Goal: Task Accomplishment & Management: Use online tool/utility

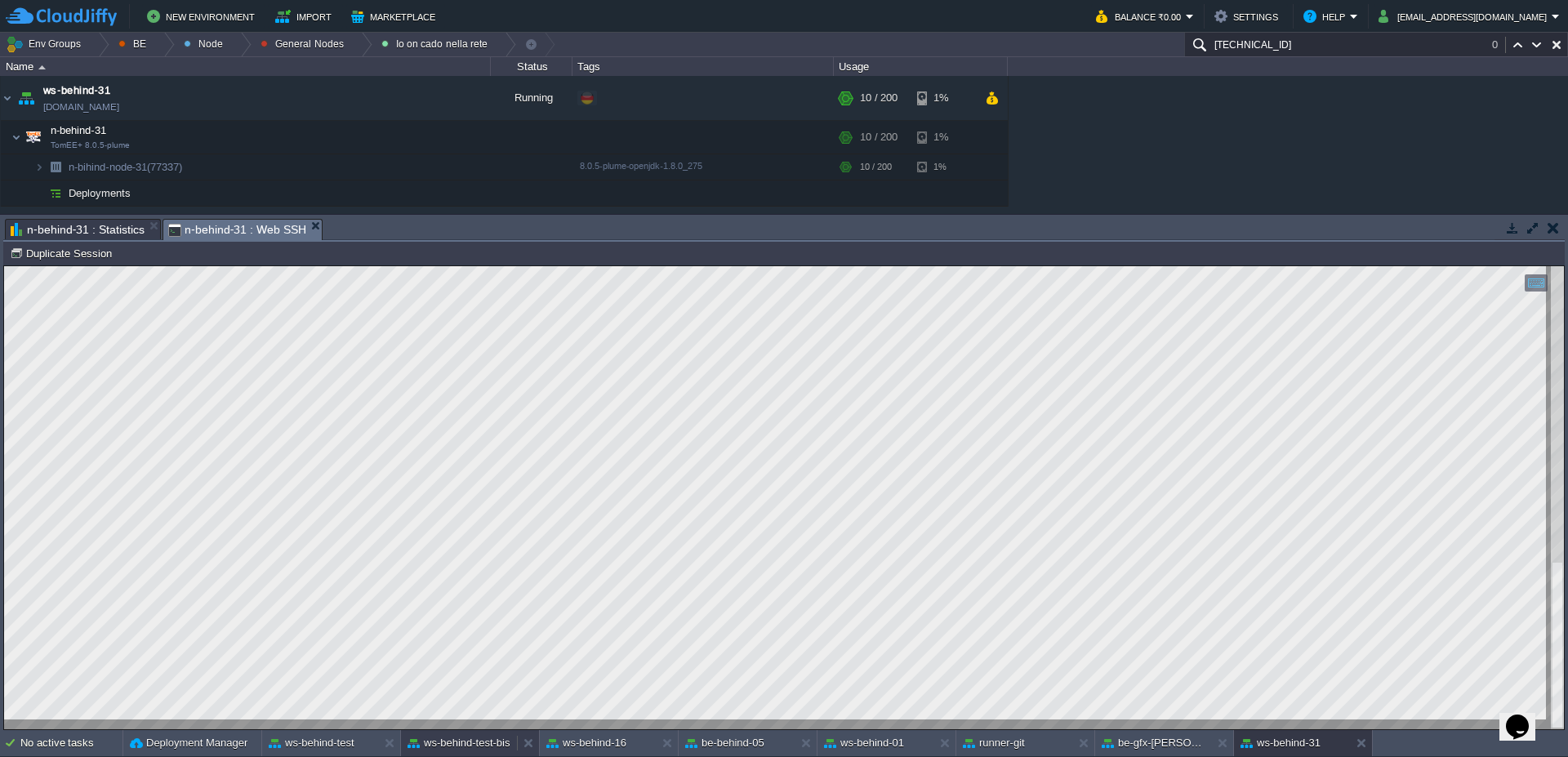
click at [484, 748] on button "ws-behind-test-bis" at bounding box center [459, 742] width 103 height 17
type textarea "SELECT COUNT(*) FROM ap_conf_test_ti_tipo t1, ap_utente_coucher_livello t2 WHER…"
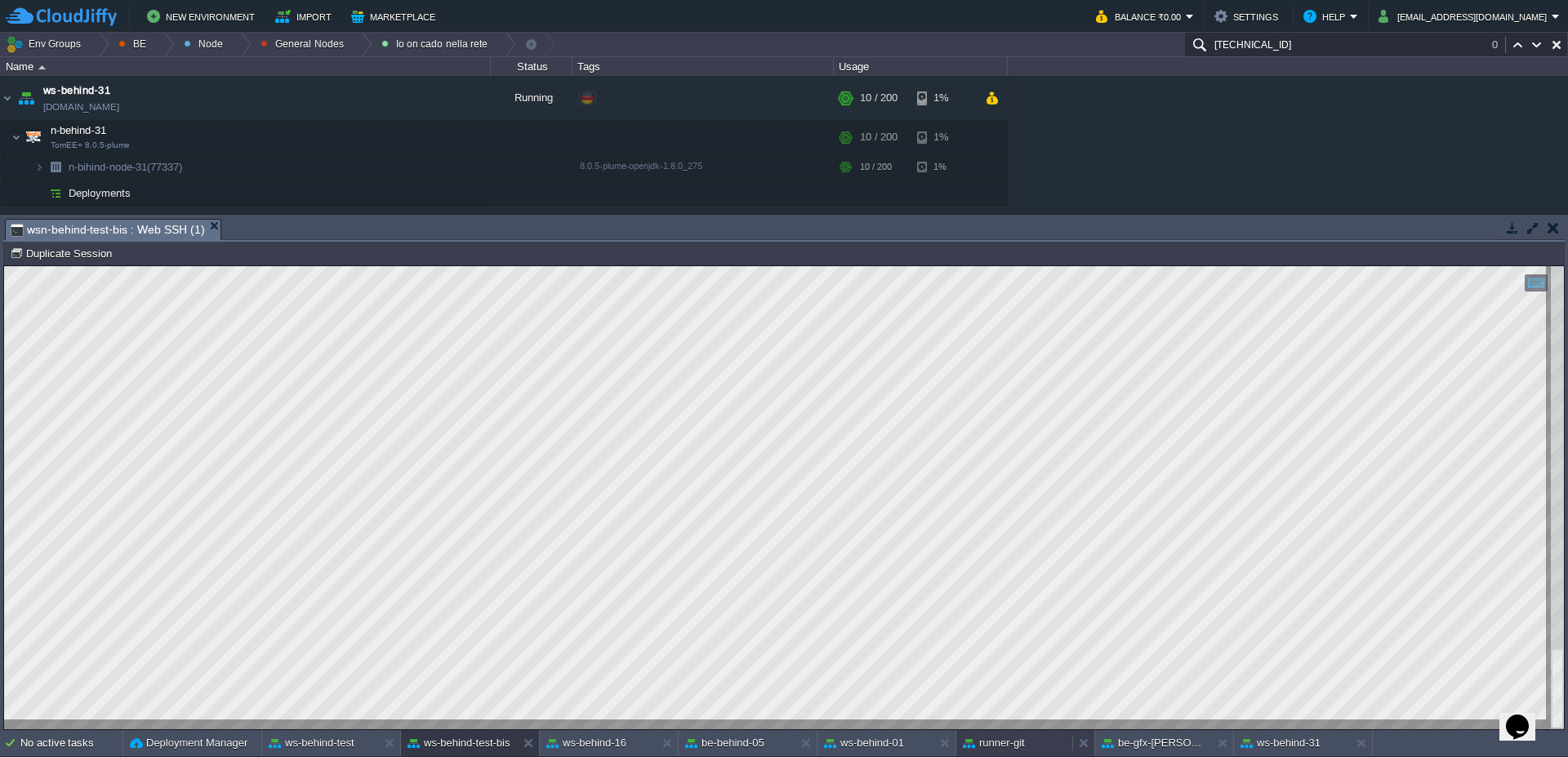
click at [1016, 740] on button "runner-git" at bounding box center [993, 742] width 62 height 17
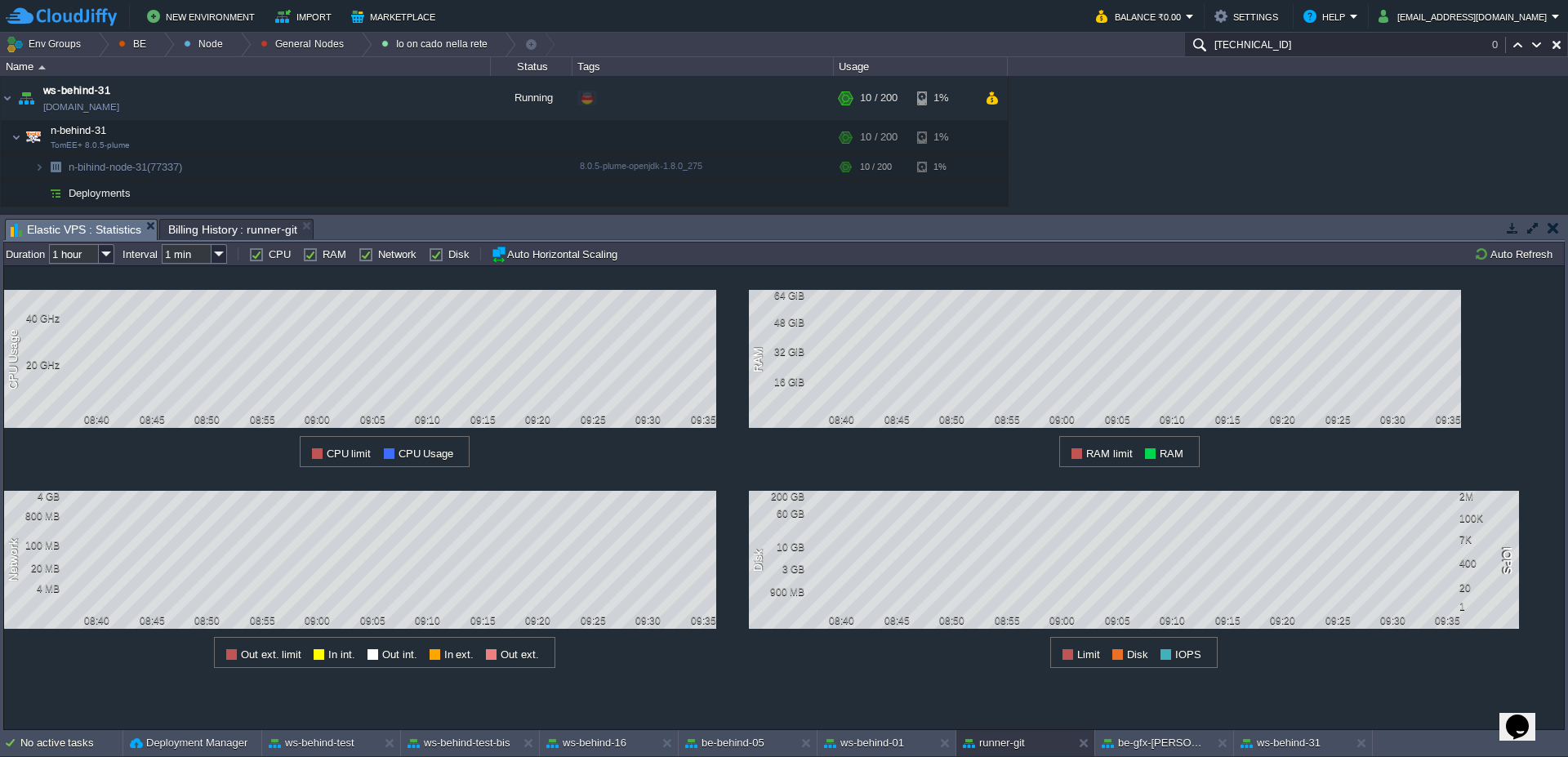
click at [71, 230] on span "Elastic VPS : Statistics" at bounding box center [76, 230] width 131 height 21
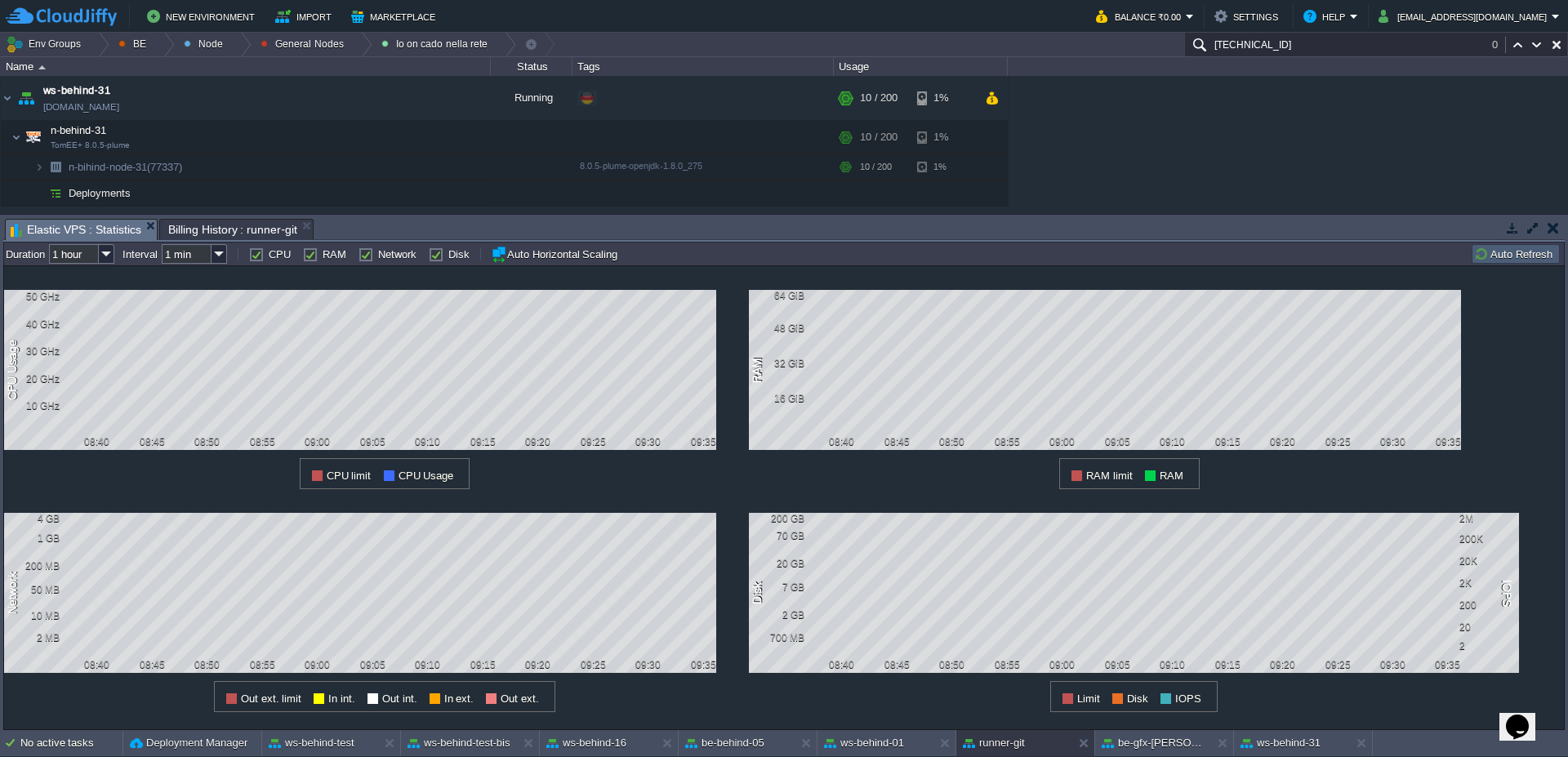
click at [1524, 253] on button "Auto Refresh" at bounding box center [1515, 253] width 83 height 15
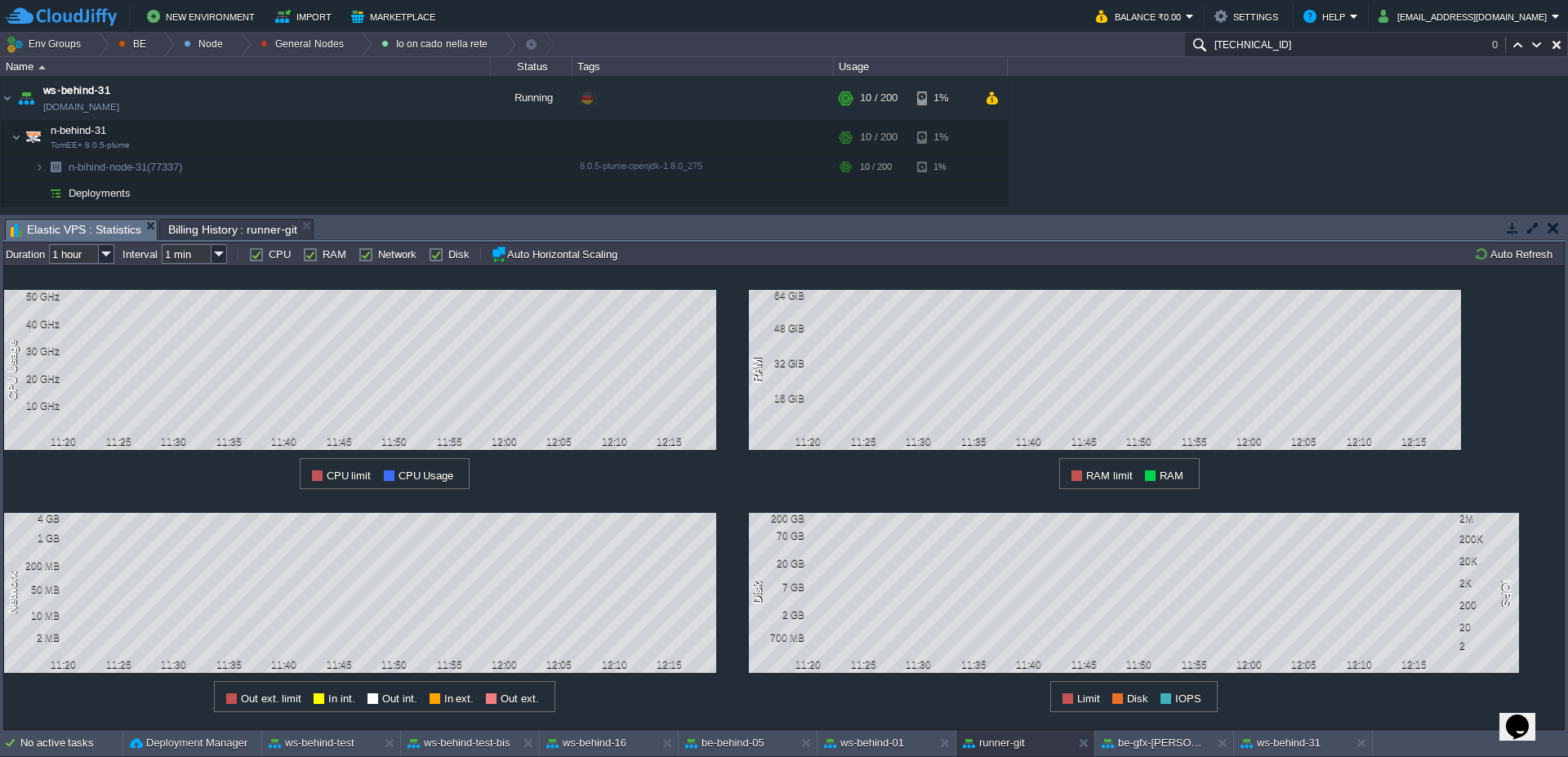
click at [206, 230] on span "Billing History : runner-git" at bounding box center [233, 230] width 129 height 20
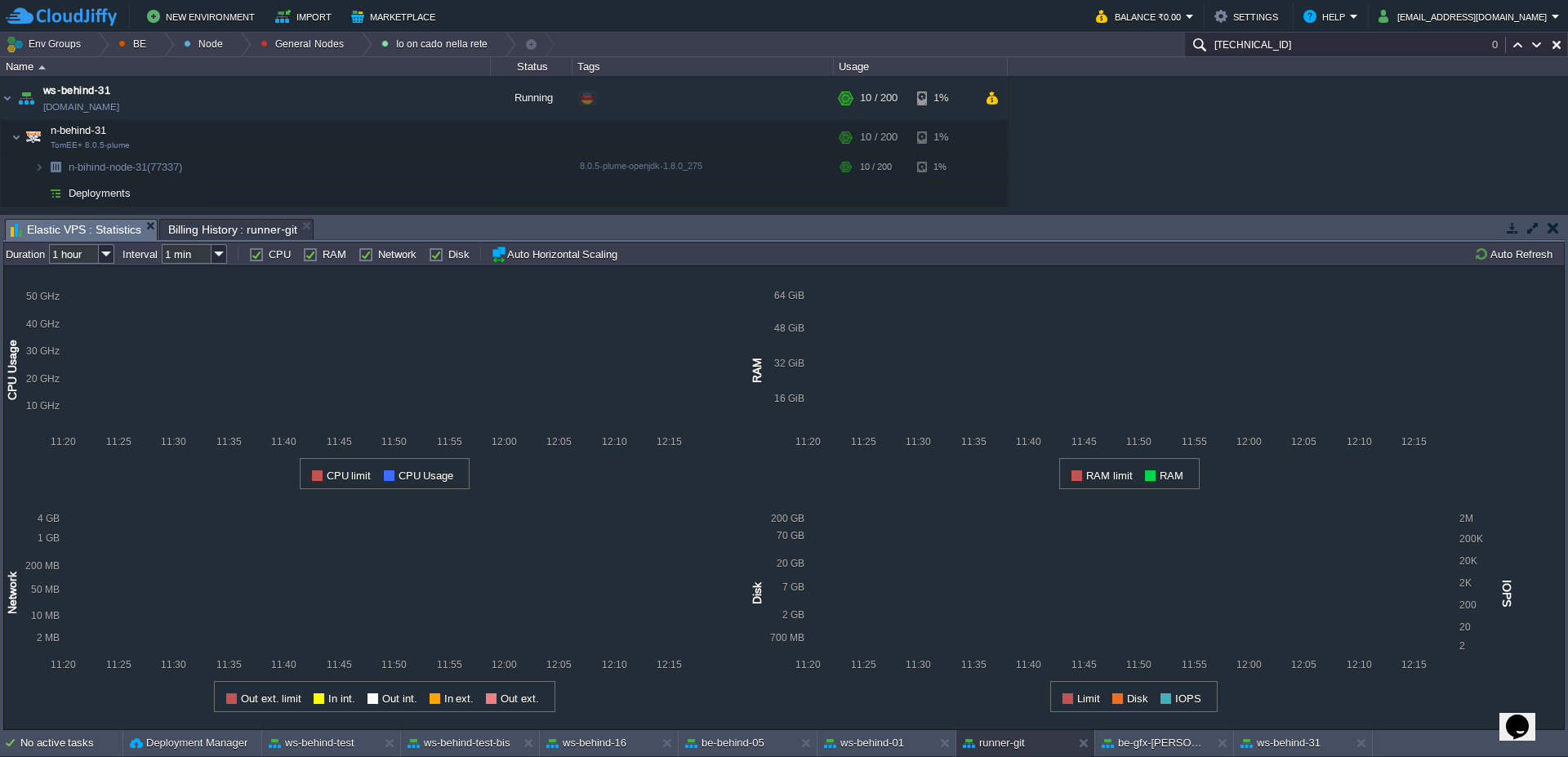
click at [121, 230] on span "Elastic VPS : Statistics" at bounding box center [76, 230] width 131 height 21
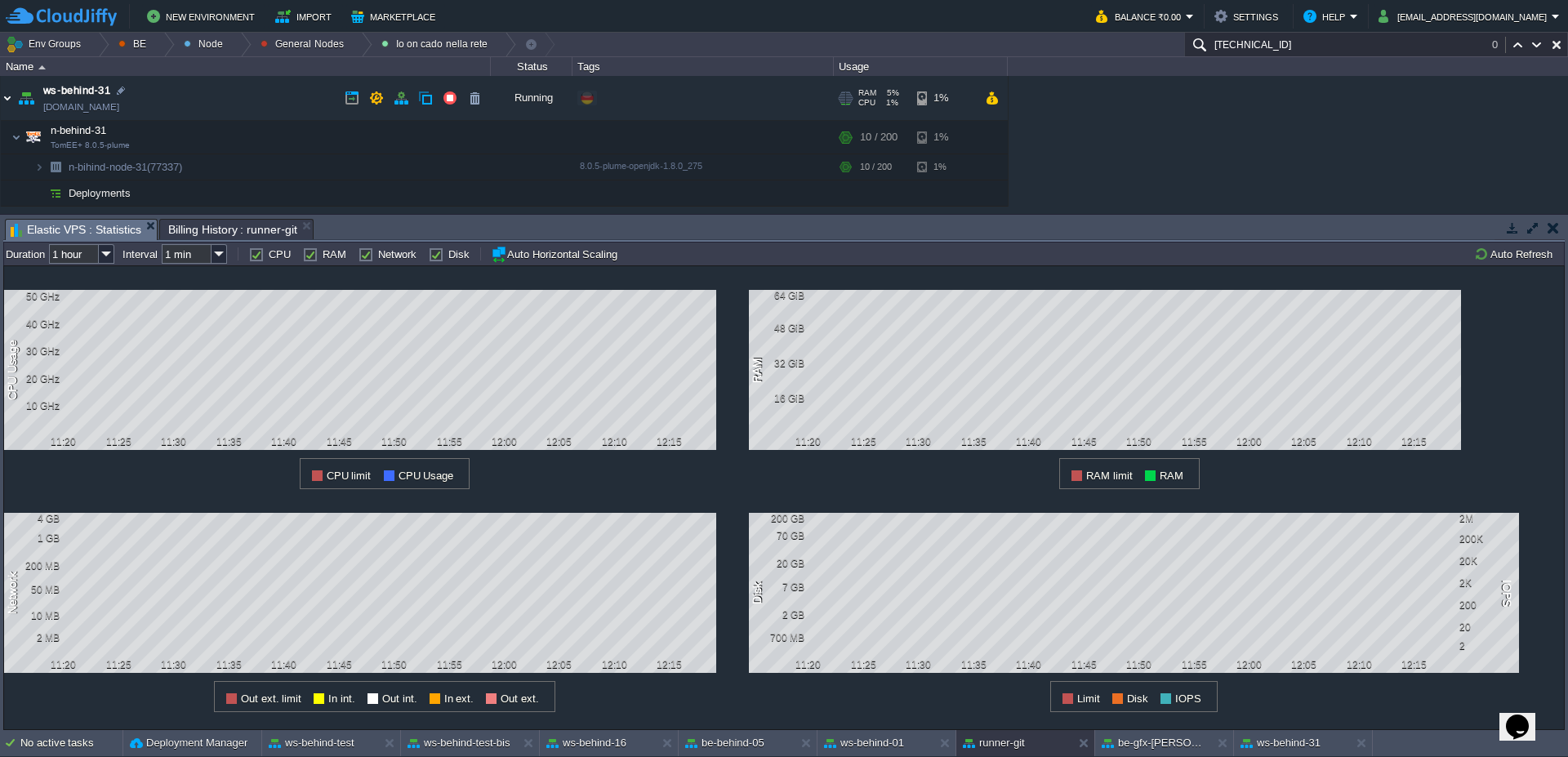
click at [6, 99] on img at bounding box center [7, 98] width 13 height 44
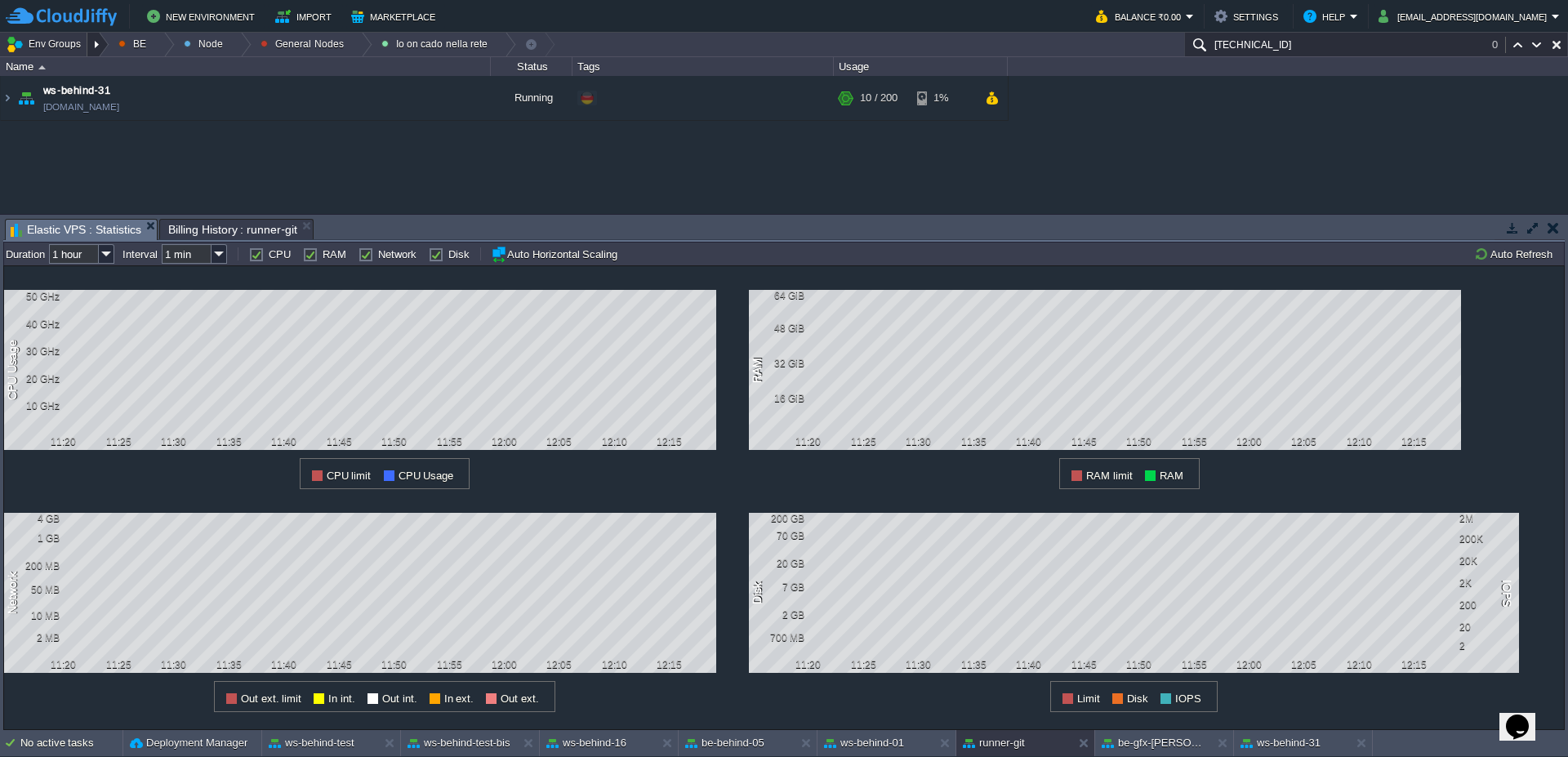
click at [106, 42] on div at bounding box center [98, 44] width 22 height 23
click at [60, 231] on span "Elastic VPS : Statistics" at bounding box center [76, 230] width 131 height 21
click at [97, 45] on div at bounding box center [98, 44] width 22 height 23
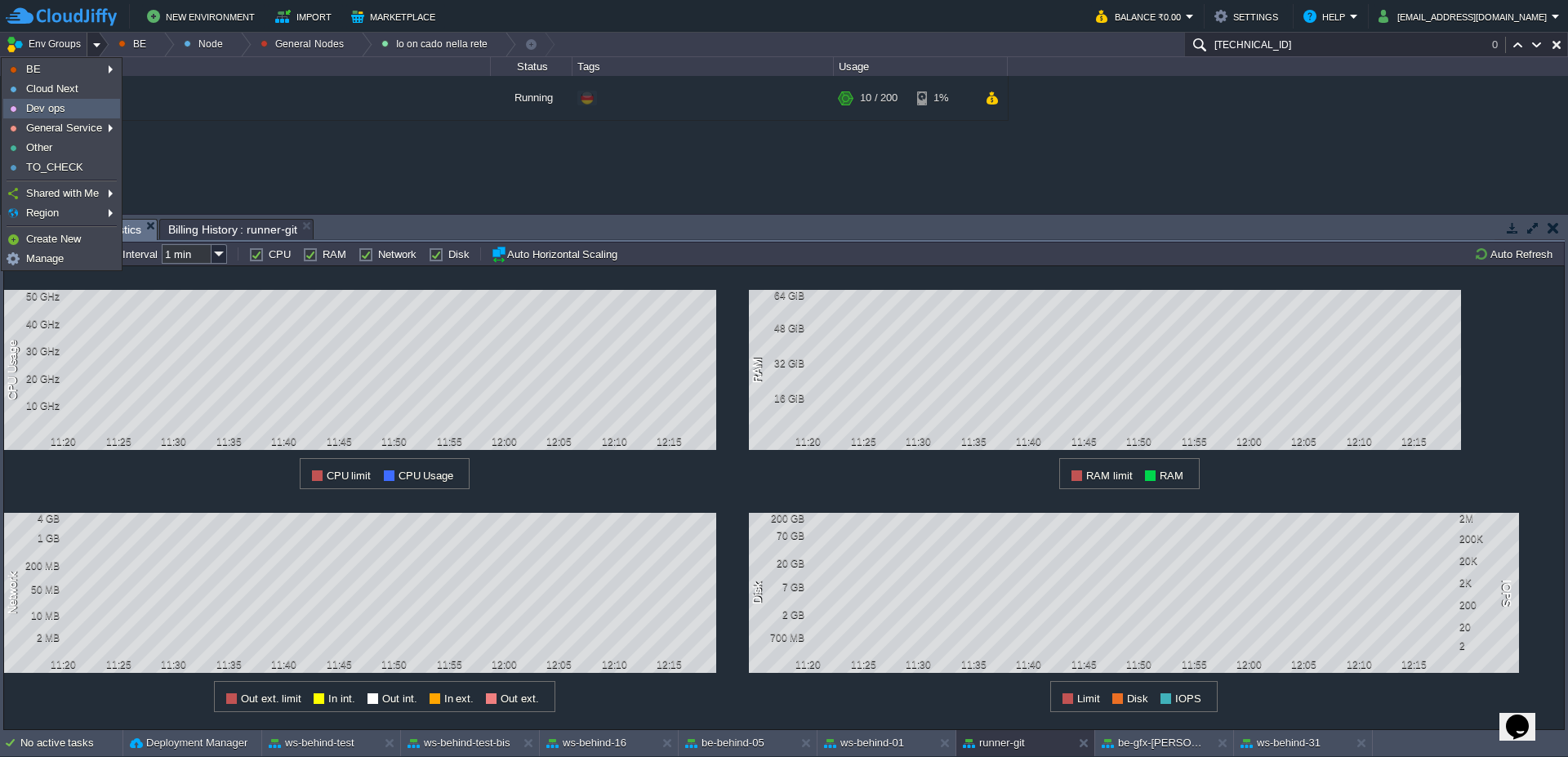
click at [44, 108] on span "Dev ops" at bounding box center [46, 108] width 39 height 13
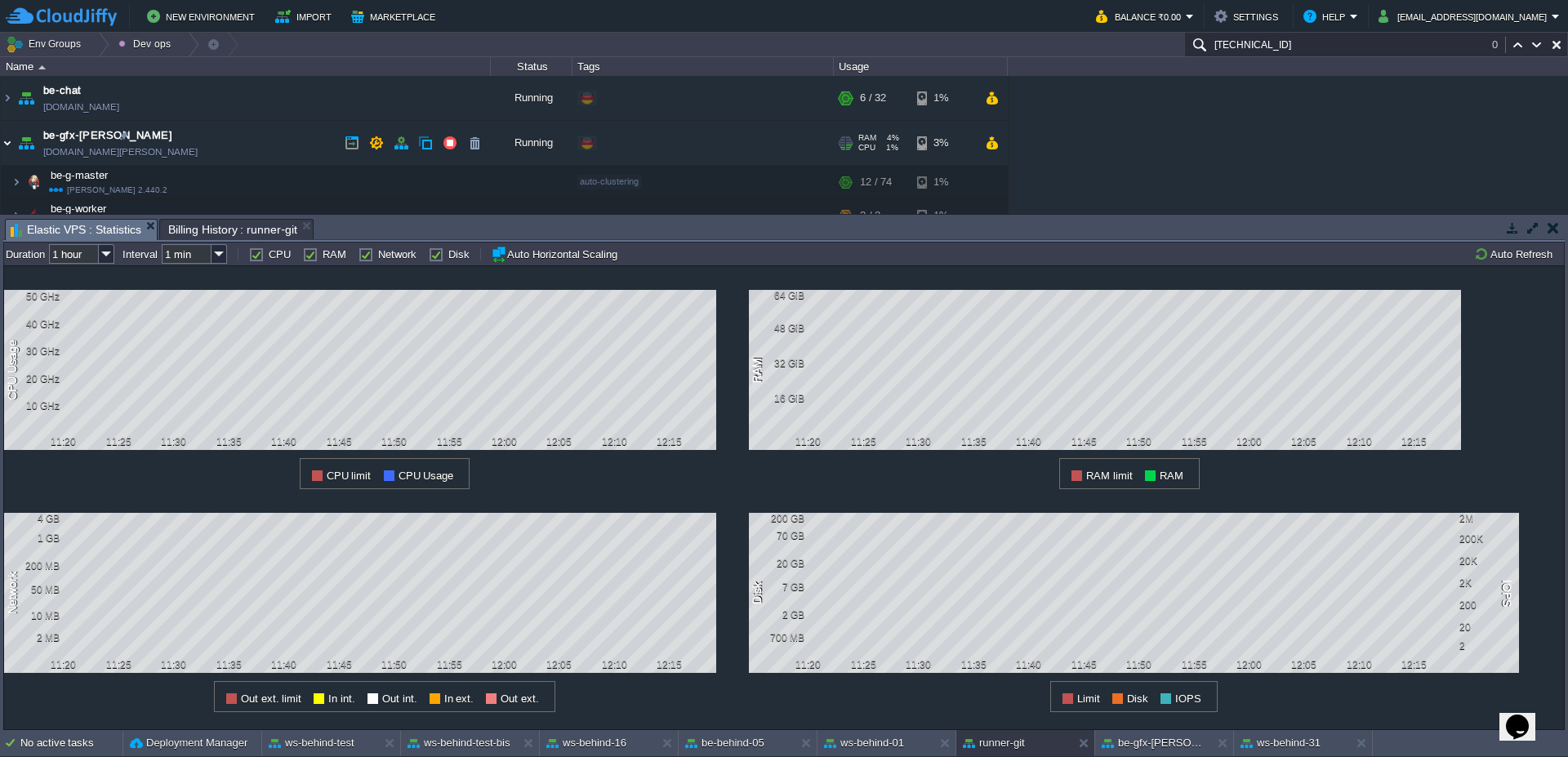
click at [3, 141] on img at bounding box center [7, 143] width 13 height 44
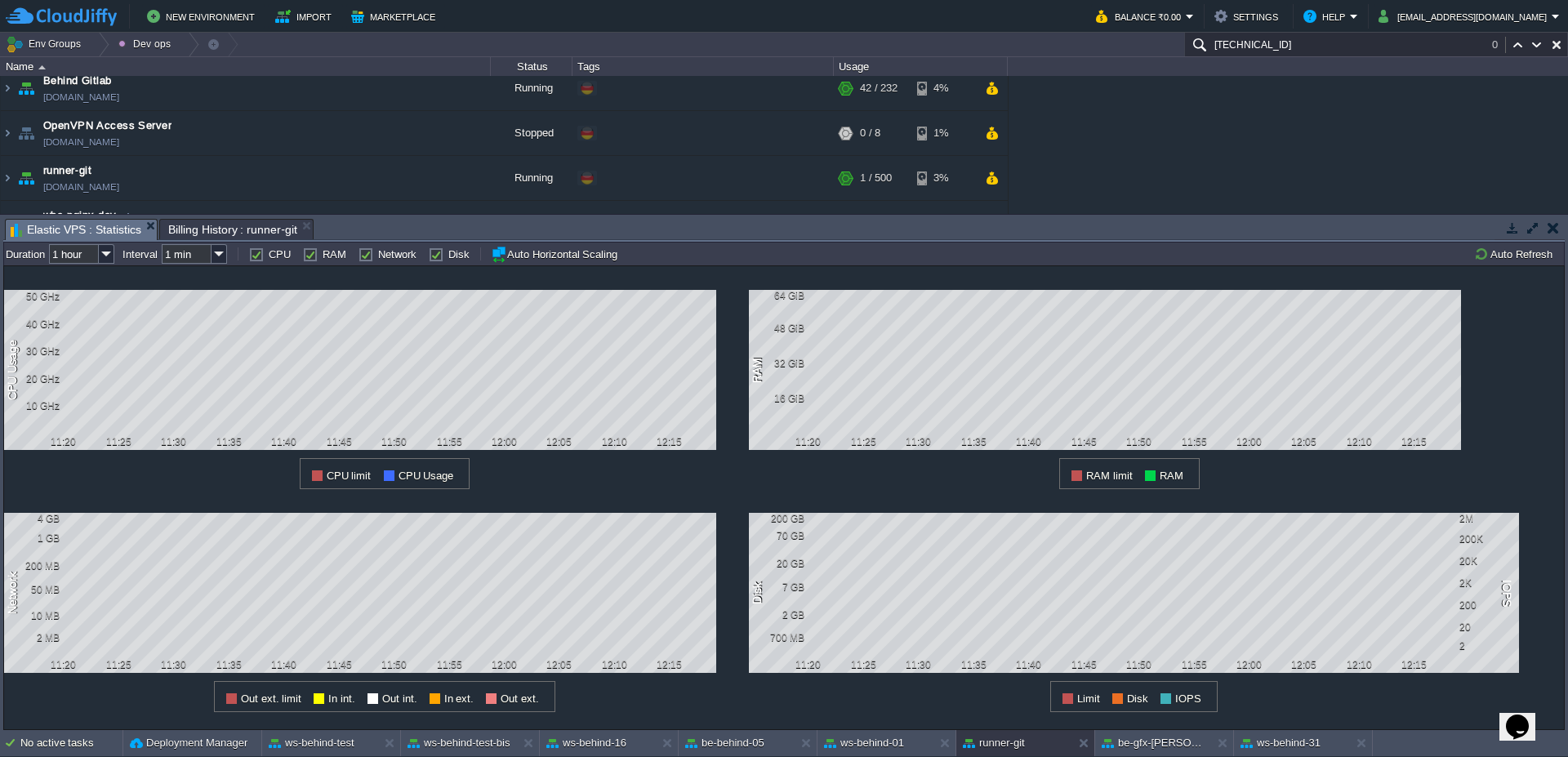
scroll to position [196, 0]
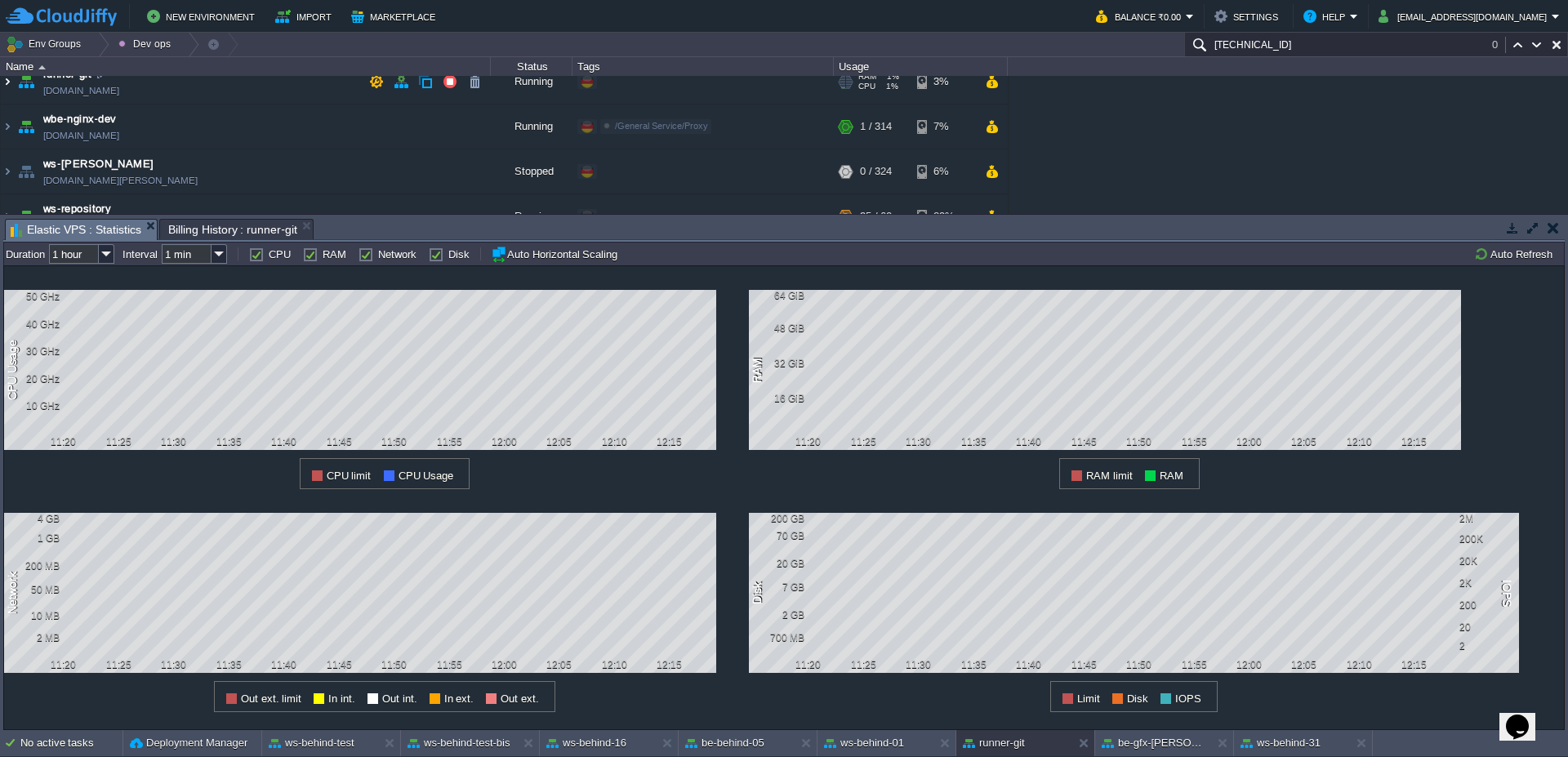
click at [4, 89] on img at bounding box center [7, 81] width 13 height 44
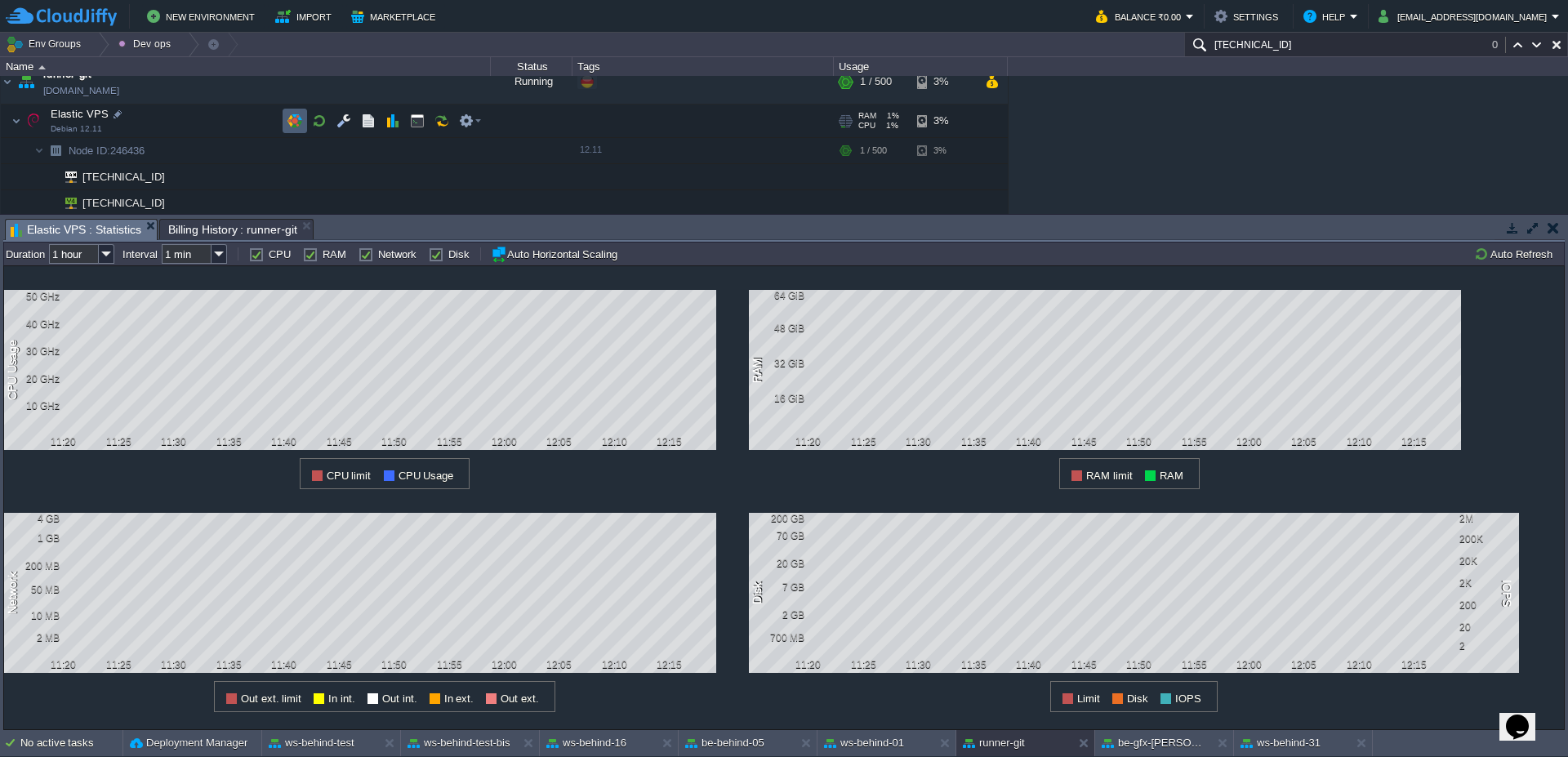
click at [293, 123] on button "button" at bounding box center [294, 120] width 15 height 15
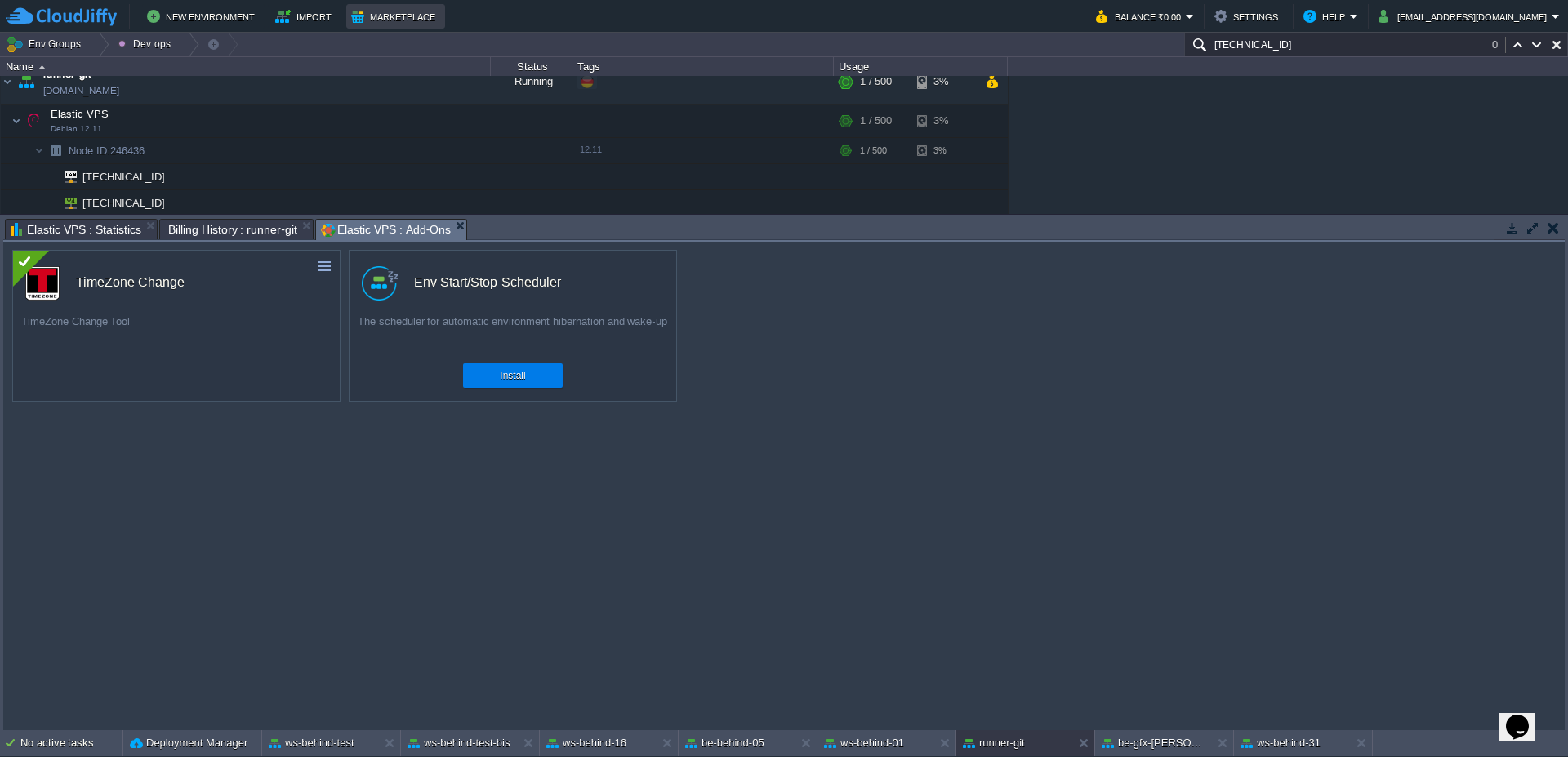
click at [361, 19] on button "Marketplace" at bounding box center [395, 17] width 89 height 20
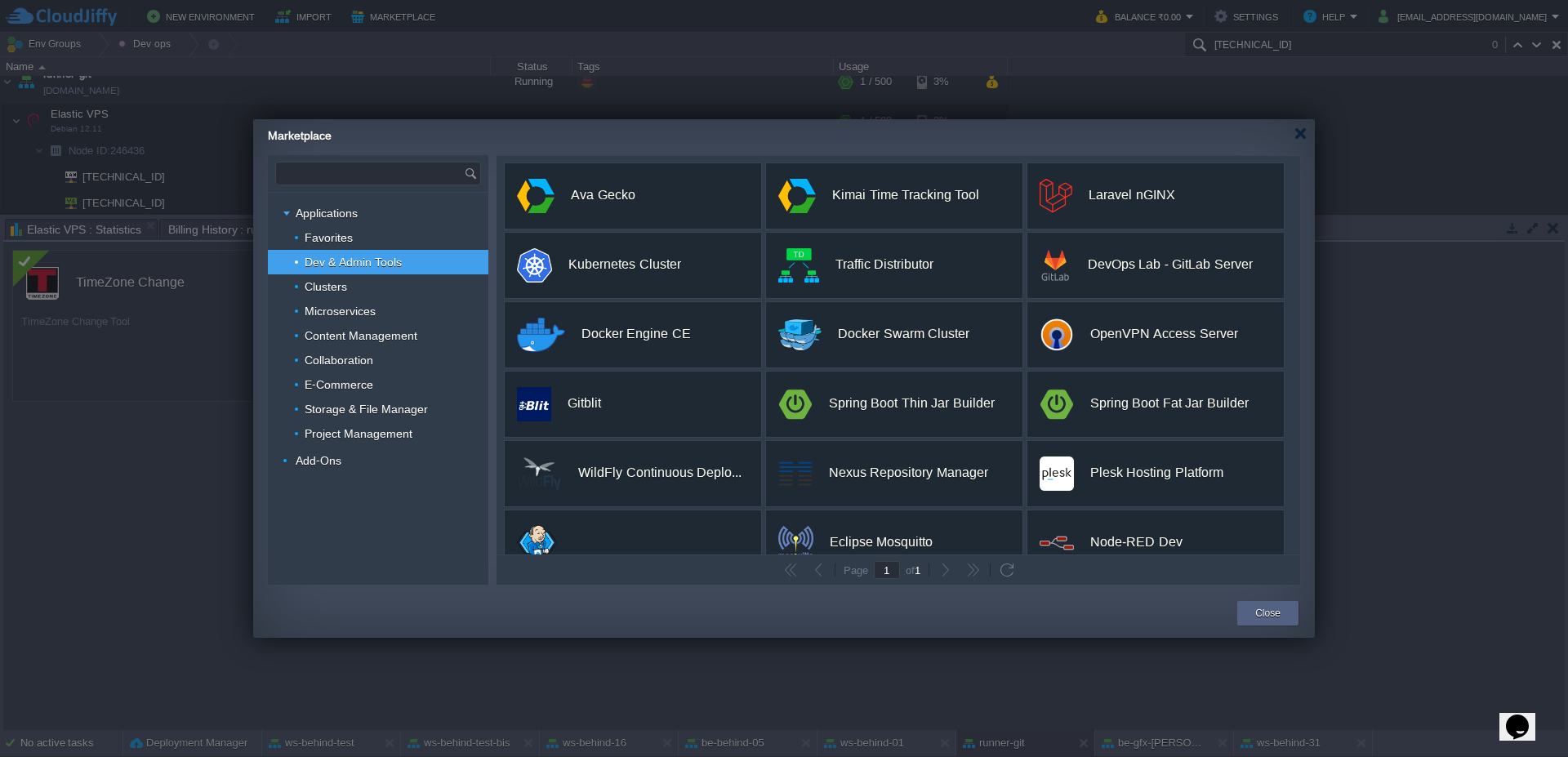
click at [345, 176] on input "text" at bounding box center [370, 173] width 188 height 22
type input "m"
click at [330, 461] on span "Add-Ons" at bounding box center [319, 460] width 50 height 15
type input "Type application or add-on name"
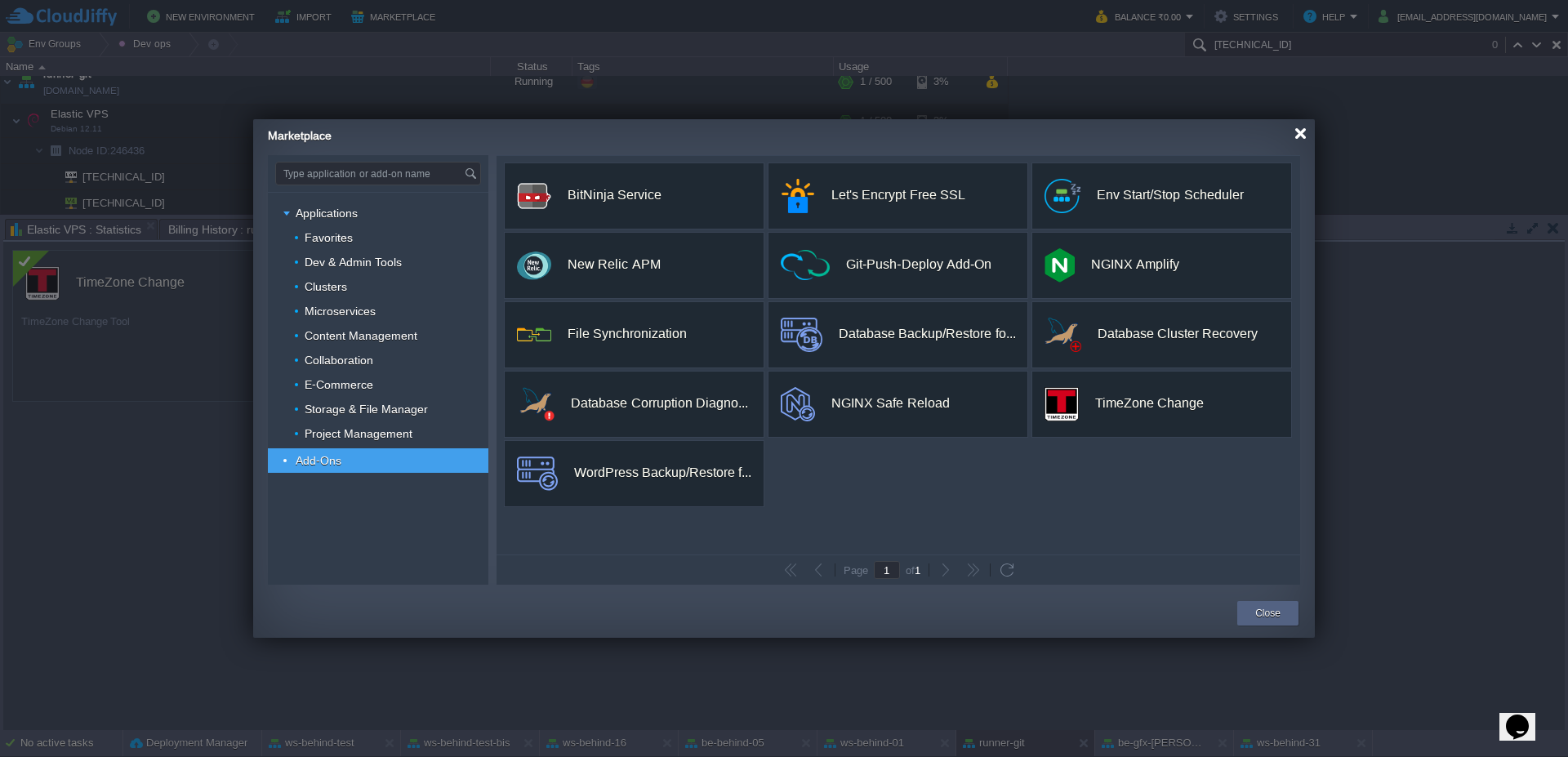
click at [1298, 134] on div at bounding box center [1300, 133] width 13 height 13
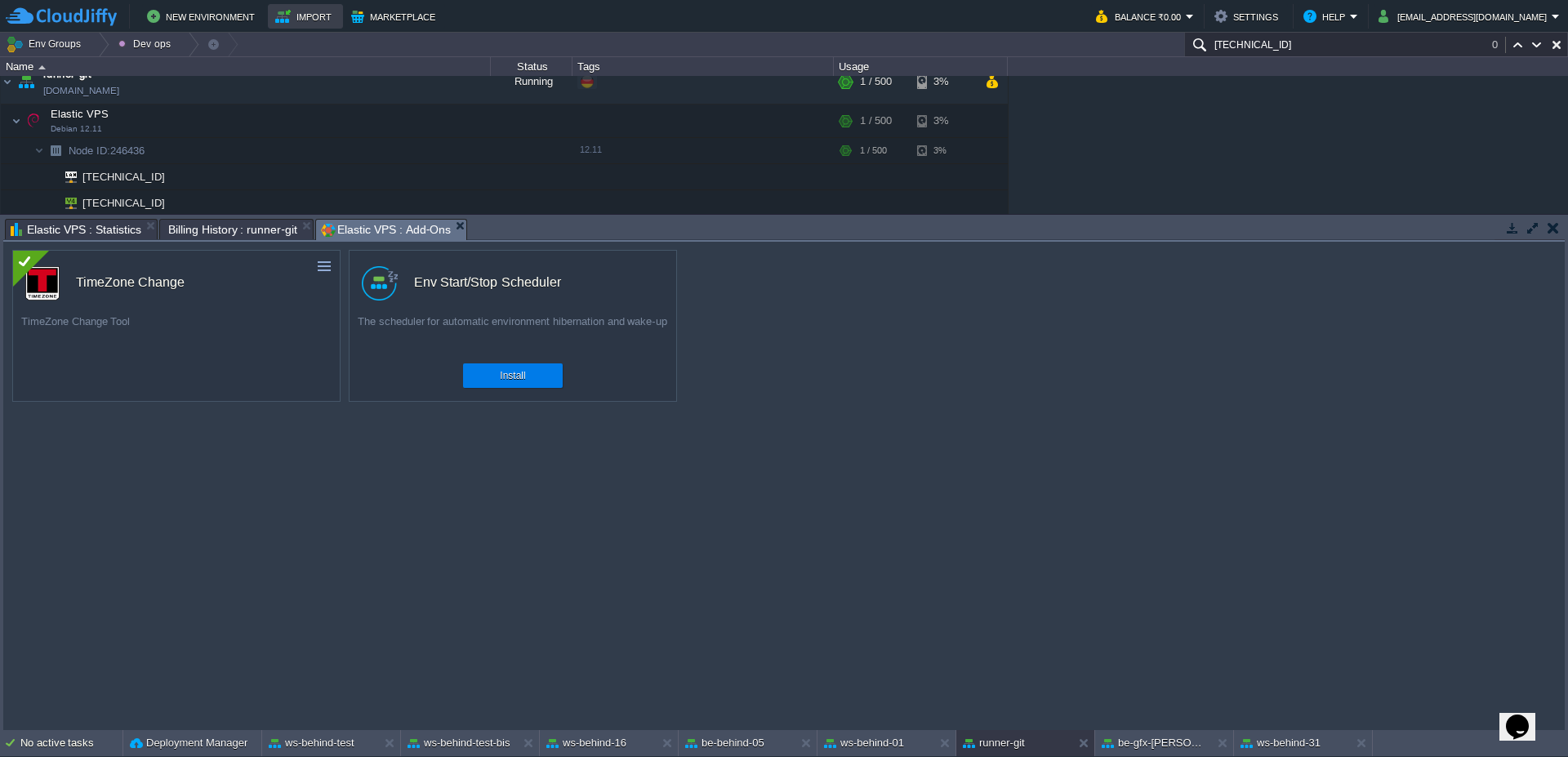
click at [304, 18] on button "Import" at bounding box center [305, 17] width 62 height 20
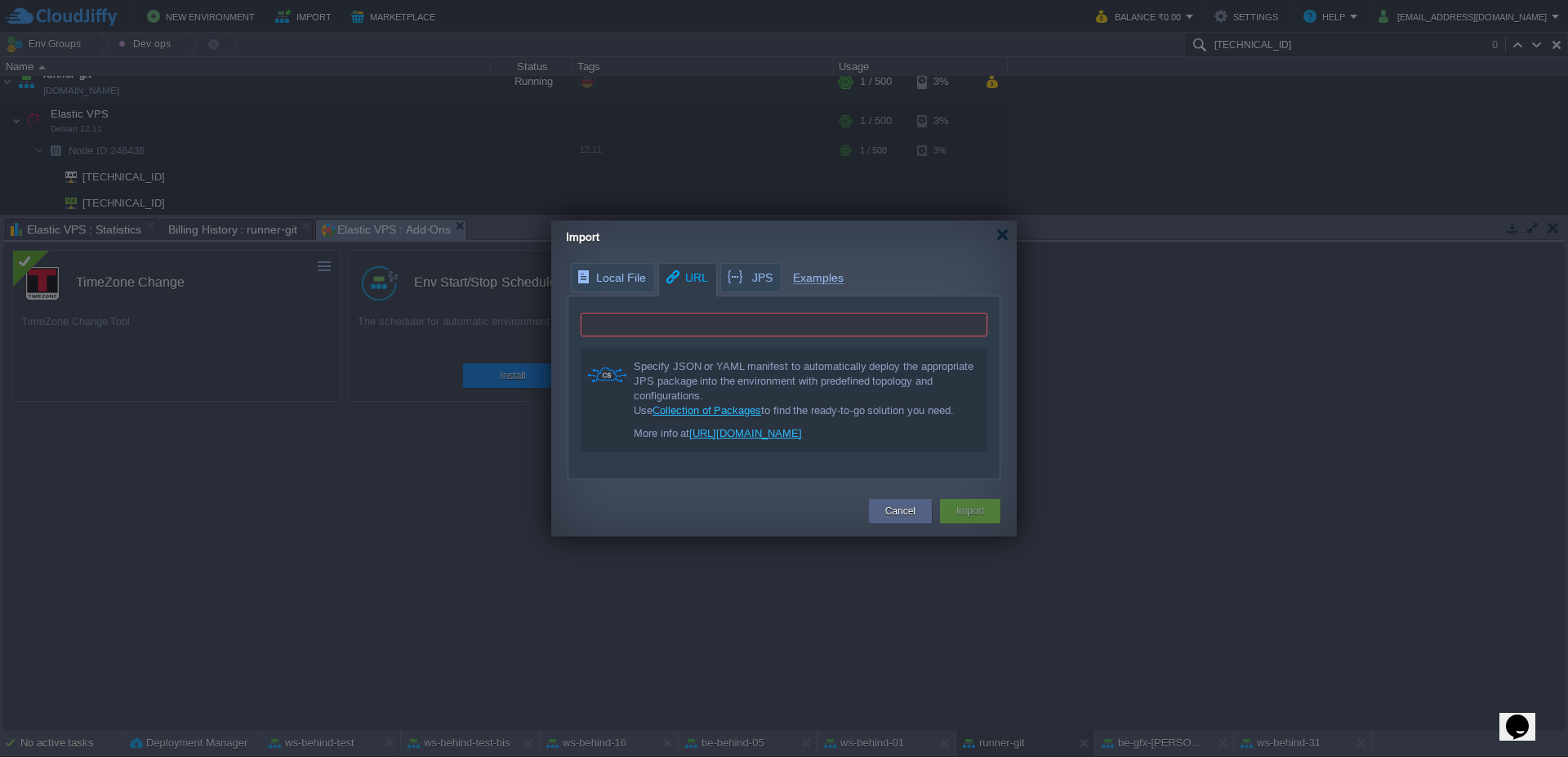
click at [636, 323] on input "text" at bounding box center [784, 325] width 407 height 23
type input "[URL][DOMAIN_NAME]"
click at [971, 501] on div "Import" at bounding box center [969, 511] width 36 height 24
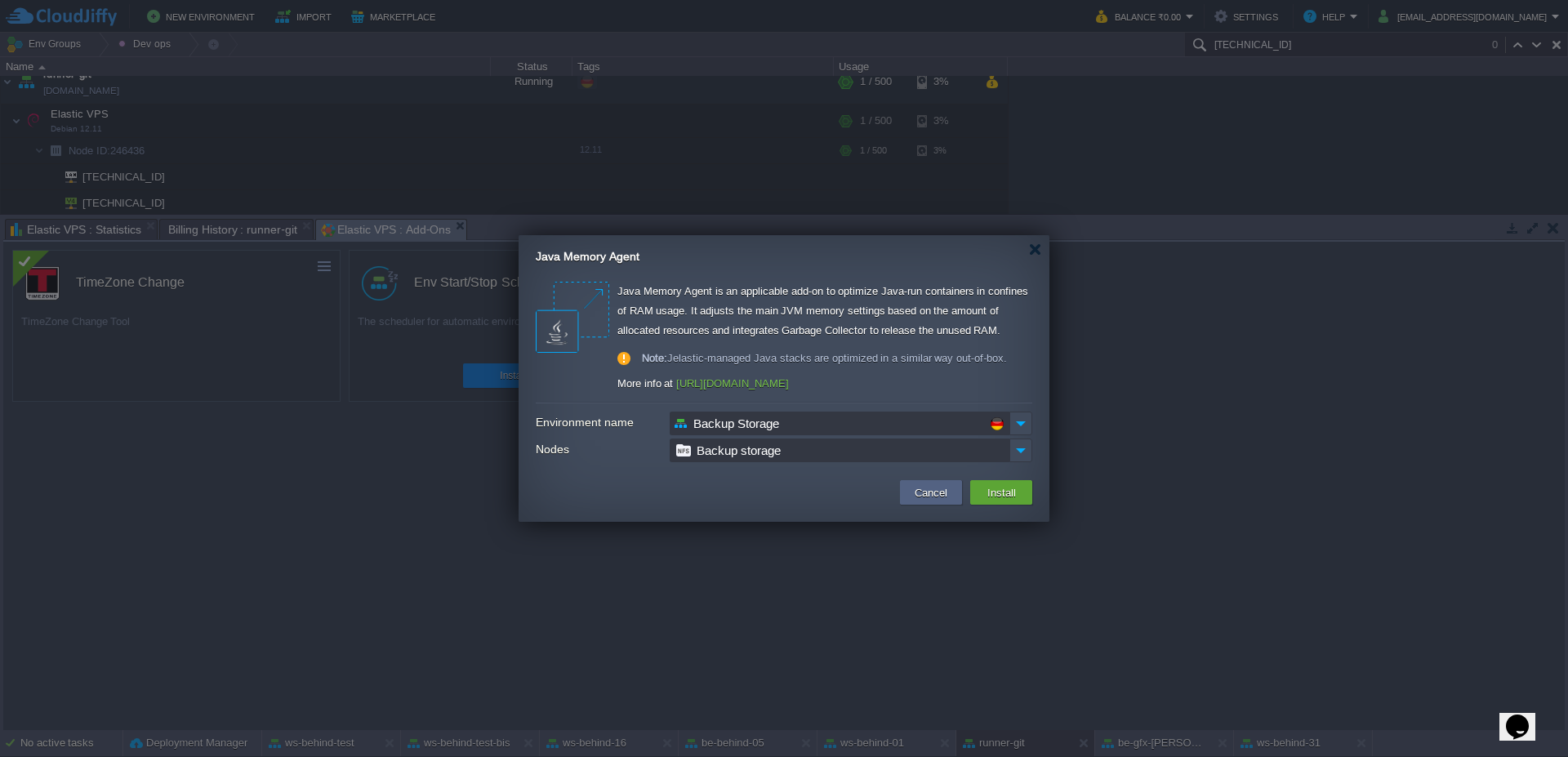
click at [869, 427] on input "Backup Storage" at bounding box center [839, 423] width 339 height 23
drag, startPoint x: 869, startPoint y: 427, endPoint x: 586, endPoint y: 427, distance: 283.0
click at [586, 427] on div "Environment name Backup Storage" at bounding box center [784, 423] width 497 height 23
type input "g"
click at [1022, 420] on img at bounding box center [1020, 423] width 22 height 23
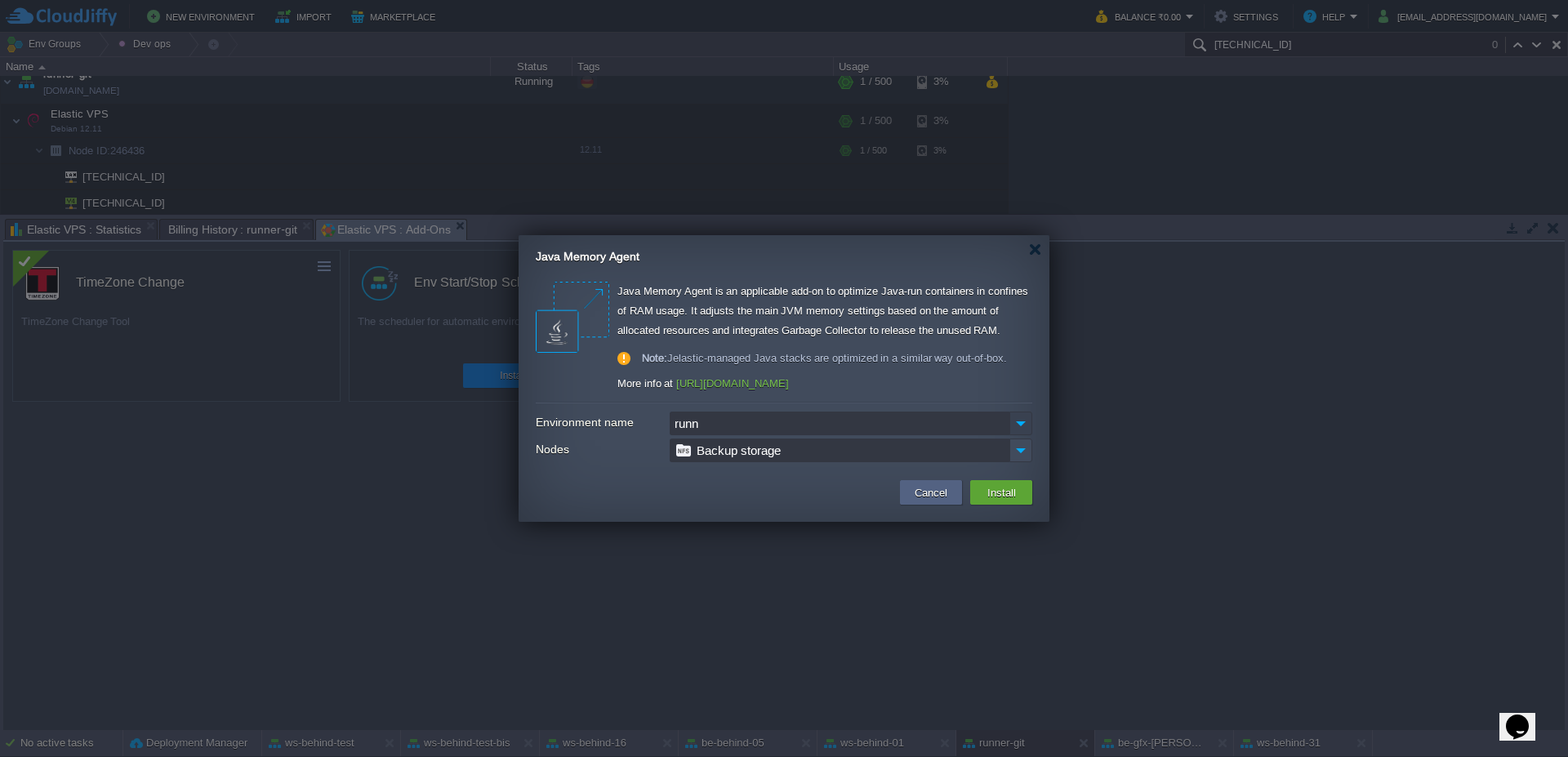
click at [1022, 420] on img at bounding box center [1020, 423] width 22 height 23
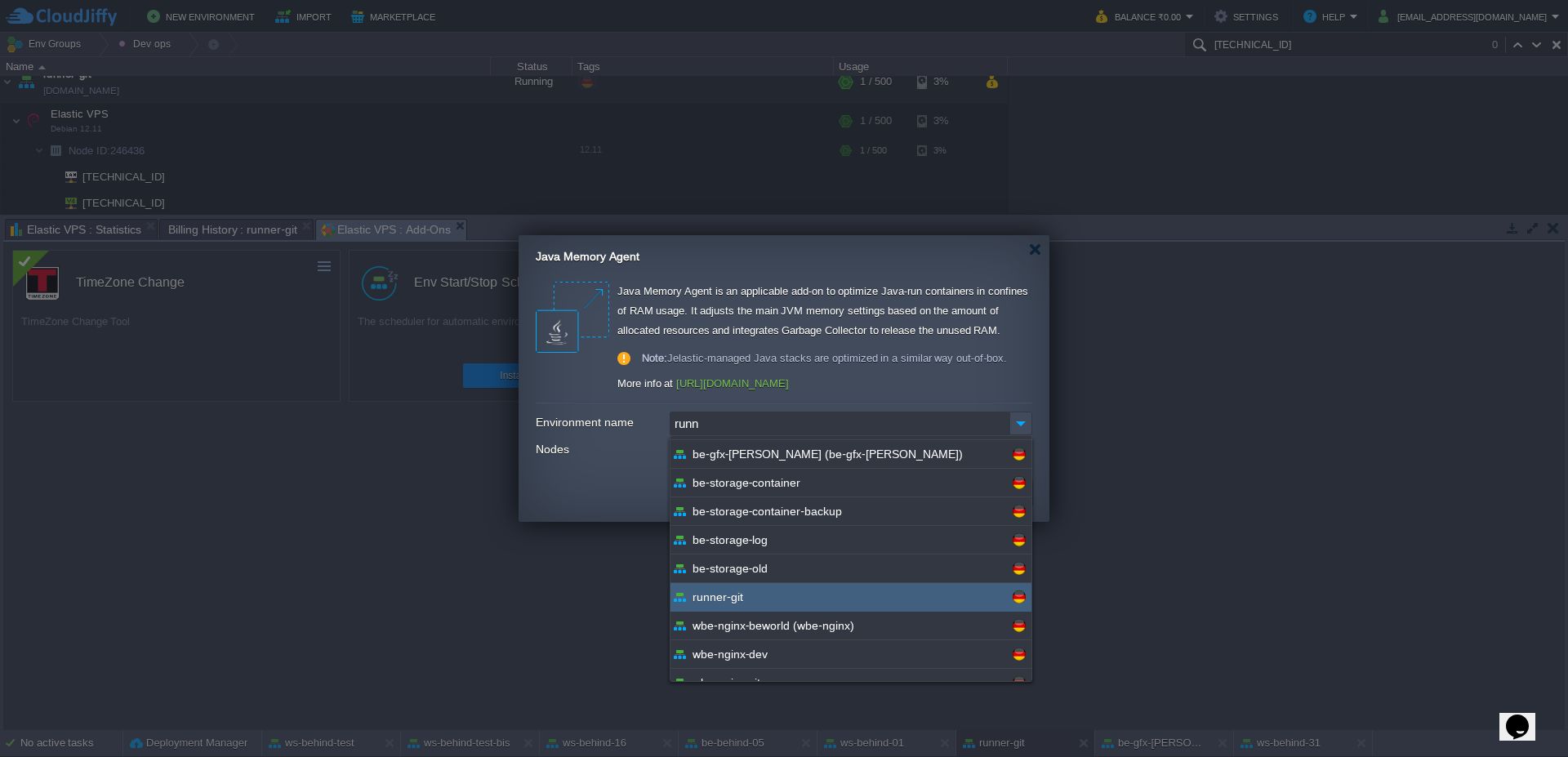
click at [725, 598] on span "runner-git" at bounding box center [718, 597] width 51 height 16
type input "runner-git"
type input "Elastic VPS"
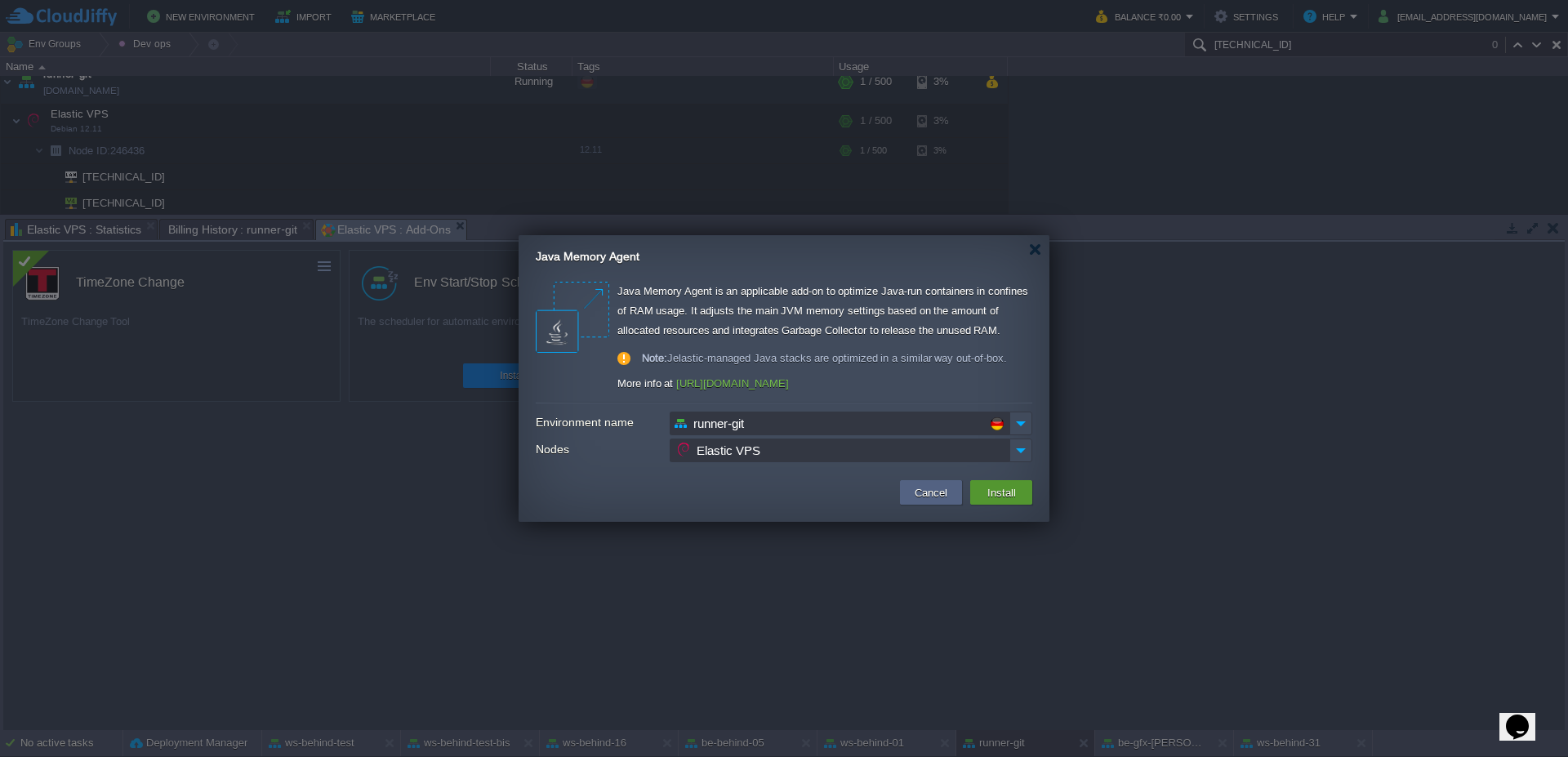
click at [998, 490] on button "Install" at bounding box center [1001, 492] width 38 height 20
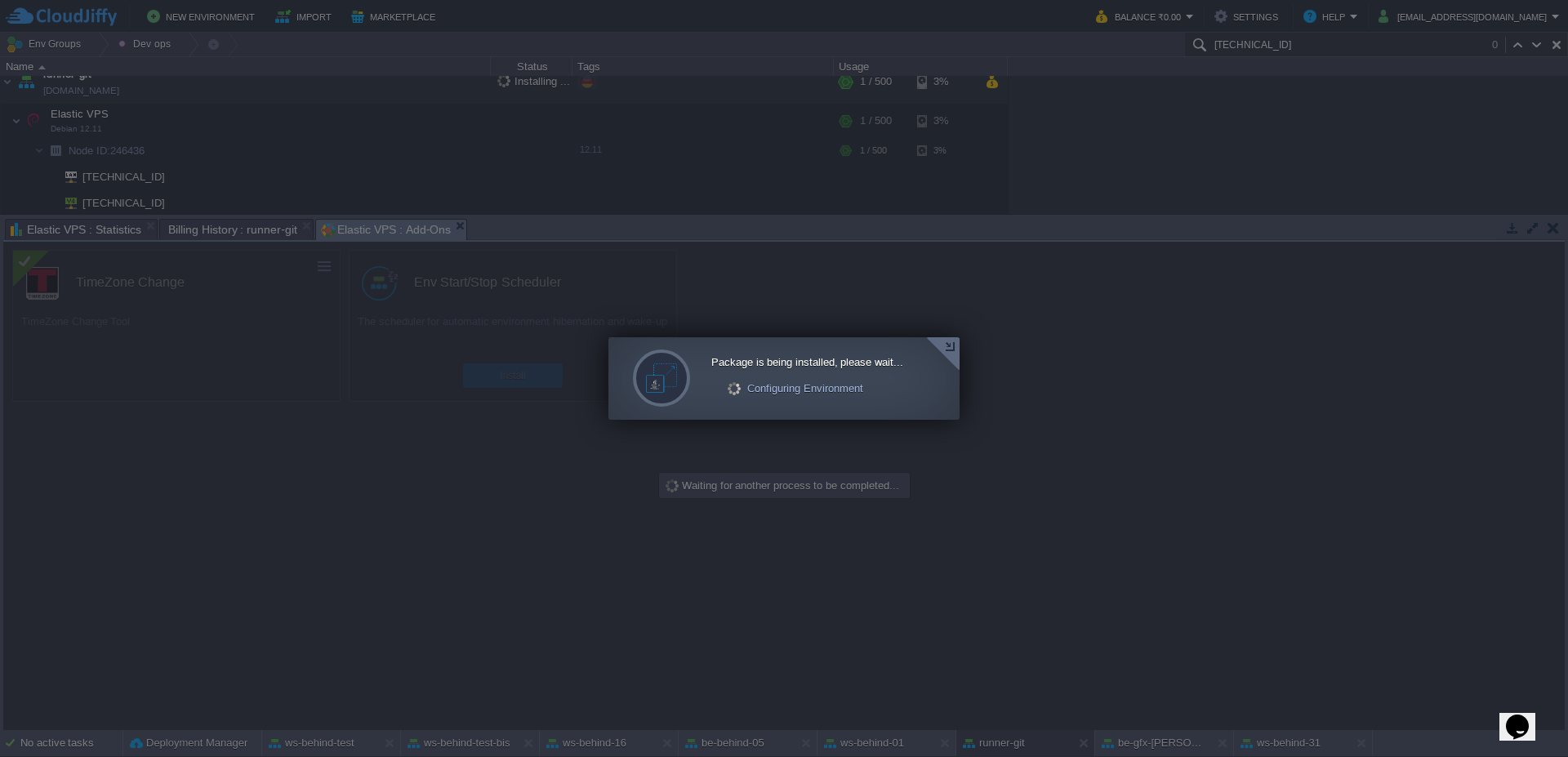
click at [950, 344] on div at bounding box center [943, 354] width 33 height 33
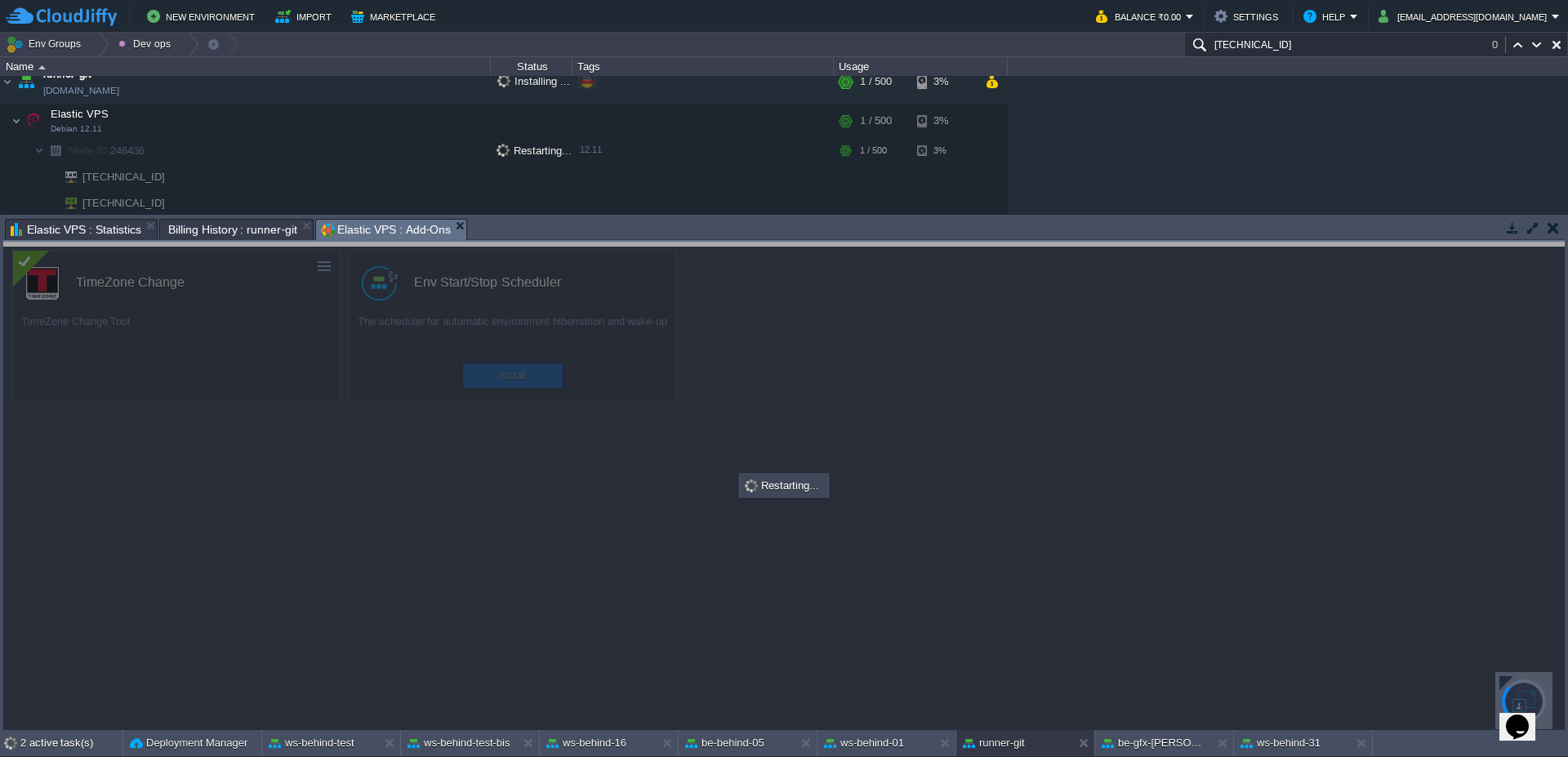
drag, startPoint x: 526, startPoint y: 221, endPoint x: 527, endPoint y: 245, distance: 24.0
click at [527, 245] on body "New Environment Import Marketplace Bonus ₹0.00 Upgrade Account Balance ₹0.00 Se…" at bounding box center [784, 378] width 1568 height 757
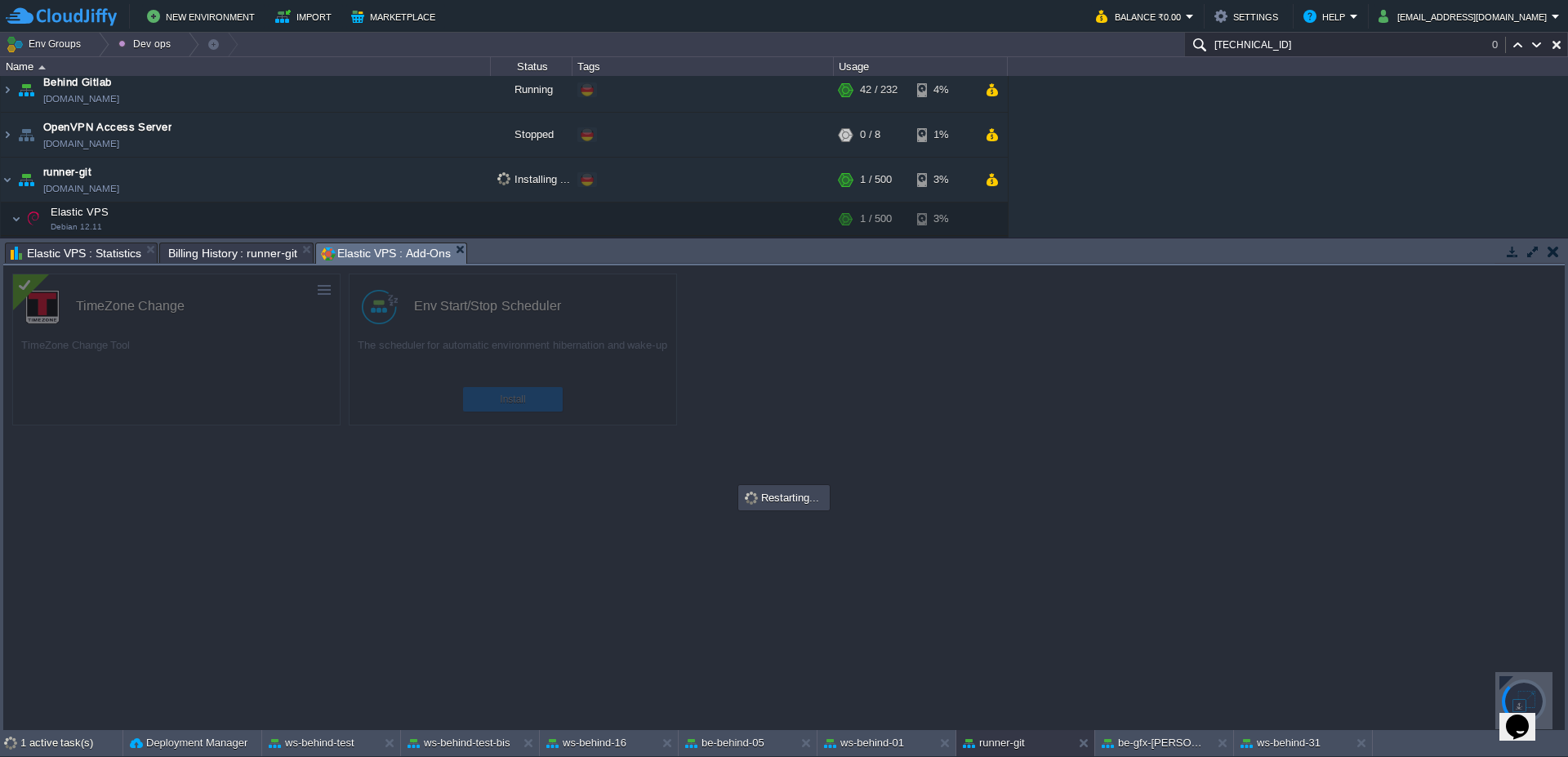
scroll to position [116, 0]
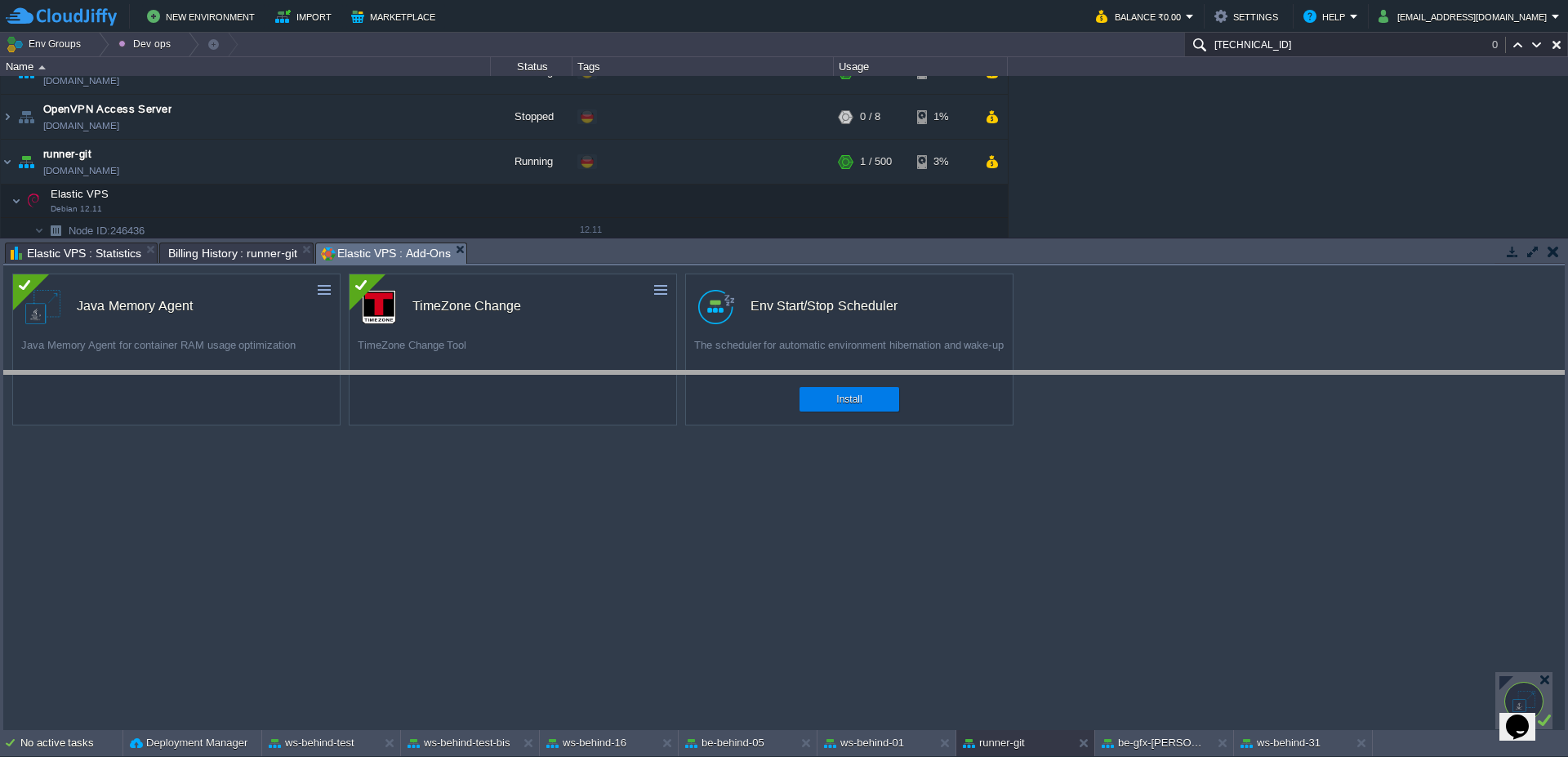
drag, startPoint x: 1018, startPoint y: 254, endPoint x: 1043, endPoint y: 388, distance: 136.3
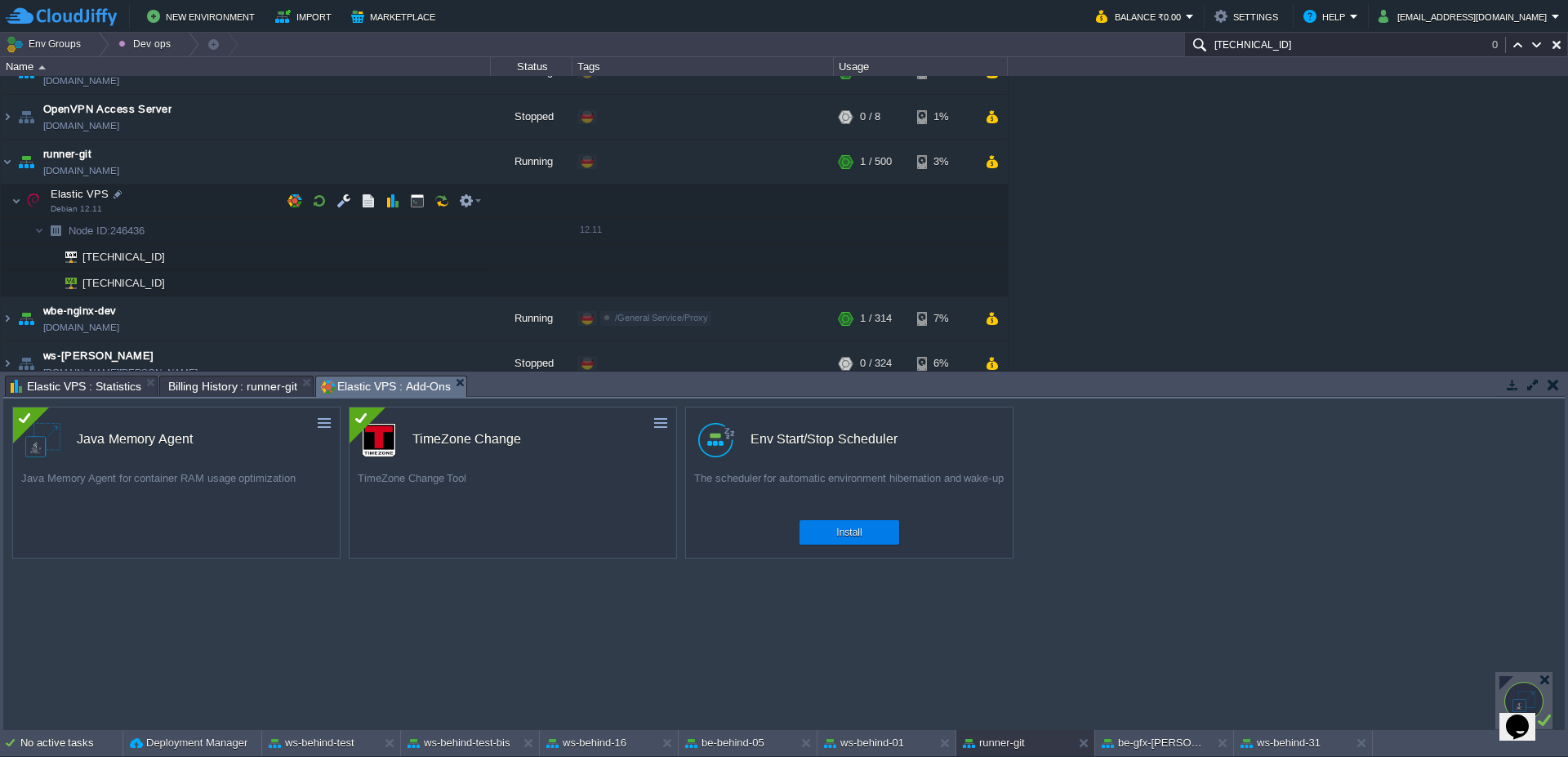
click at [11, 200] on span at bounding box center [6, 200] width 11 height 13
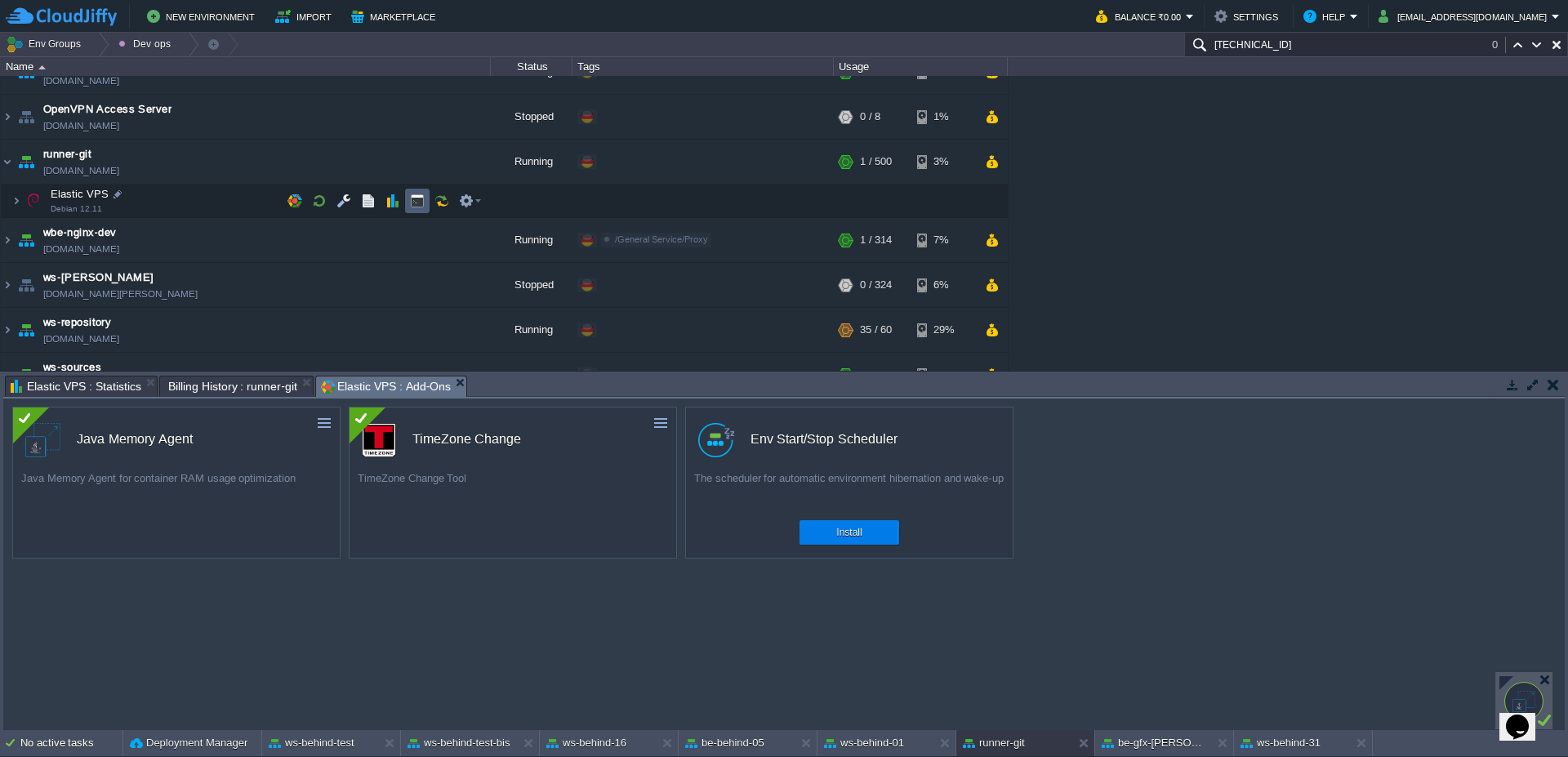
click at [415, 207] on button "button" at bounding box center [417, 200] width 15 height 15
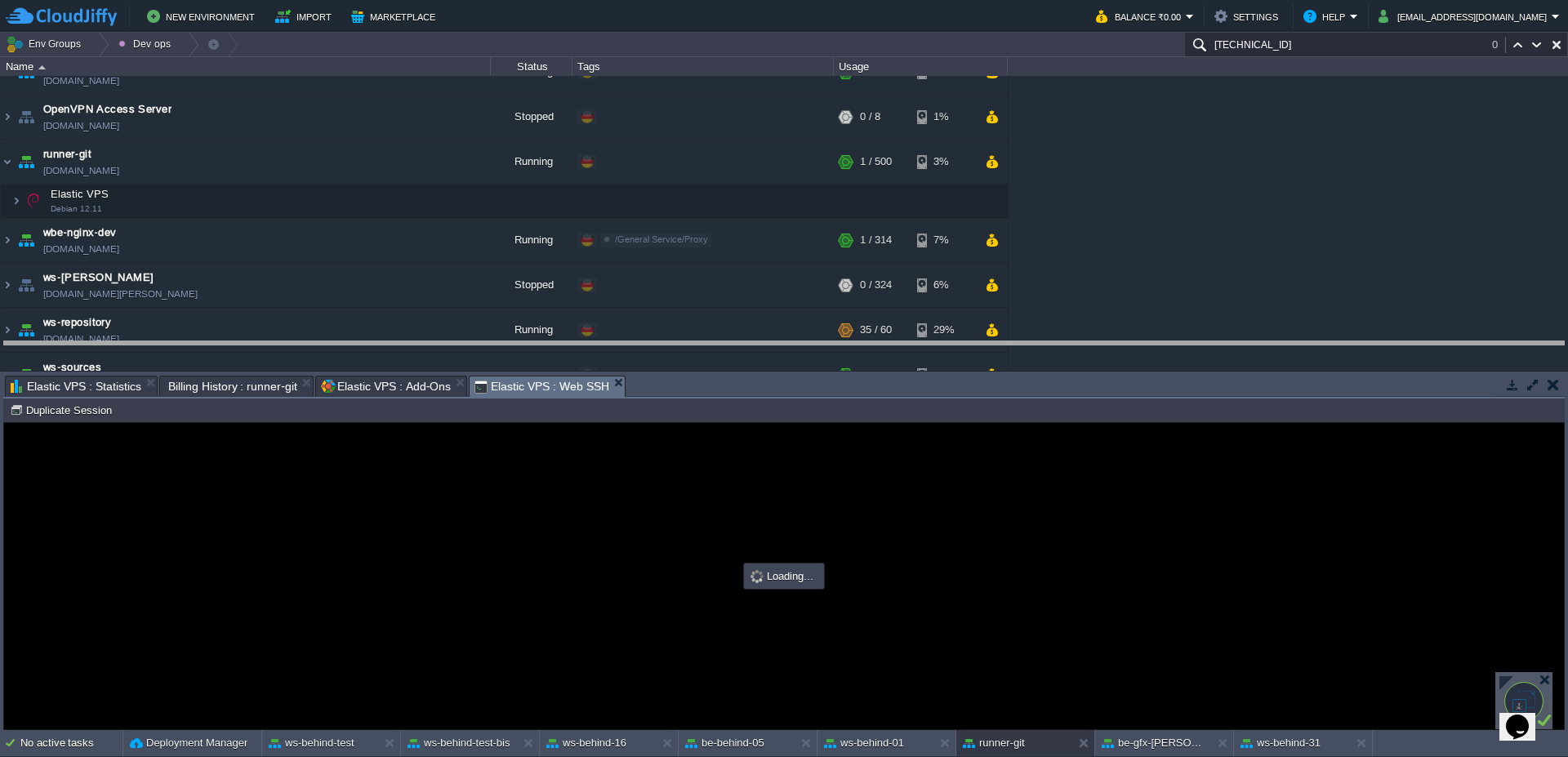
drag, startPoint x: 822, startPoint y: 389, endPoint x: 835, endPoint y: 331, distance: 59.4
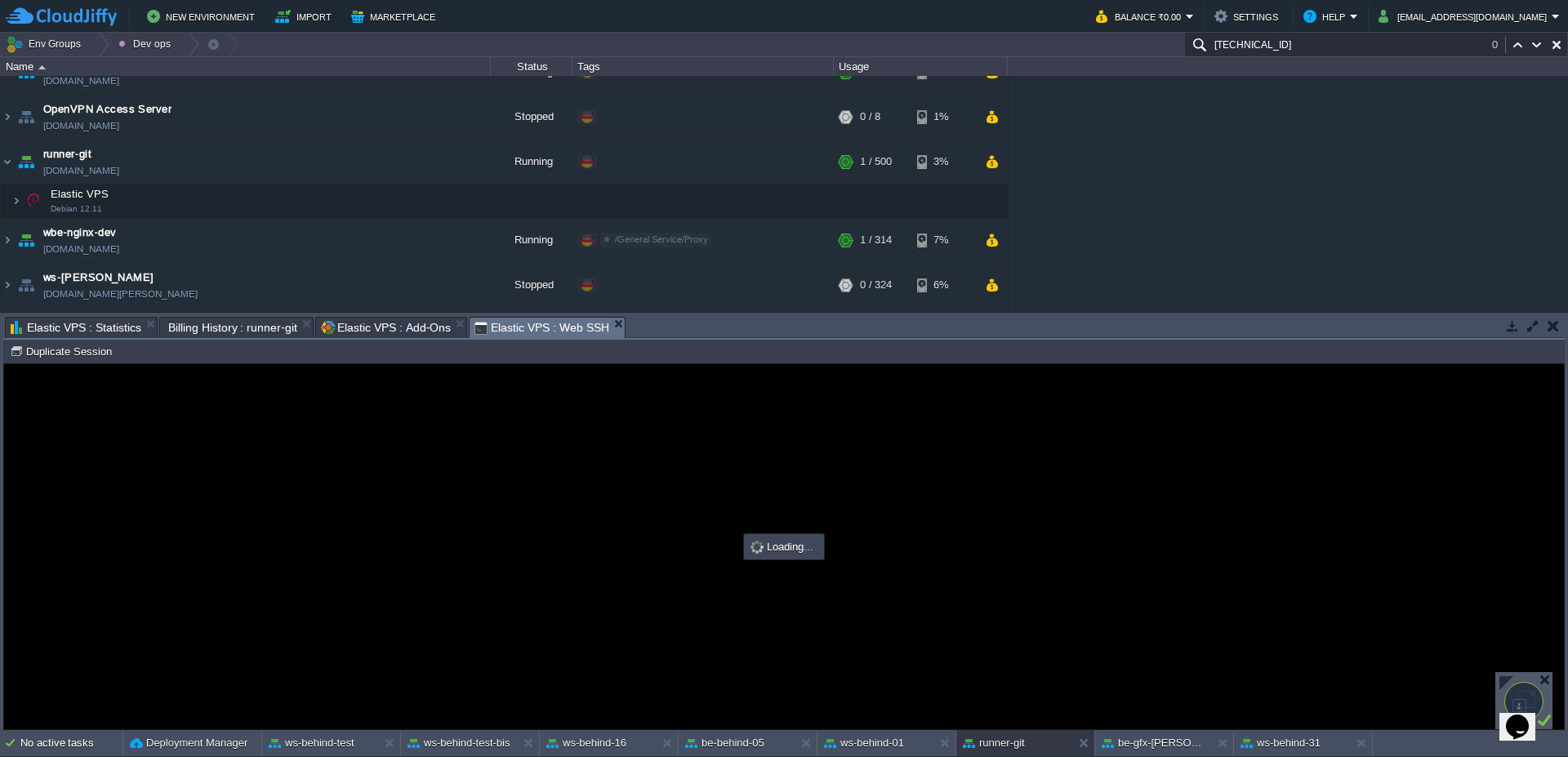
scroll to position [0, 0]
type input "#000000"
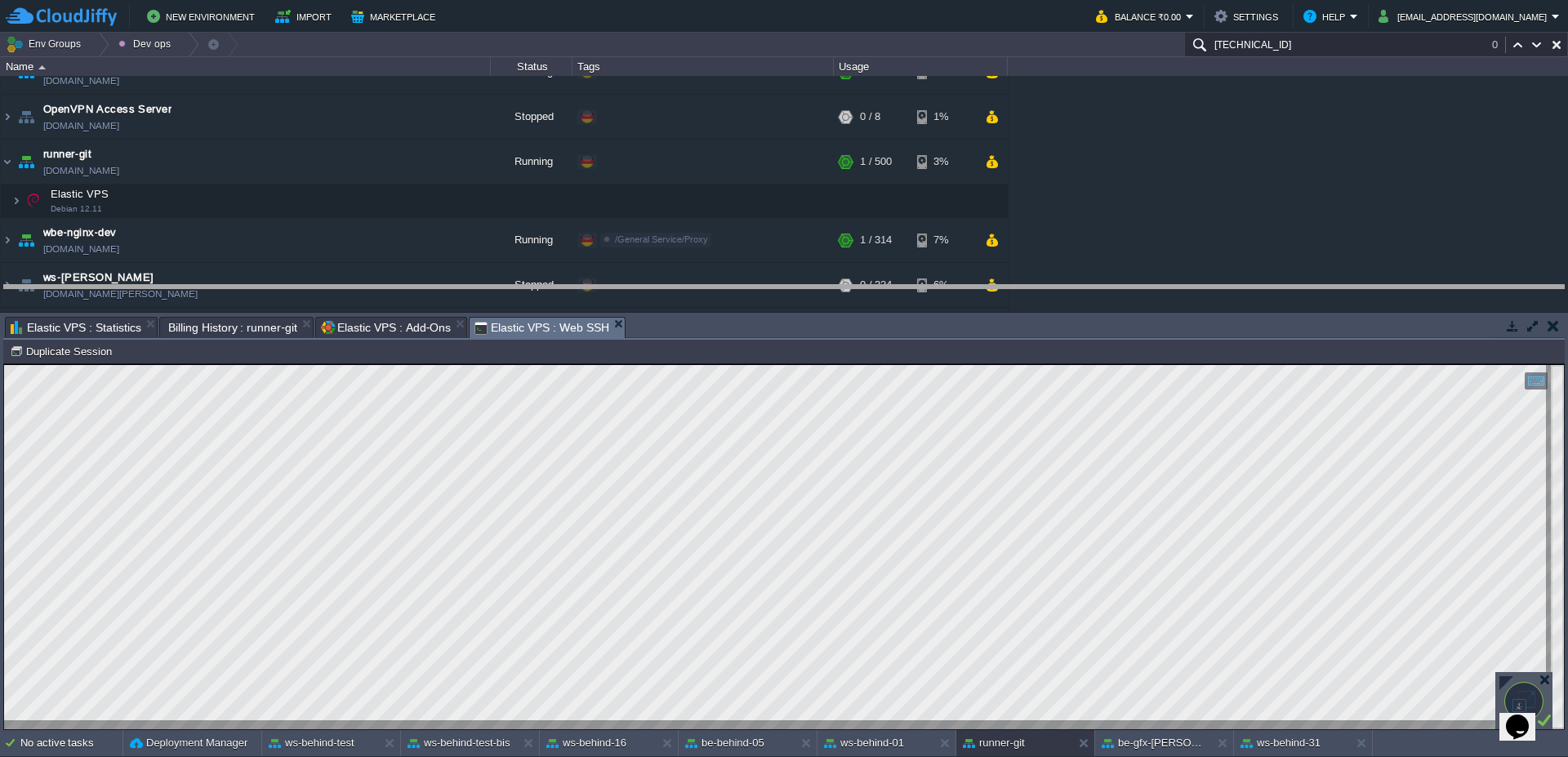
click at [751, 285] on body "New Environment Import Marketplace Bonus ₹0.00 Upgrade Account Balance ₹0.00 Se…" at bounding box center [784, 378] width 1568 height 757
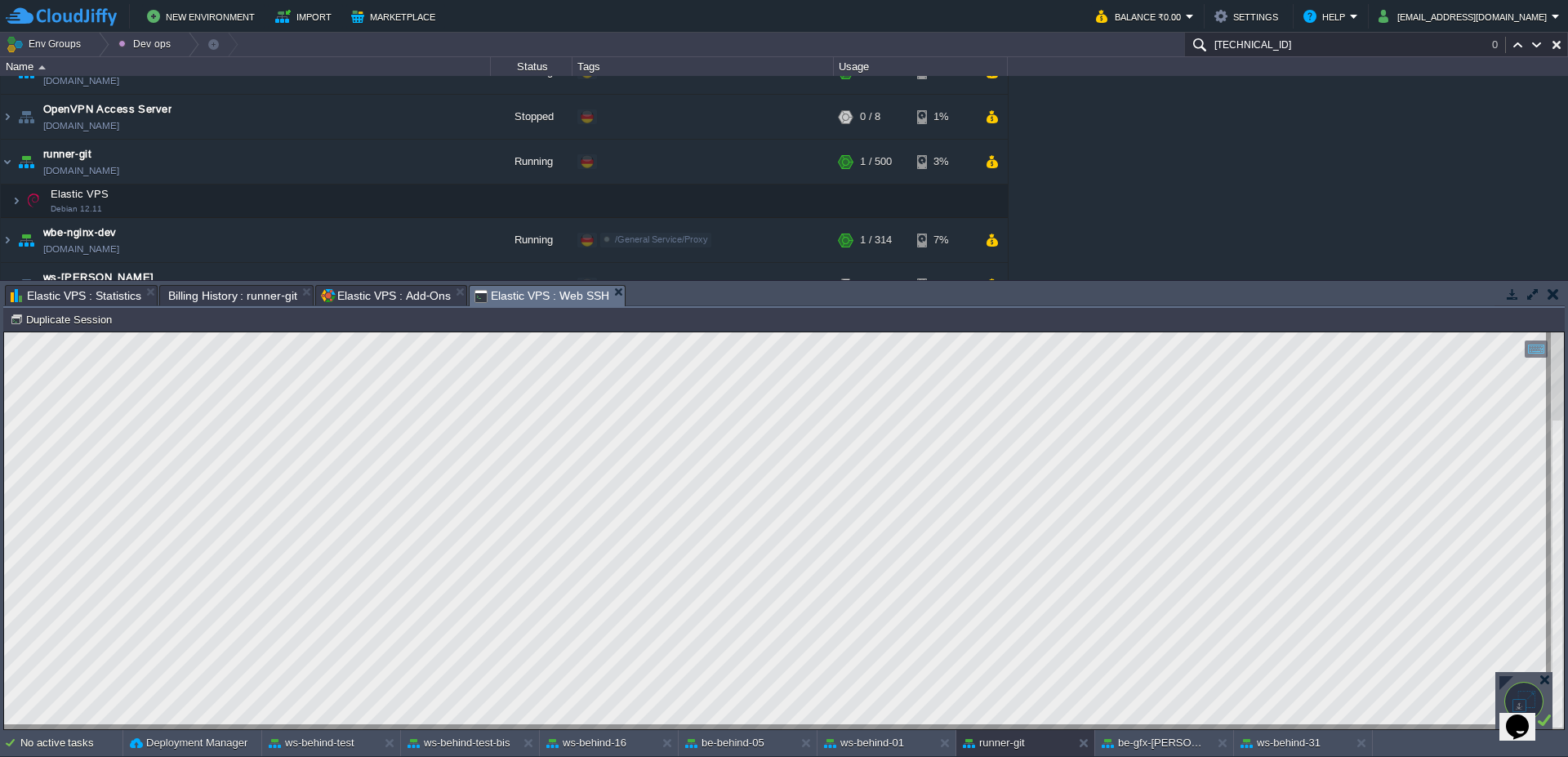
click at [78, 291] on span "Elastic VPS : Statistics" at bounding box center [76, 295] width 131 height 20
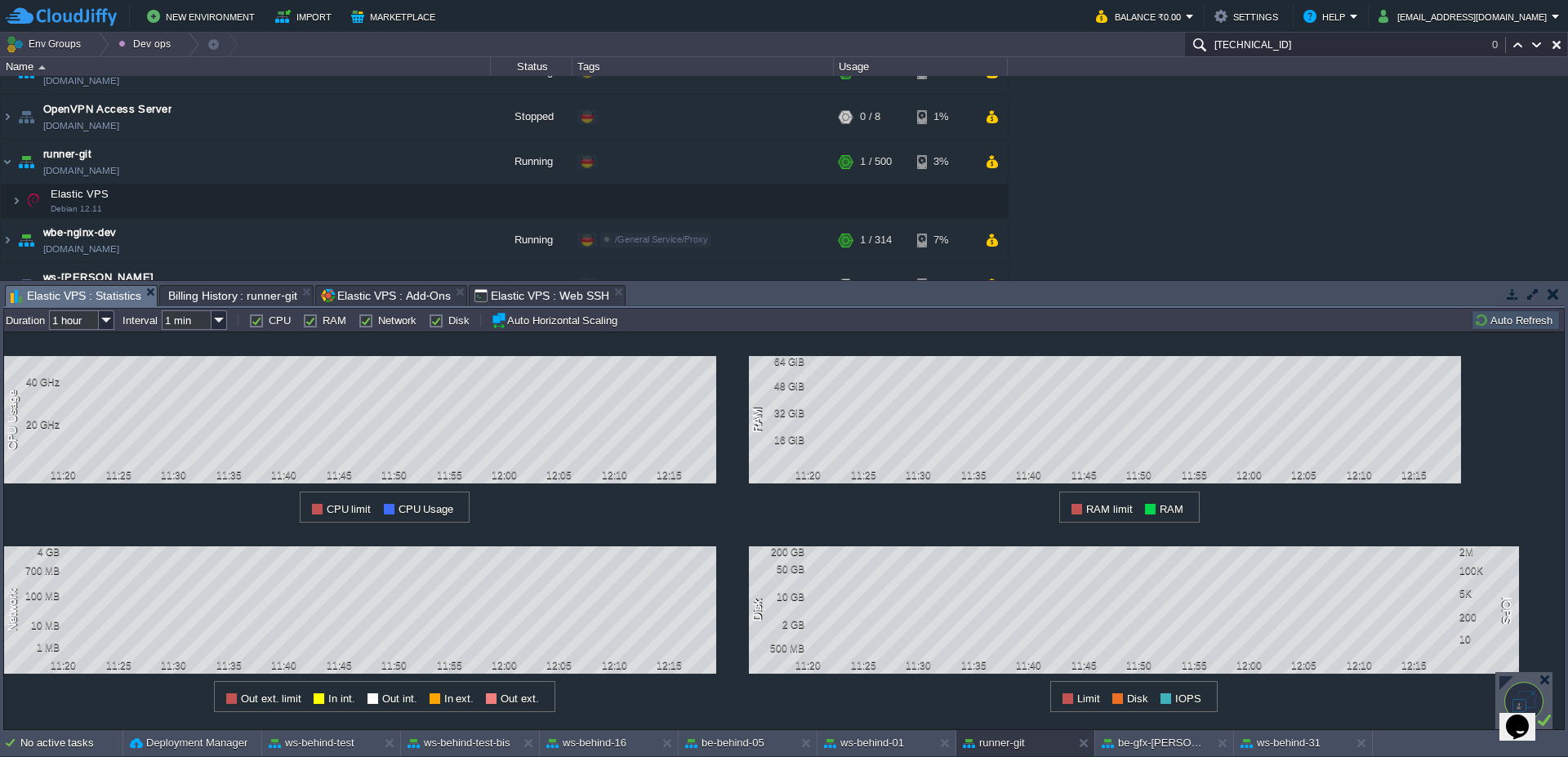
click at [1525, 319] on button "Auto Refresh" at bounding box center [1515, 320] width 83 height 15
click at [1522, 326] on button "Auto Refresh" at bounding box center [1515, 320] width 83 height 15
click at [210, 293] on span "Billing History : runner-git" at bounding box center [233, 295] width 129 height 20
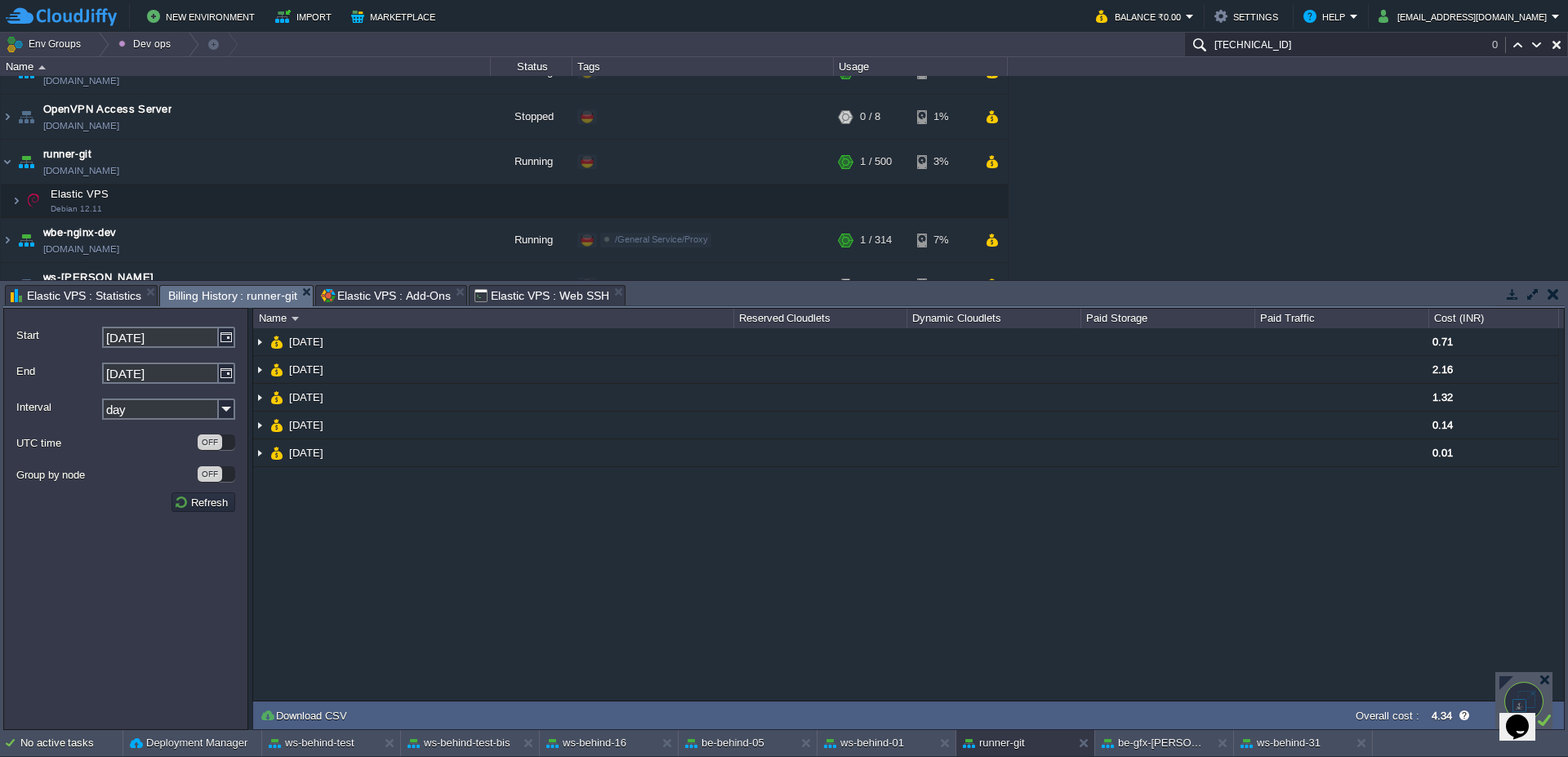
click at [94, 294] on span "Elastic VPS : Statistics" at bounding box center [76, 295] width 131 height 20
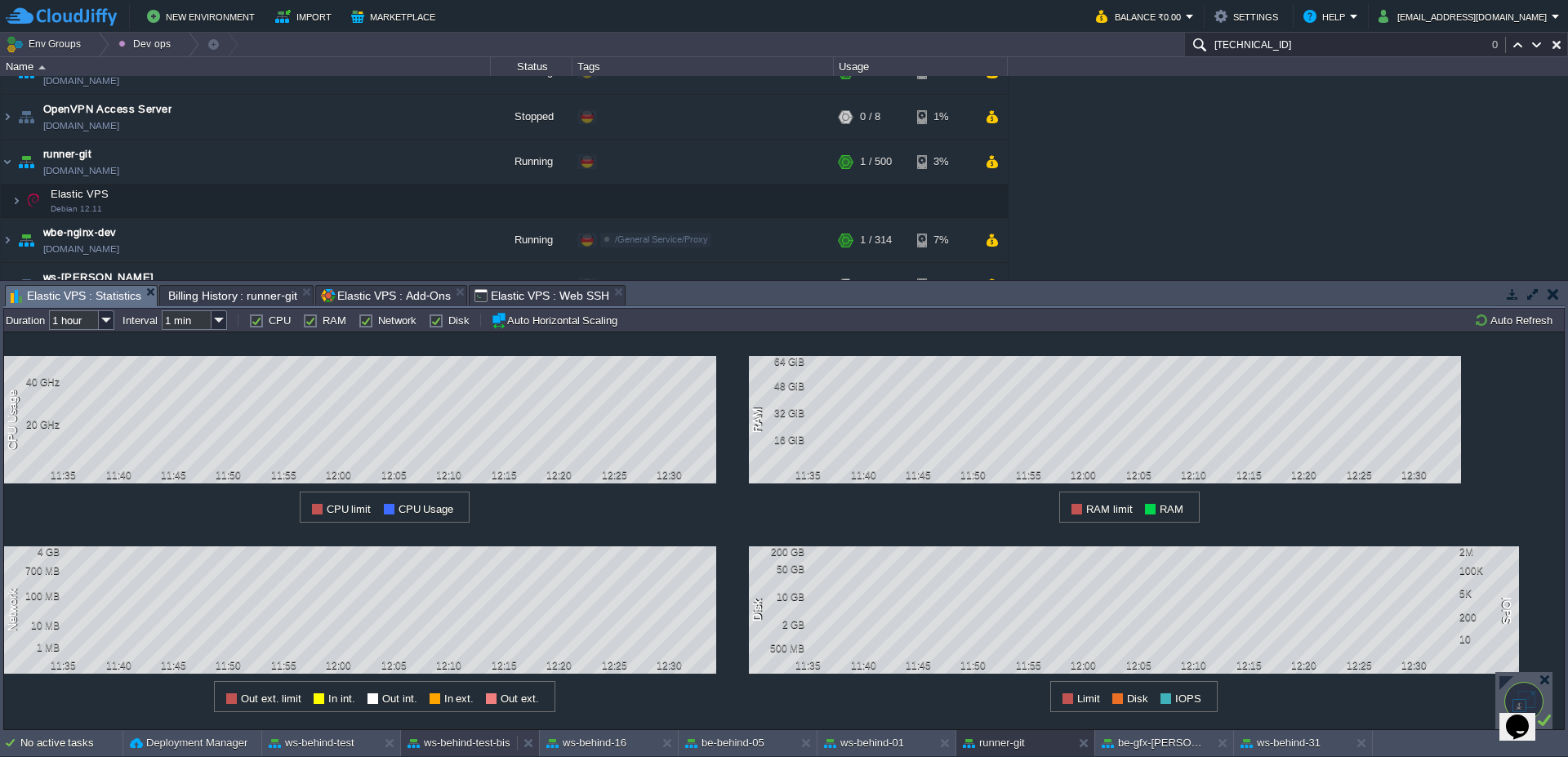
click at [473, 749] on button "ws-behind-test-bis" at bounding box center [459, 742] width 103 height 17
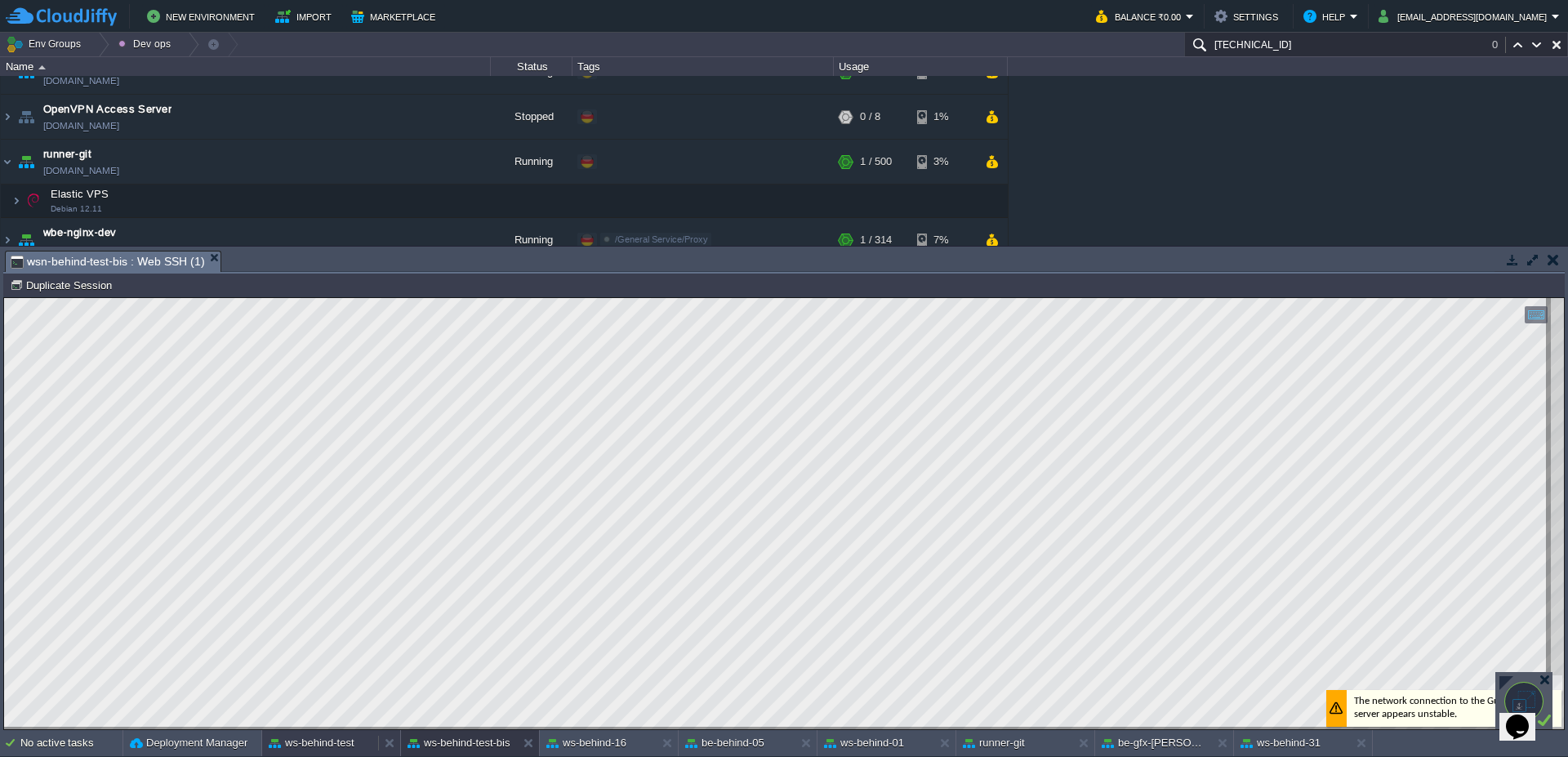
click at [336, 754] on div "ws-behind-test" at bounding box center [320, 742] width 116 height 26
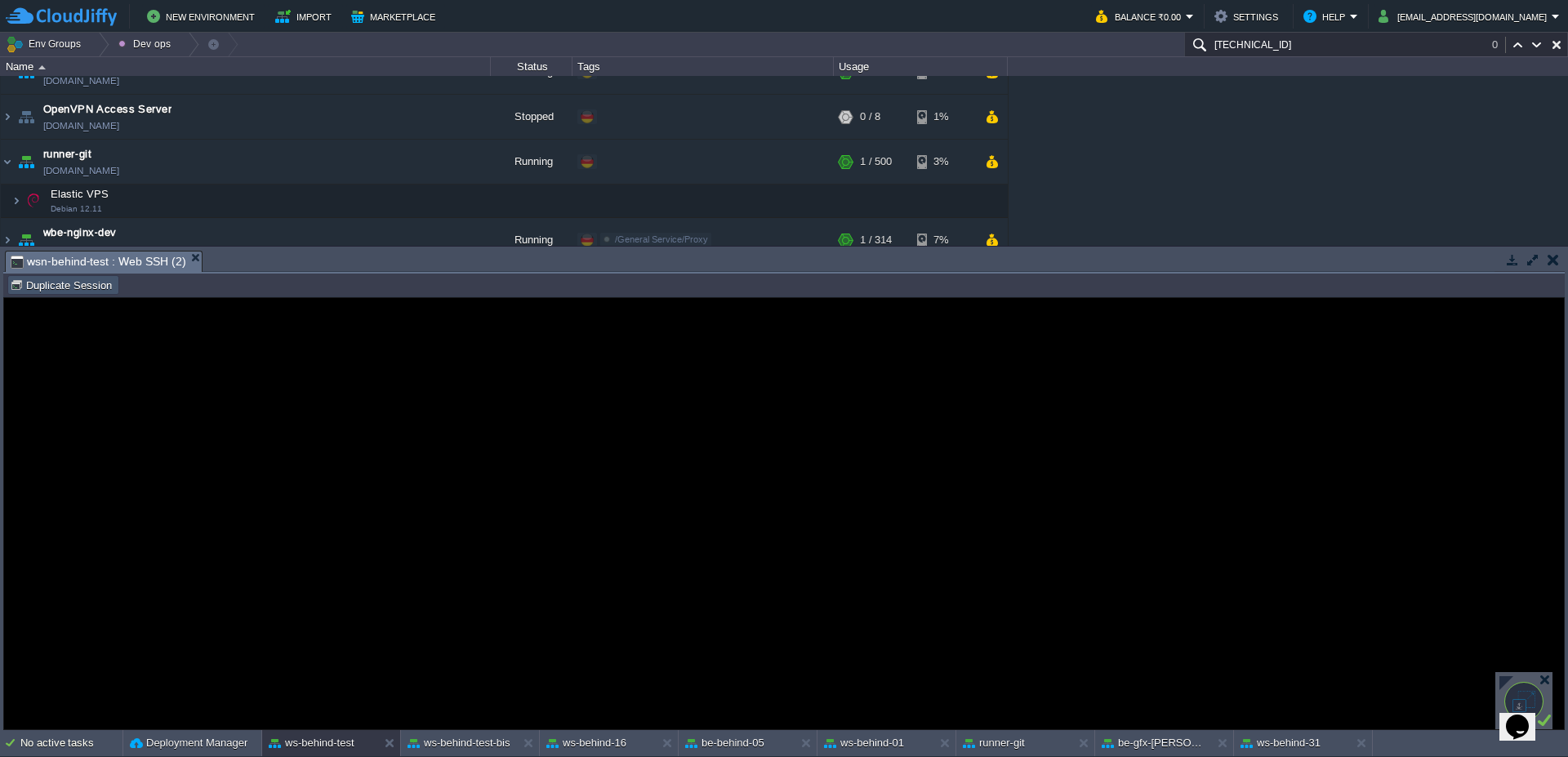
click at [86, 289] on button "Duplicate Session" at bounding box center [63, 285] width 107 height 15
type input "#000000"
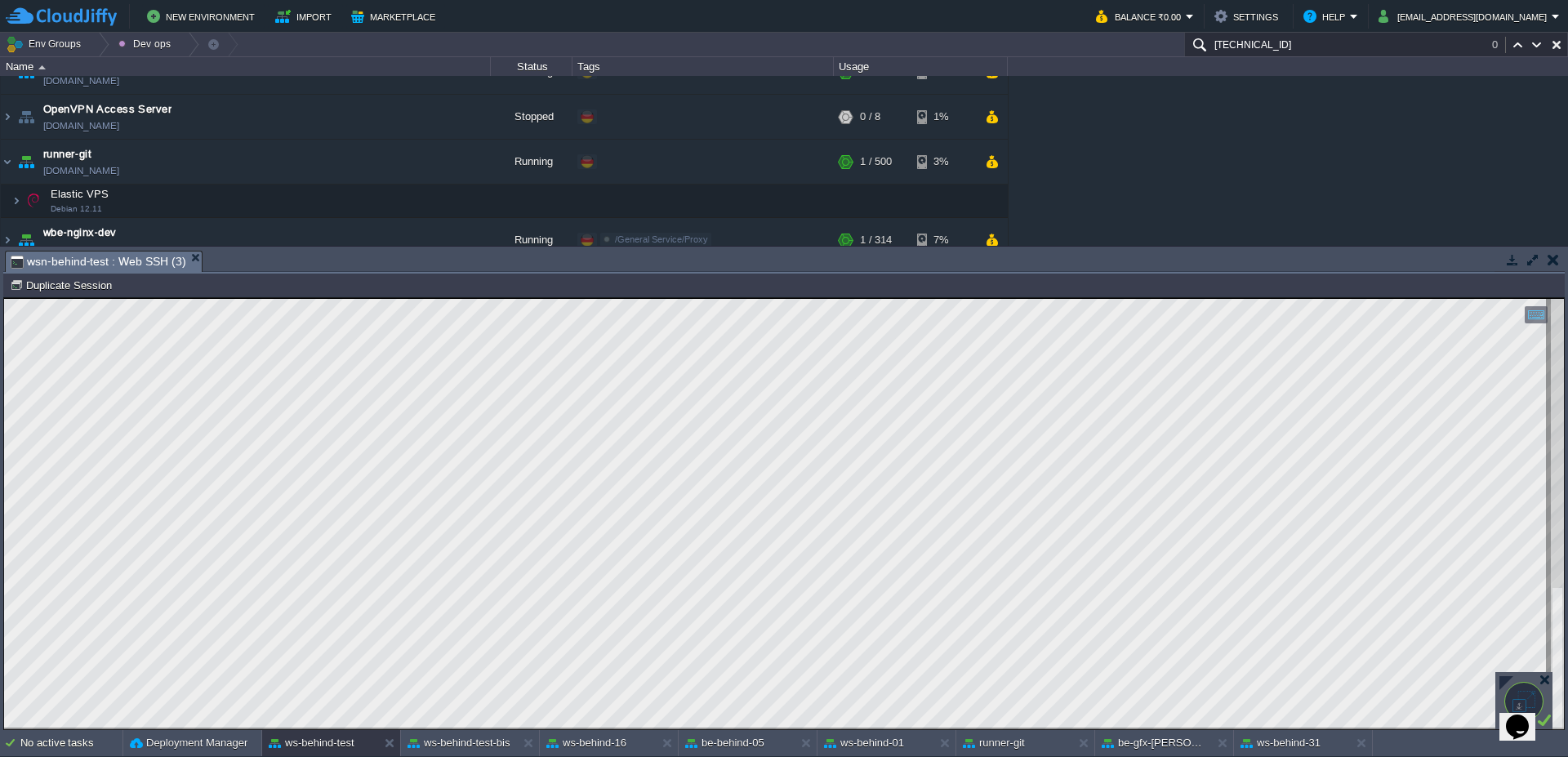
type textarea "SELECT COUNT(*) FROM tr_trasportatore t1, tr_dom_pref_caratt_mezzo t2, tr_tra_c…"
click at [442, 756] on div "No active tasks Deployment Manager ws-behind-test ws-behind-test-bis ws-behind-…" at bounding box center [784, 743] width 1568 height 27
click at [463, 754] on div "ws-behind-test-bis" at bounding box center [459, 742] width 116 height 26
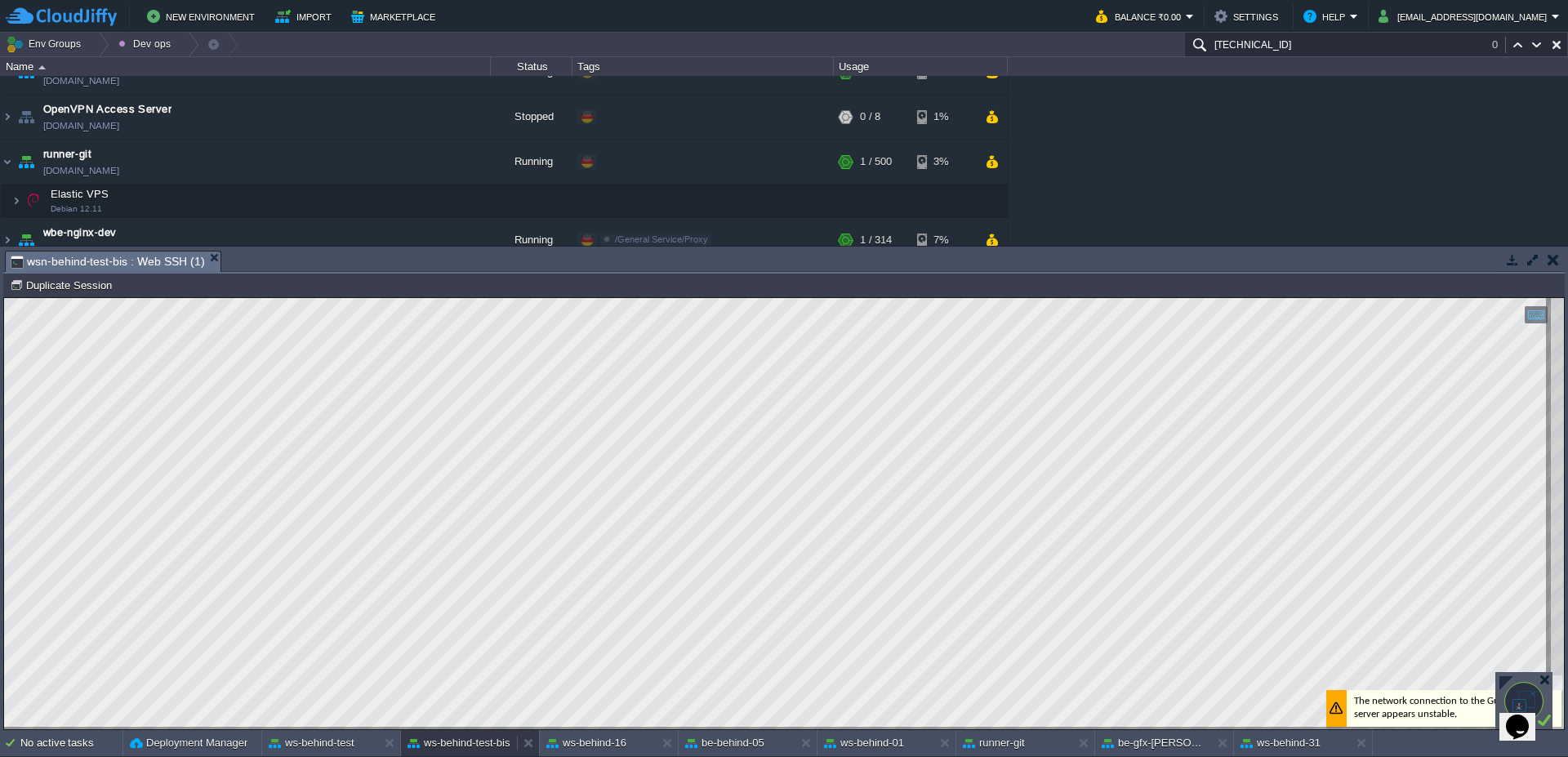
click at [453, 749] on button "ws-behind-test-bis" at bounding box center [459, 742] width 103 height 17
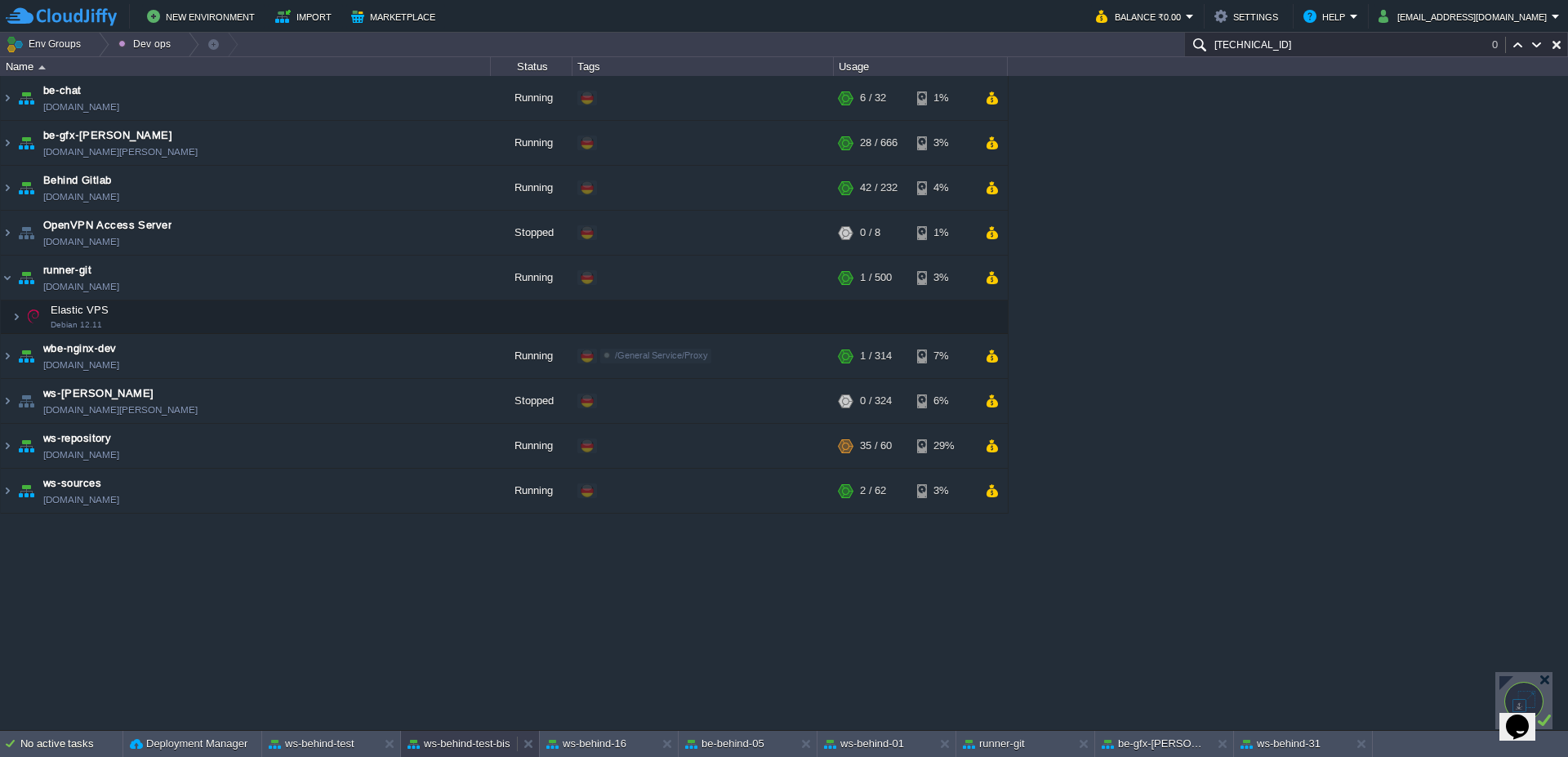
scroll to position [0, 0]
click at [453, 749] on button "ws-behind-test-bis" at bounding box center [459, 743] width 103 height 17
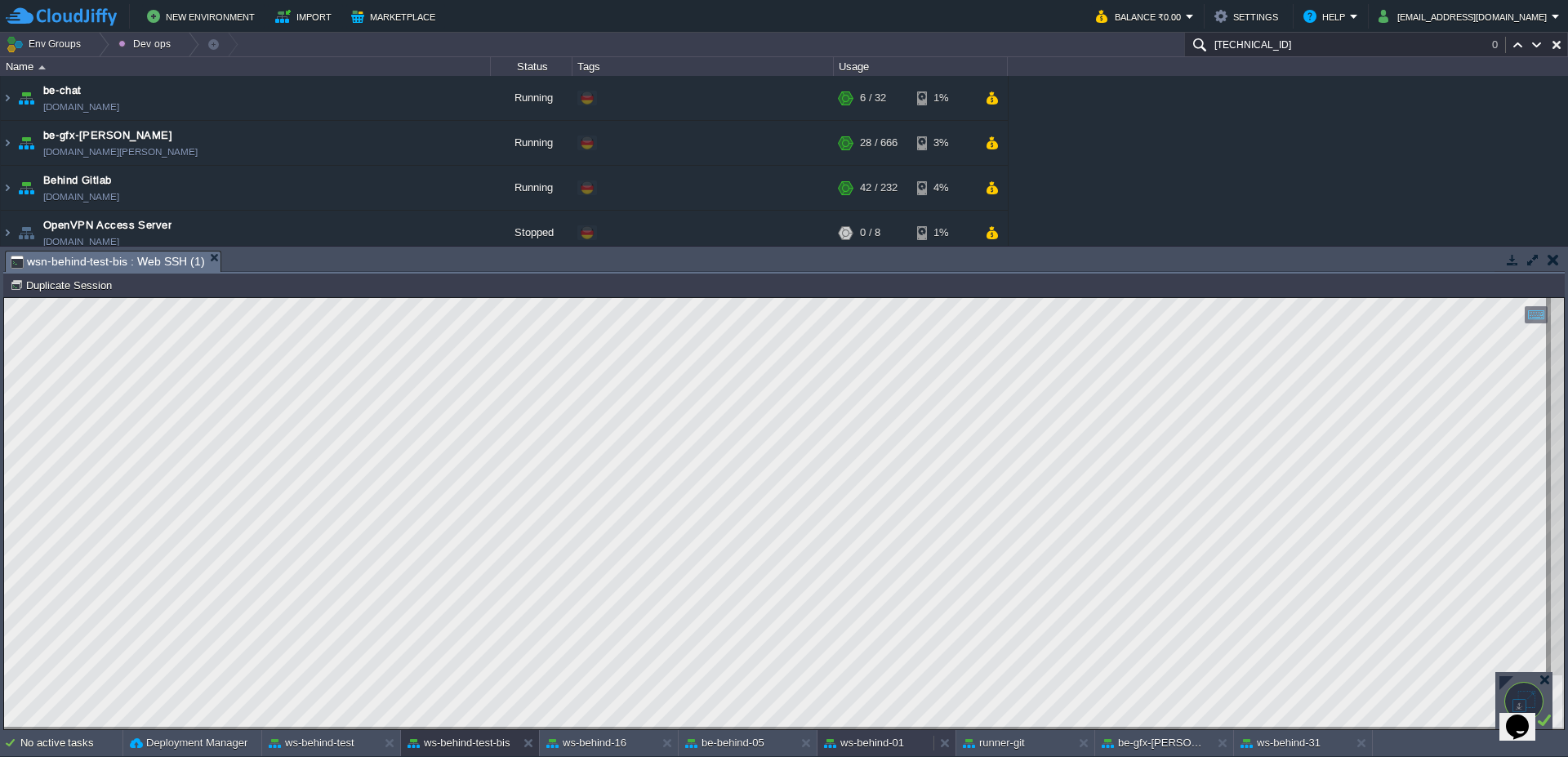
click at [888, 748] on button "ws-behind-01" at bounding box center [864, 742] width 80 height 17
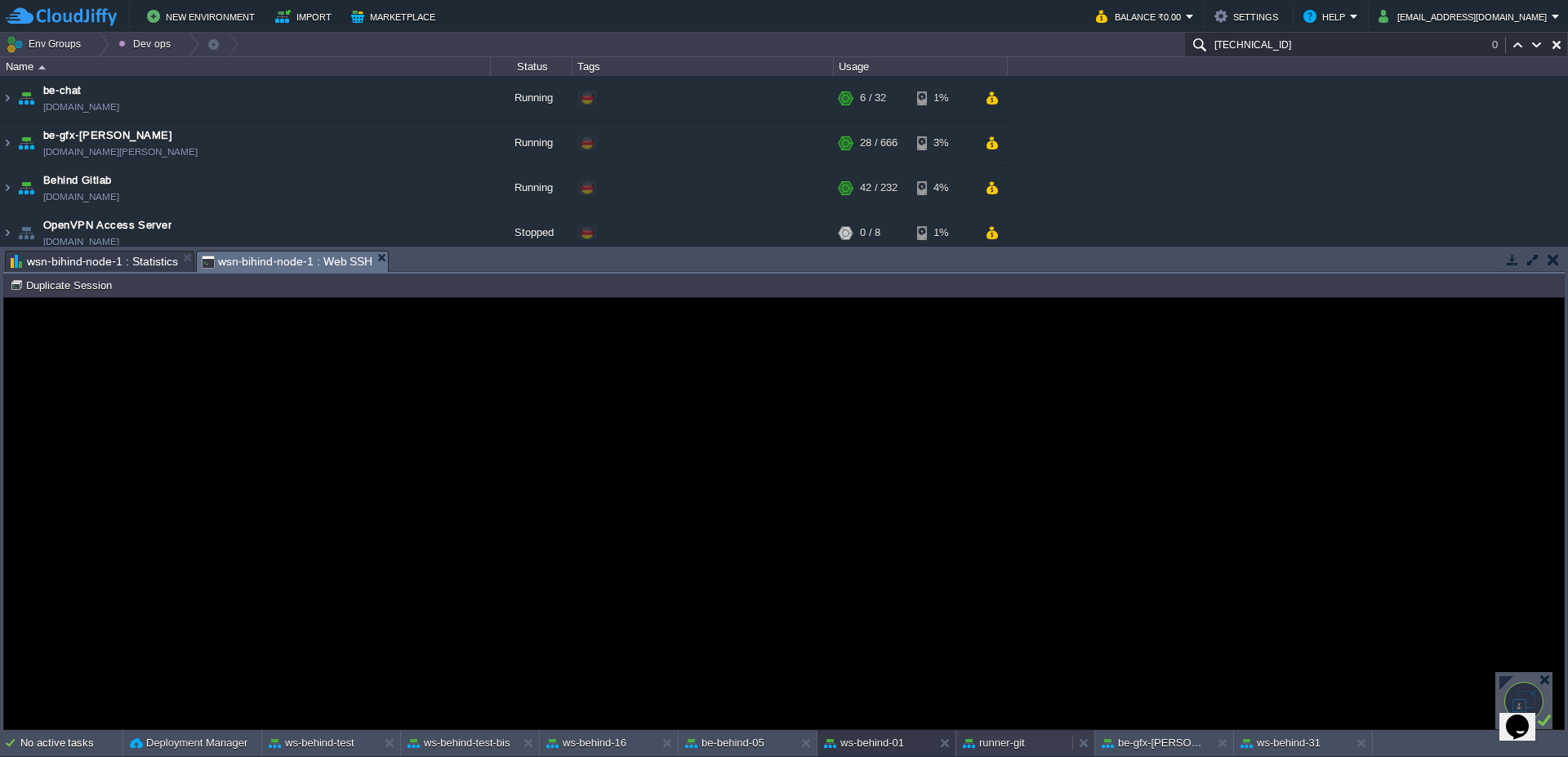
click at [1054, 743] on div "runner-git" at bounding box center [1014, 742] width 116 height 26
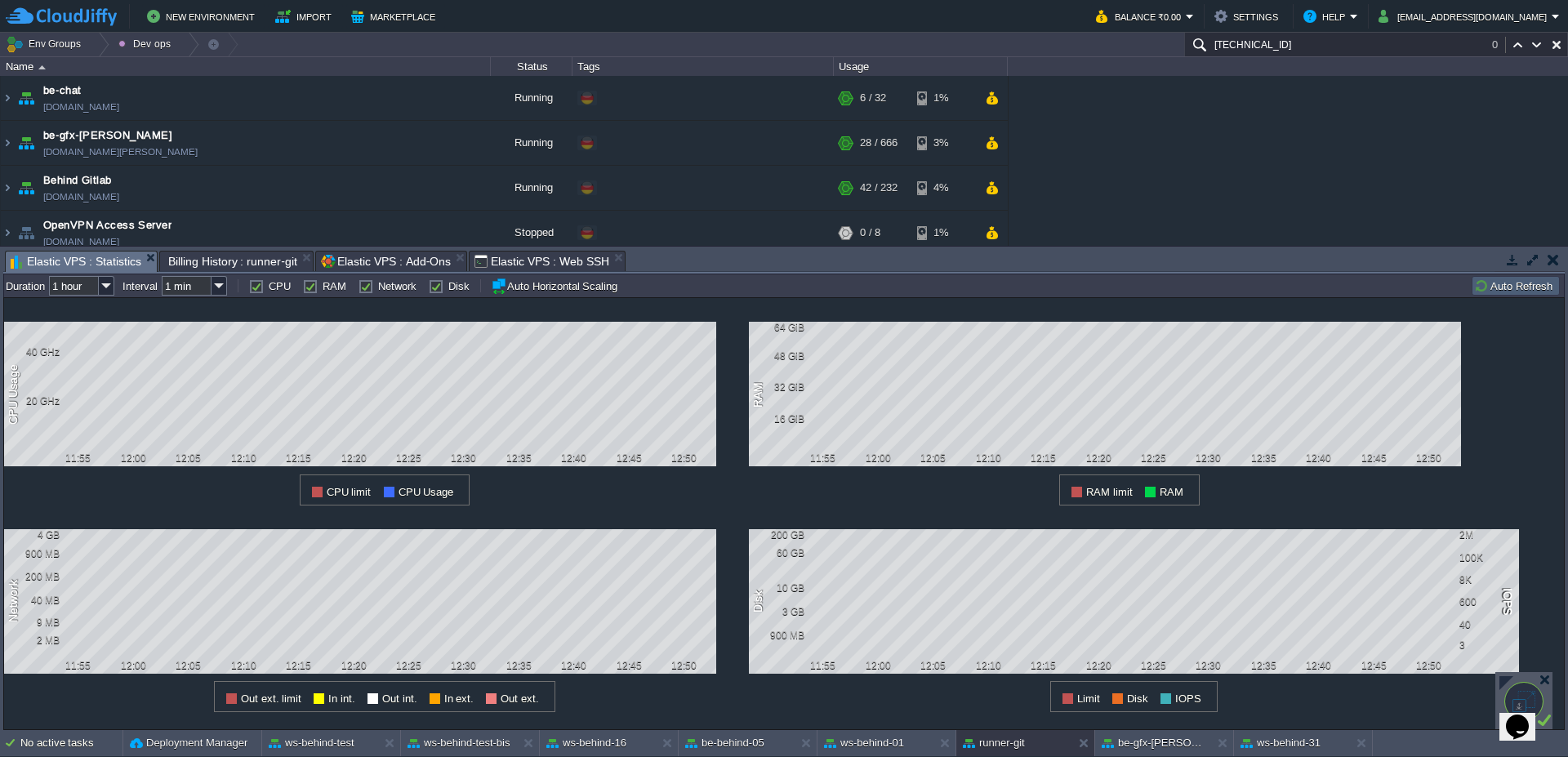
click at [1496, 280] on button "Auto Refresh" at bounding box center [1515, 286] width 83 height 15
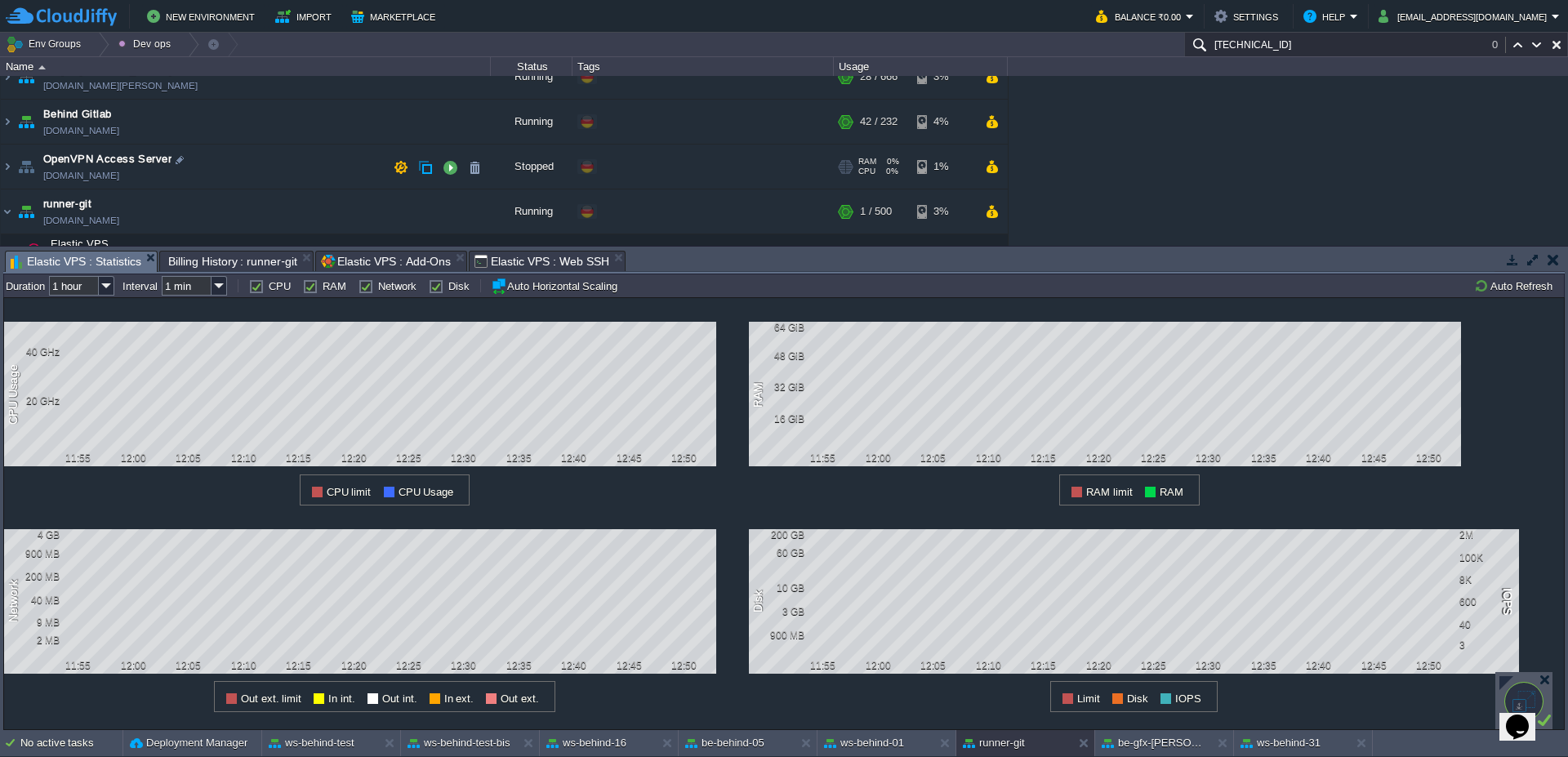
scroll to position [98, 0]
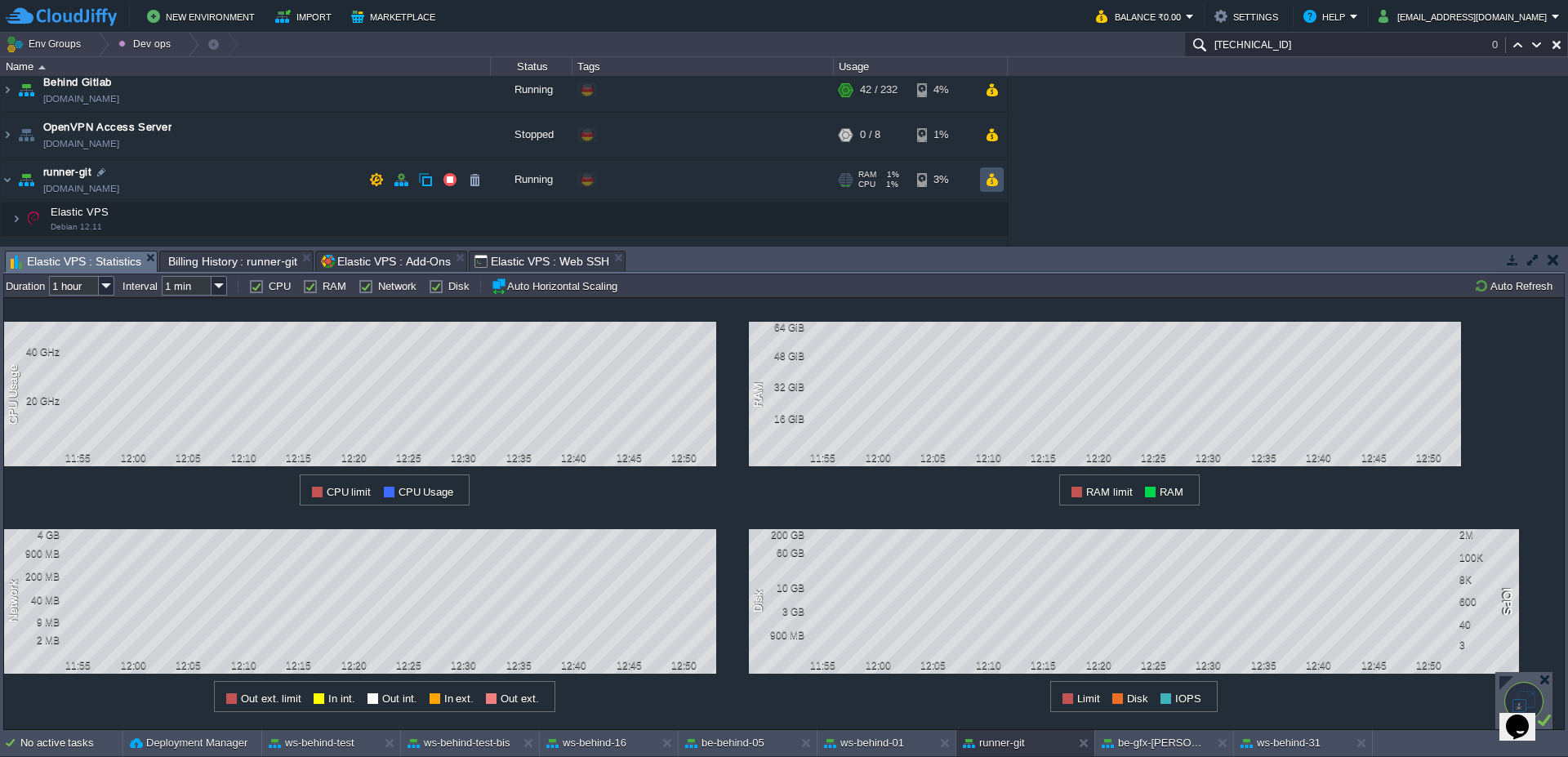
click at [989, 181] on button "button" at bounding box center [992, 179] width 14 height 15
click at [1123, 738] on button "be-gfx-[PERSON_NAME]" at bounding box center [1152, 742] width 103 height 17
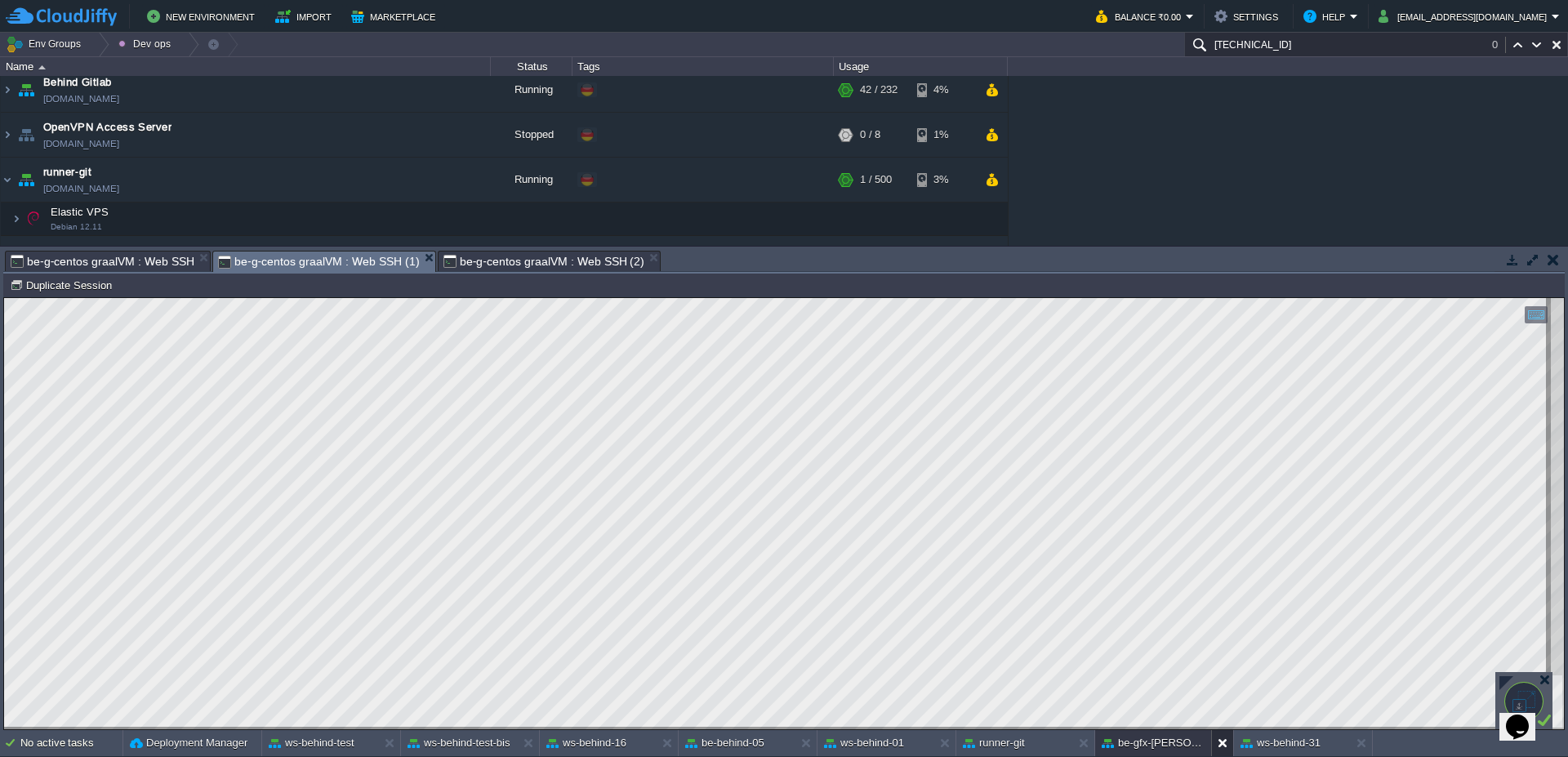
click at [1220, 748] on button at bounding box center [1226, 742] width 17 height 17
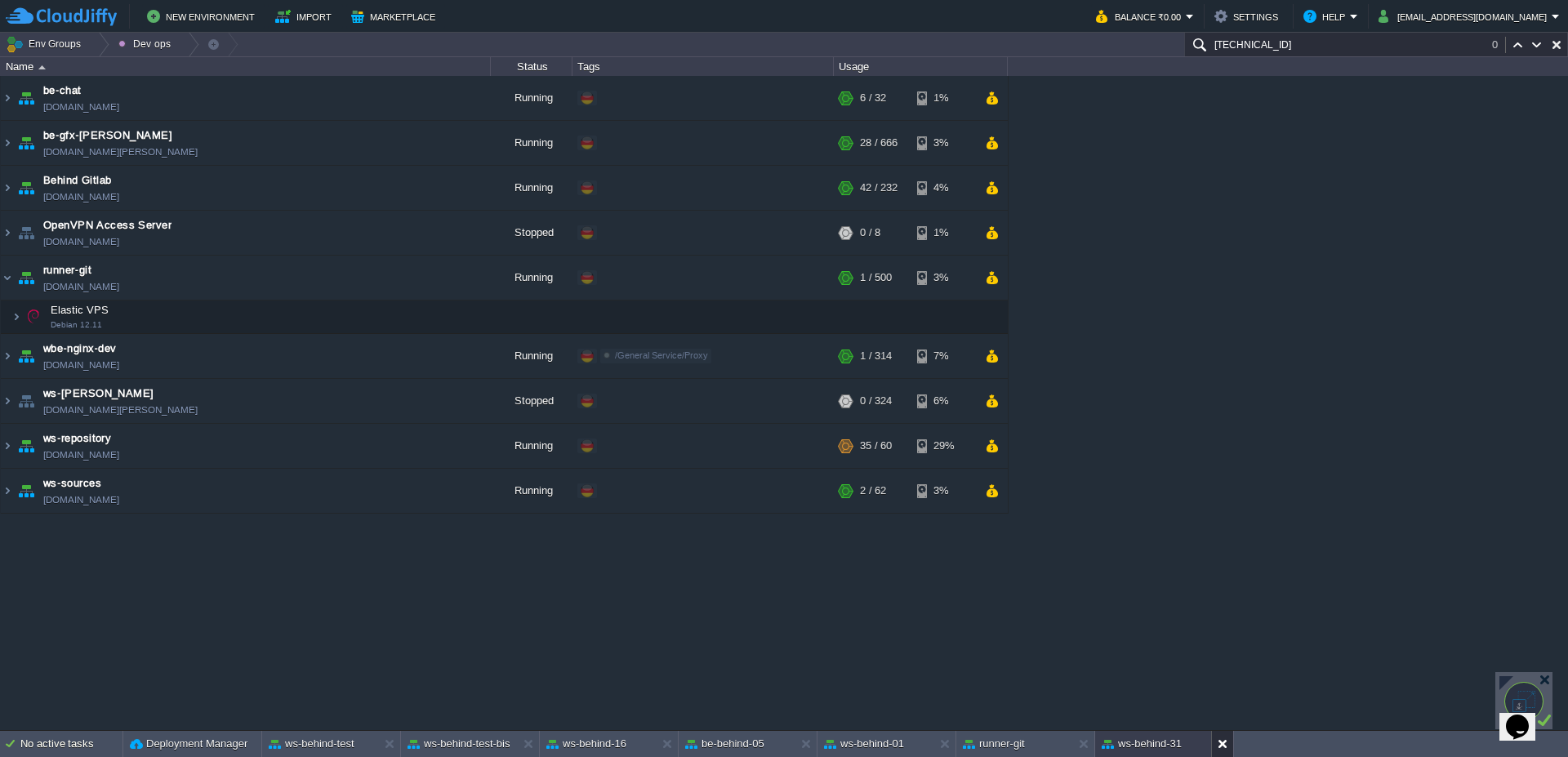
scroll to position [0, 0]
click at [1133, 754] on div "ws-behind-31" at bounding box center [1153, 743] width 116 height 26
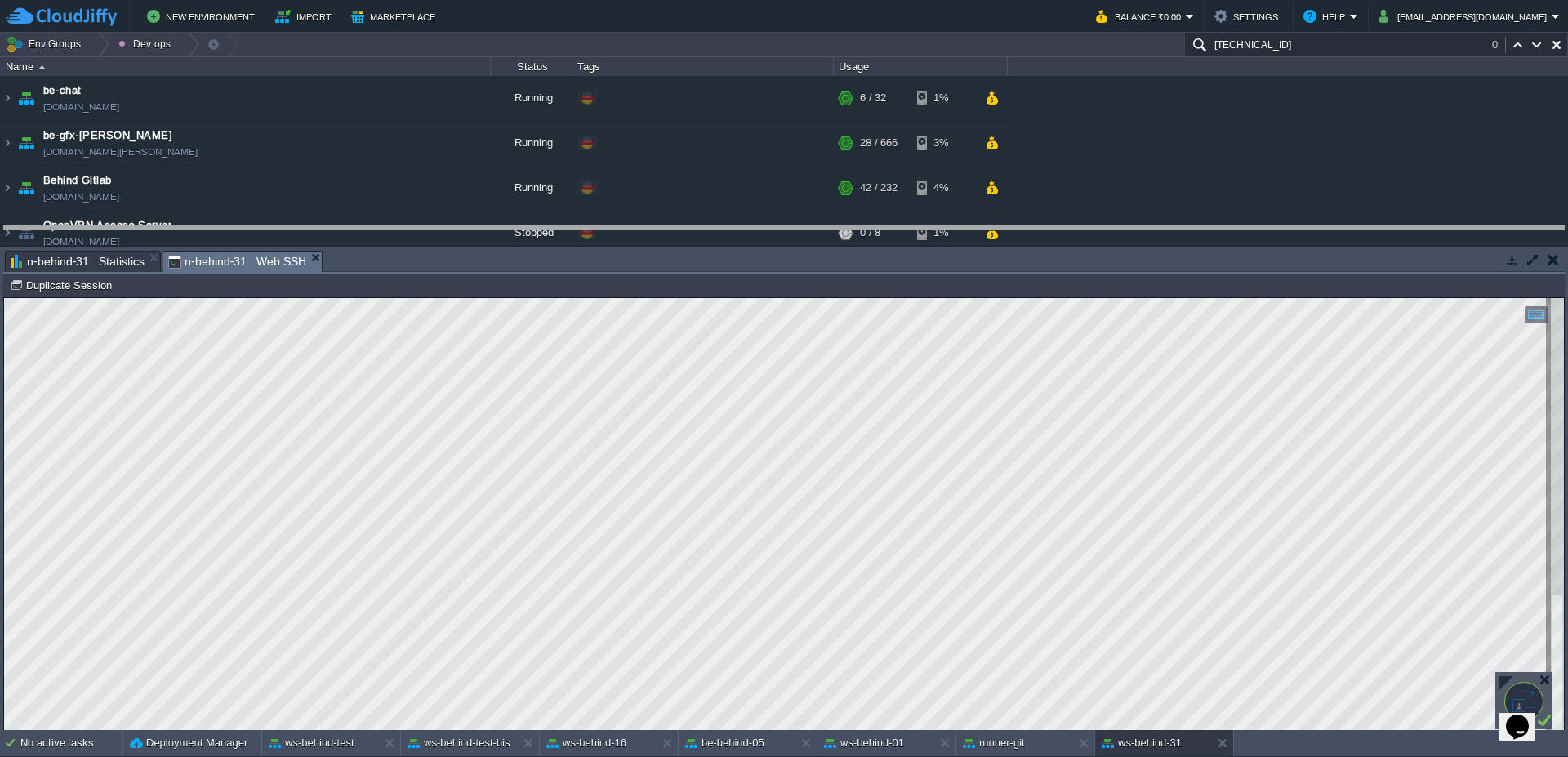
drag, startPoint x: 753, startPoint y: 268, endPoint x: 752, endPoint y: 253, distance: 15.0
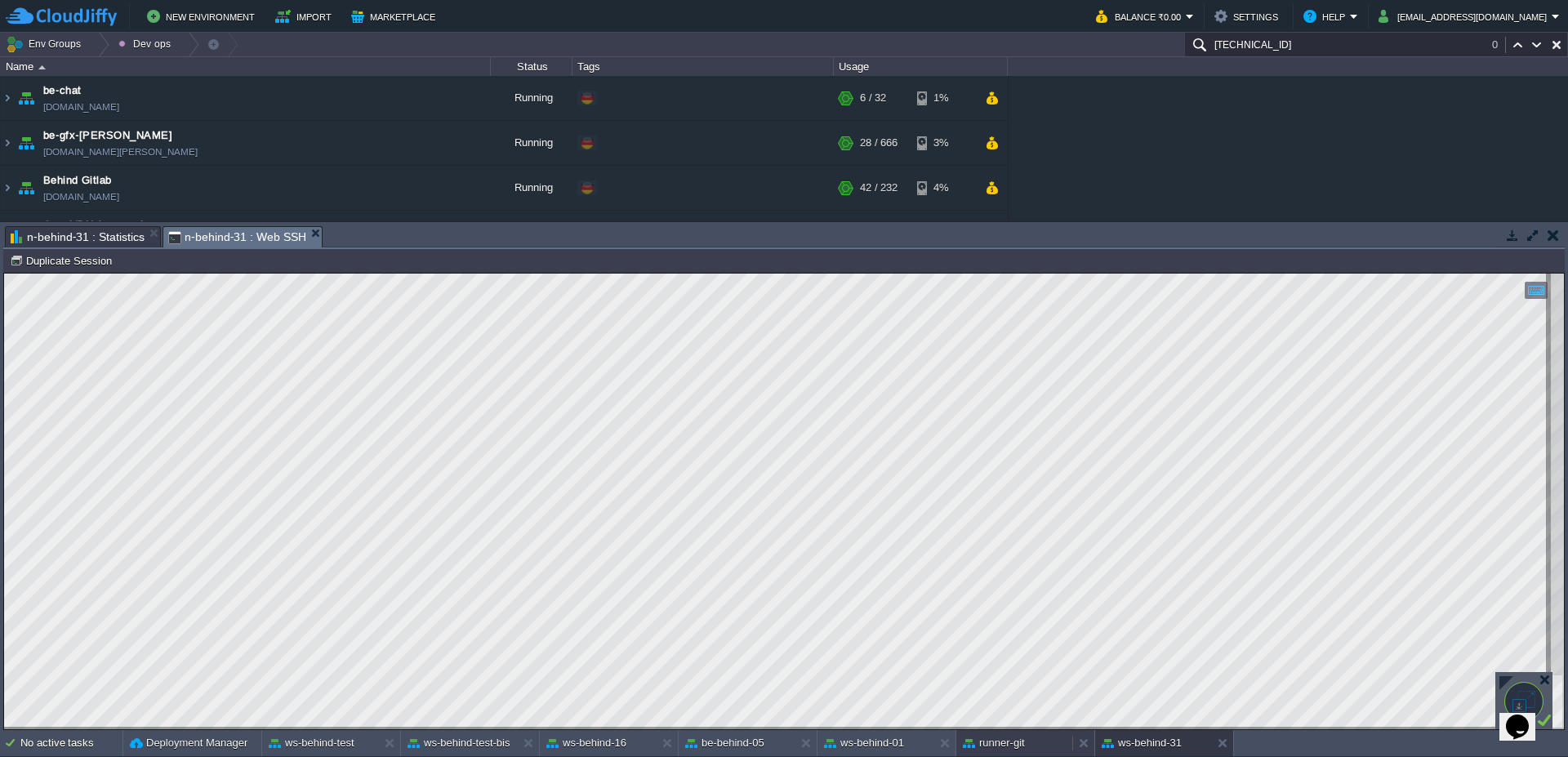
click at [1008, 753] on div "runner-git" at bounding box center [1014, 742] width 116 height 26
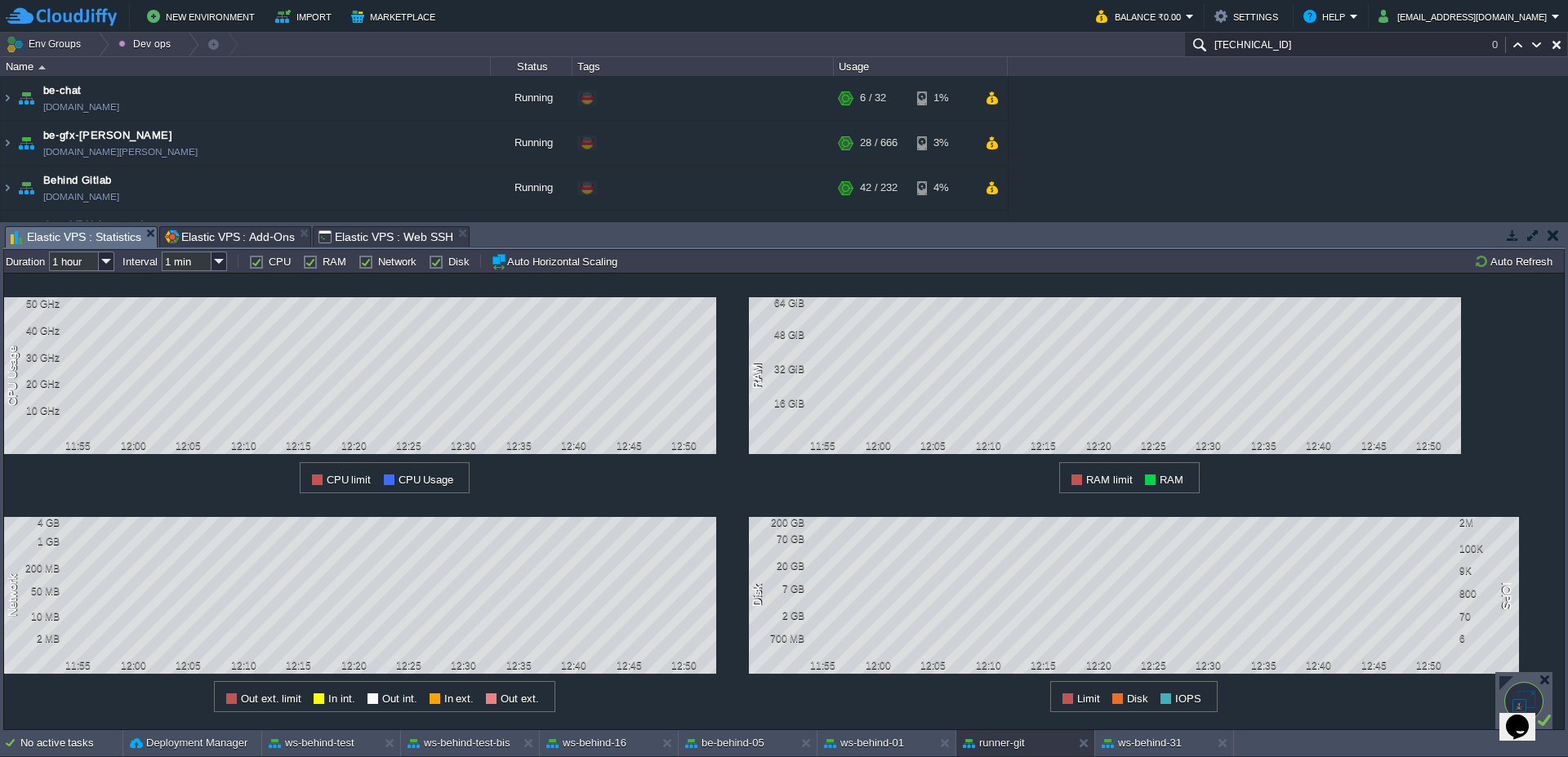
click at [405, 245] on span "Elastic VPS : Web SSH" at bounding box center [386, 237] width 135 height 20
click at [1503, 264] on button "Auto Refresh" at bounding box center [1515, 261] width 83 height 15
click at [339, 752] on div "ws-behind-test" at bounding box center [320, 742] width 116 height 26
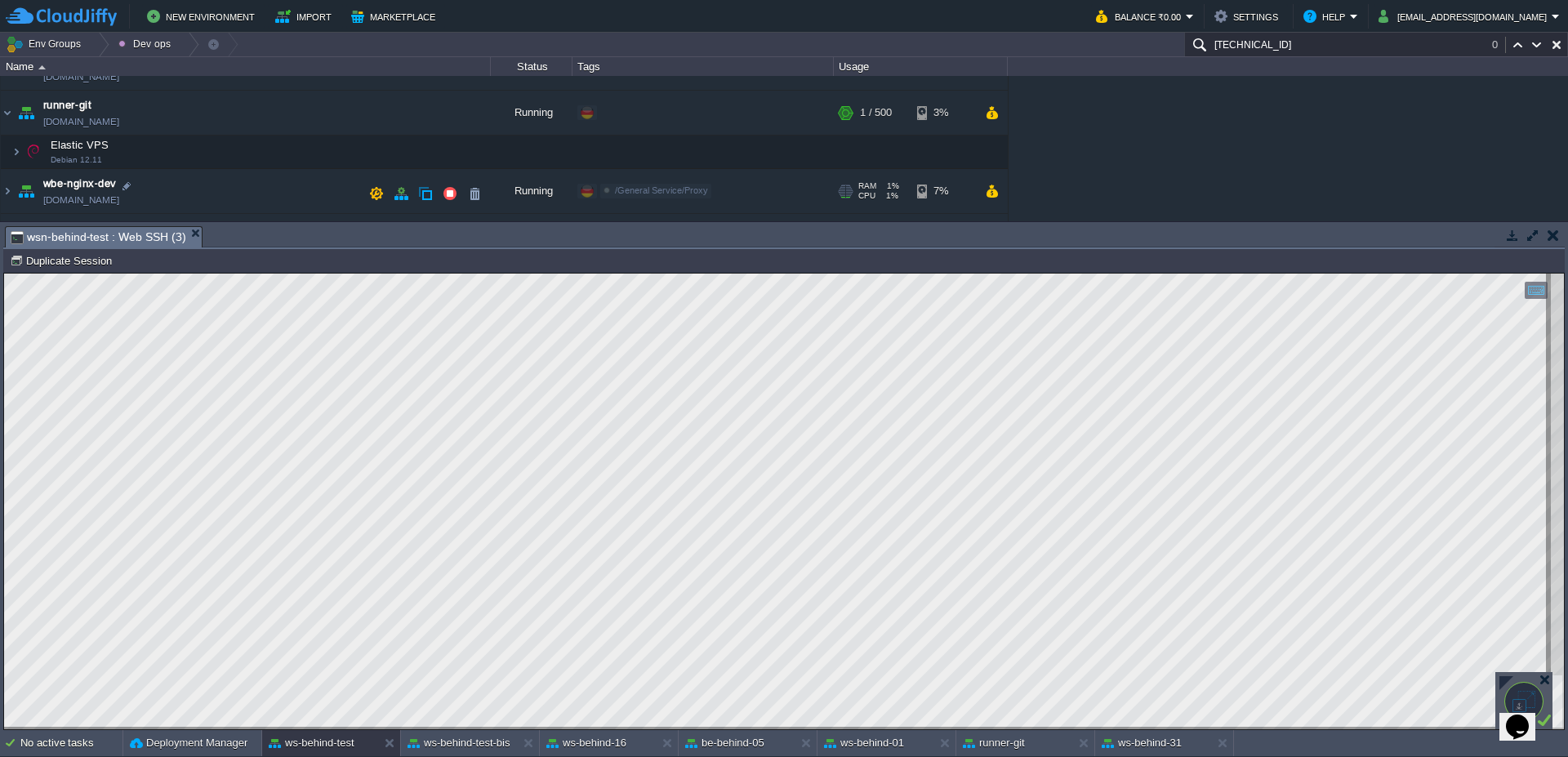
scroll to position [196, 0]
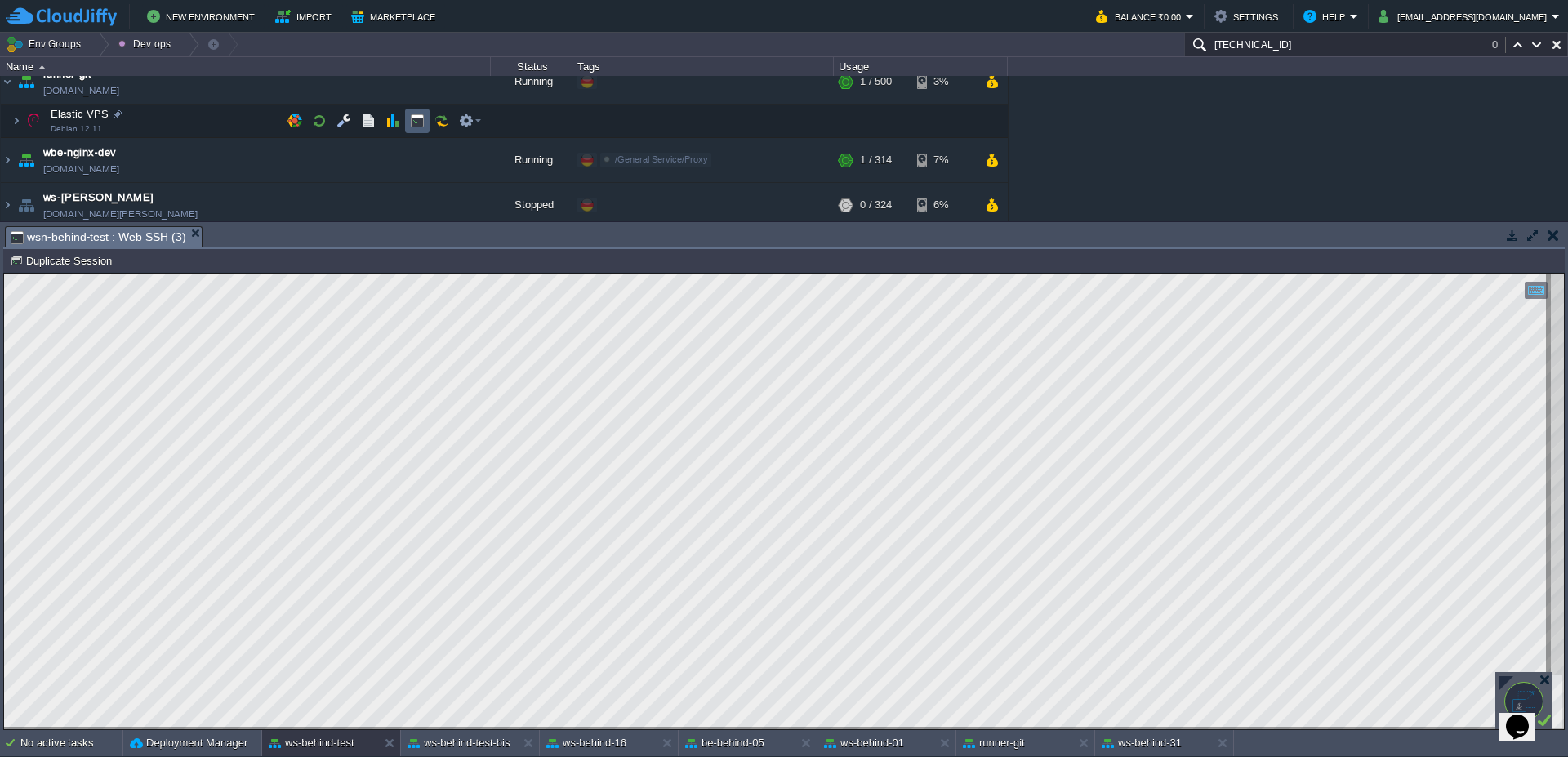
click at [414, 119] on button "button" at bounding box center [417, 120] width 15 height 15
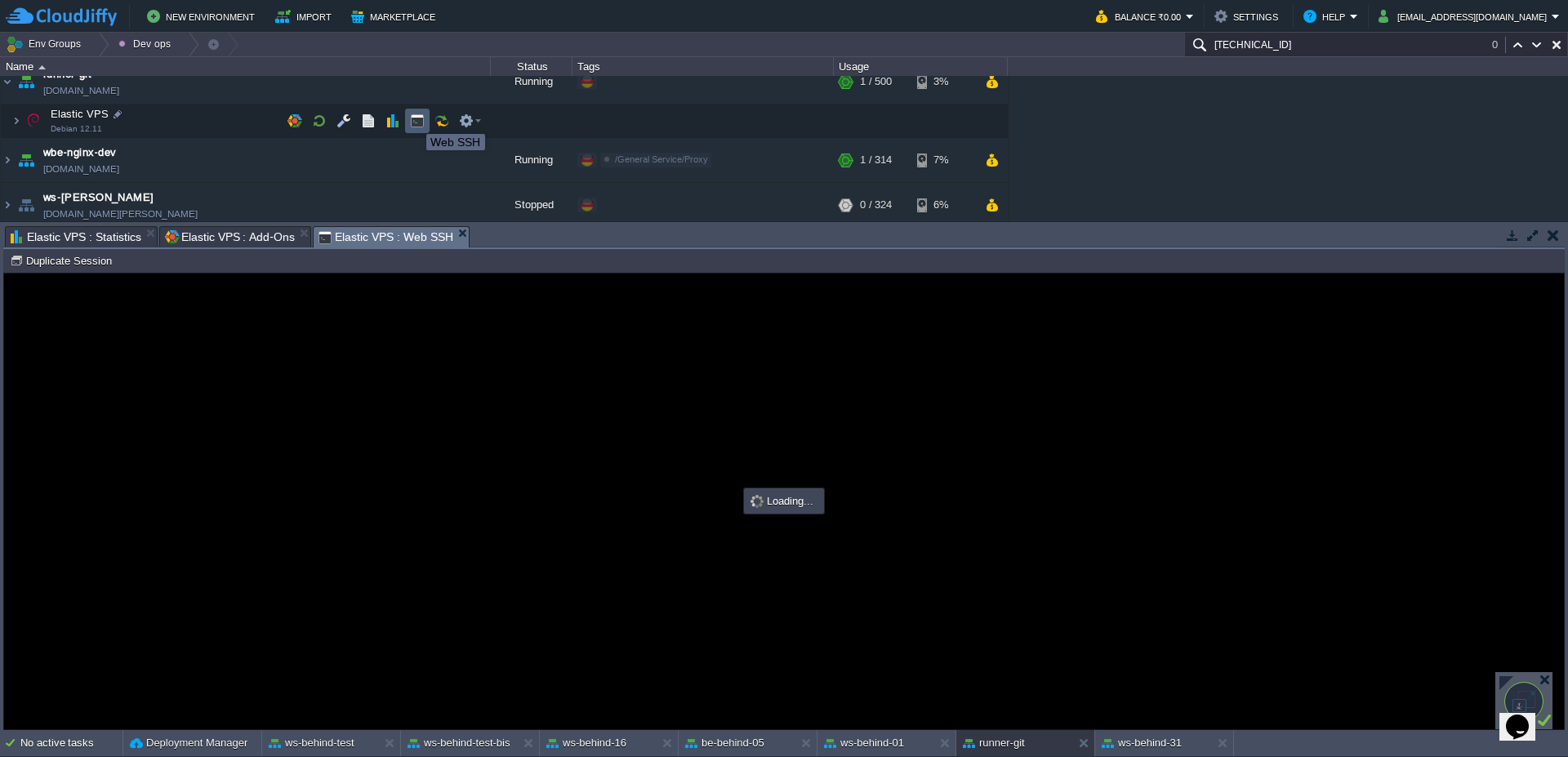
scroll to position [0, 0]
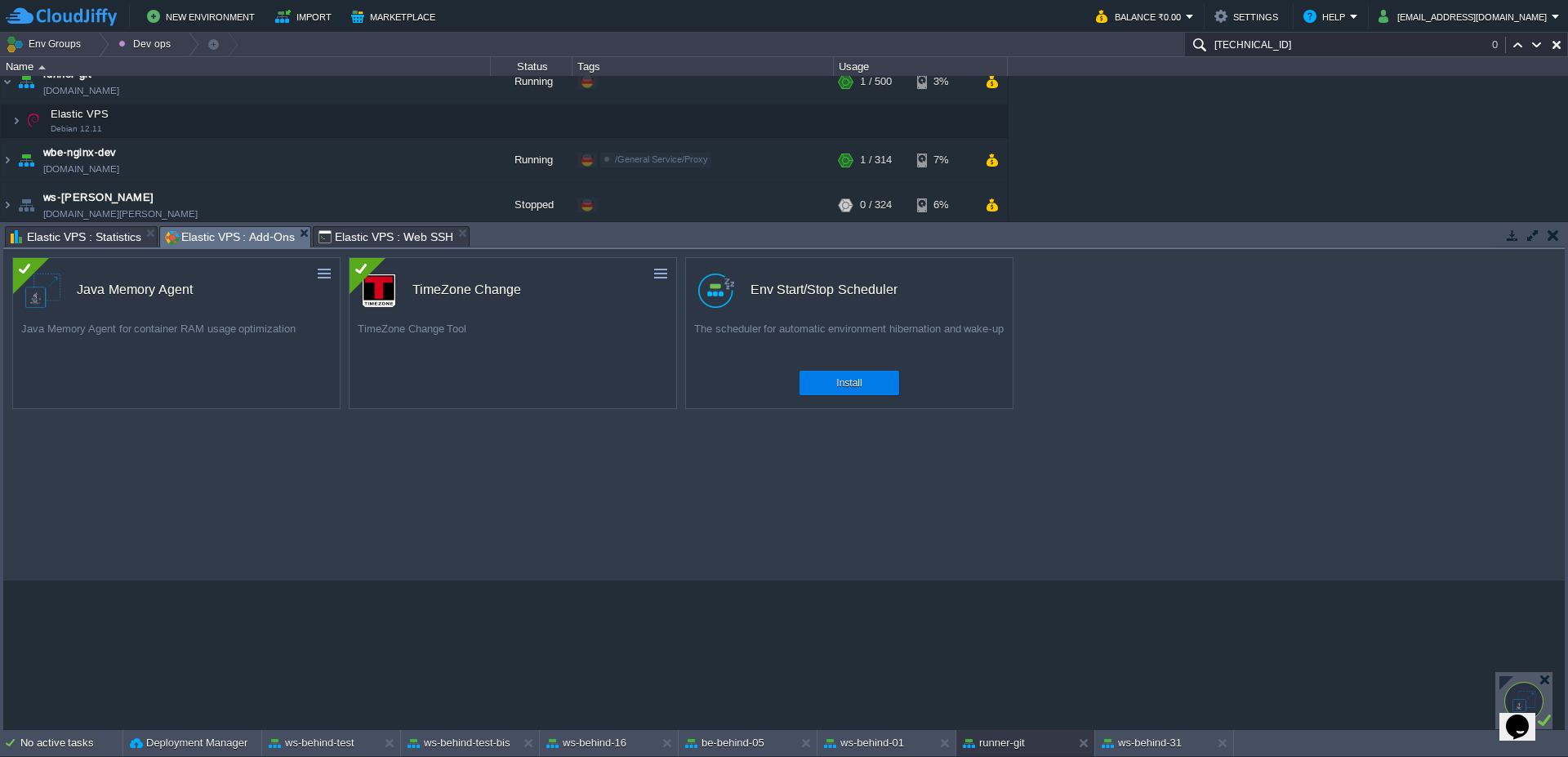
click at [230, 235] on span "Elastic VPS : Add-Ons" at bounding box center [230, 237] width 130 height 21
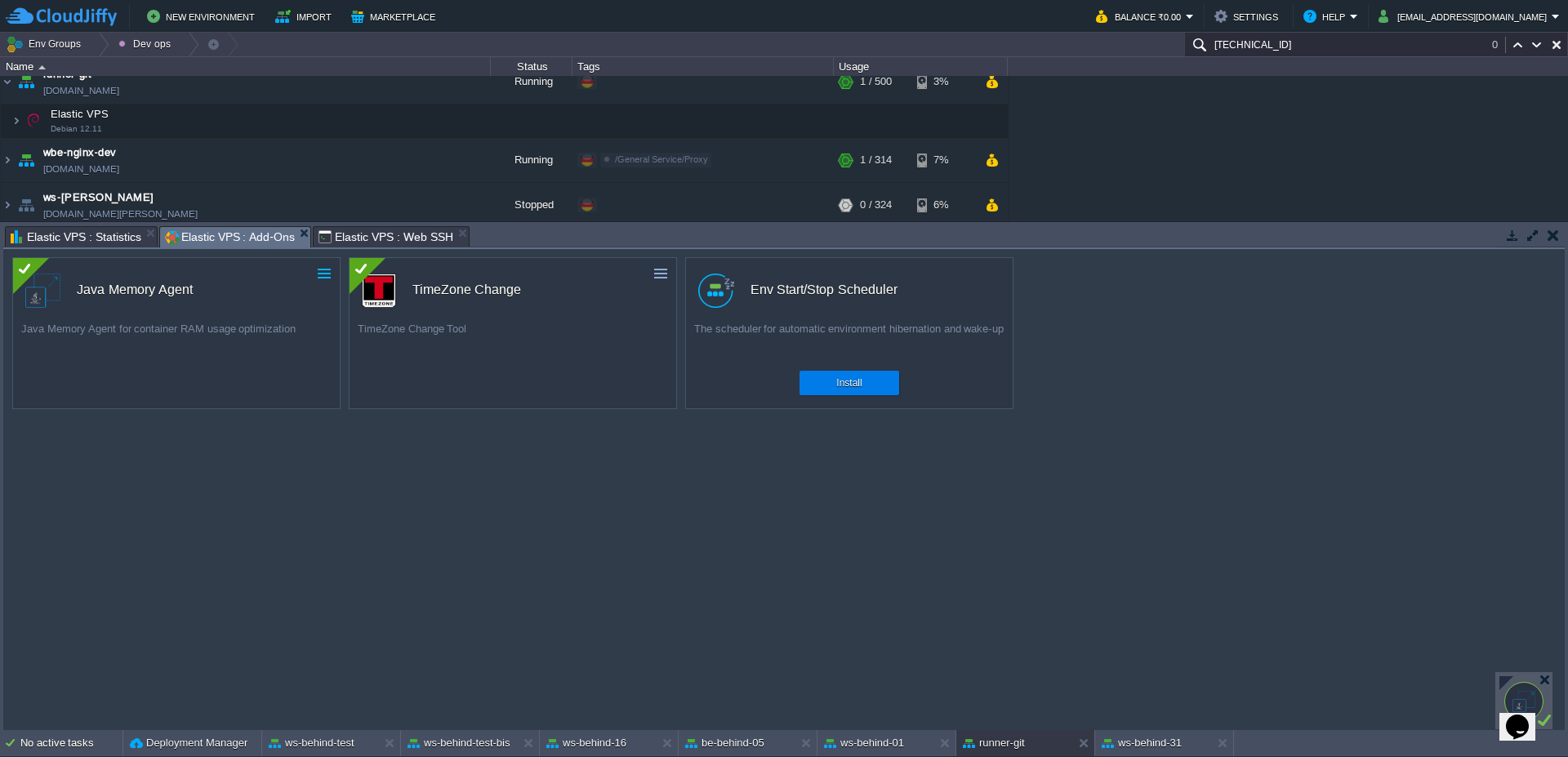
click at [326, 275] on button "button" at bounding box center [324, 273] width 15 height 15
click at [294, 304] on link "Uninstall" at bounding box center [288, 298] width 92 height 20
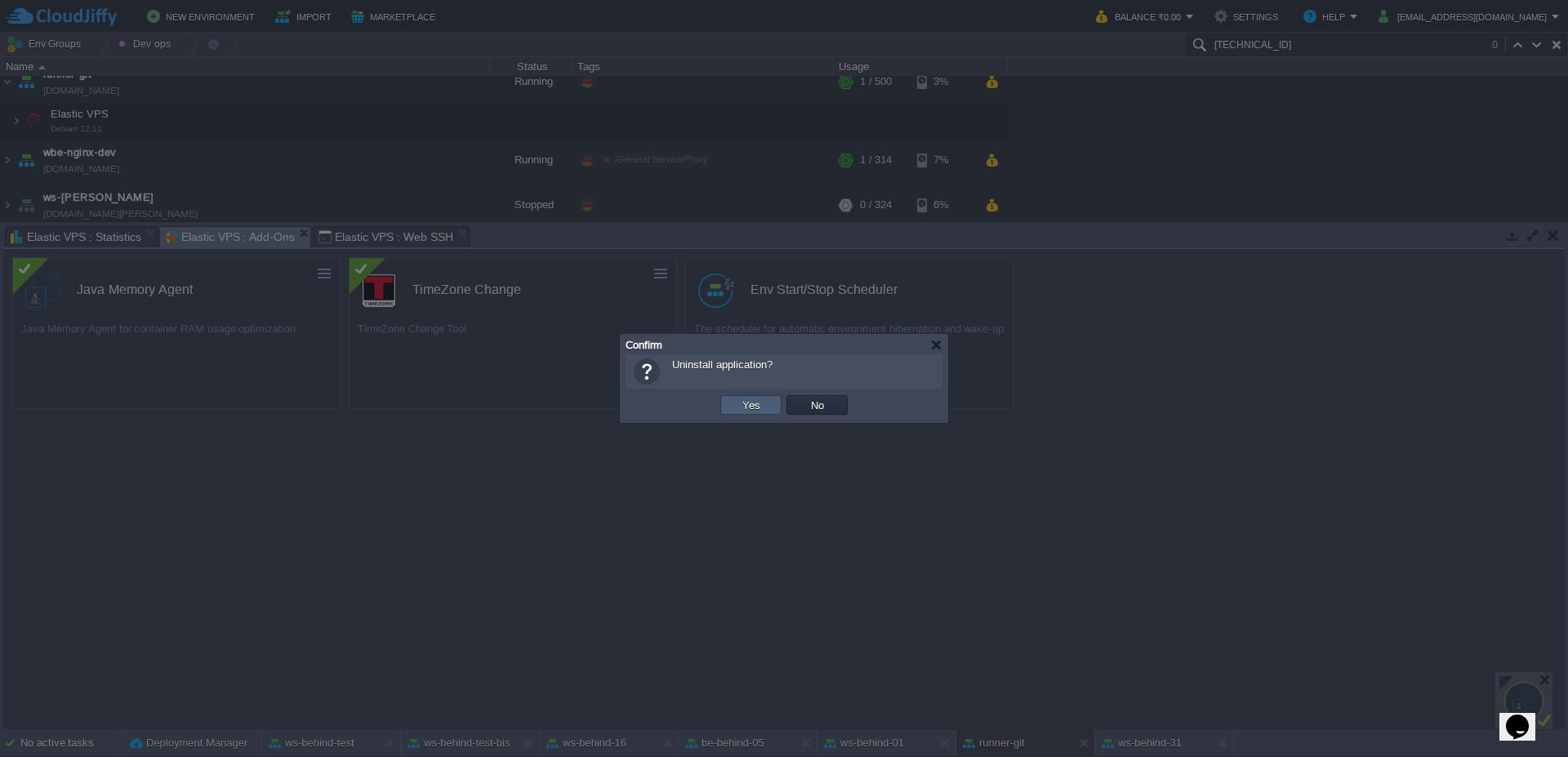
click at [753, 407] on button "Yes" at bounding box center [751, 405] width 27 height 15
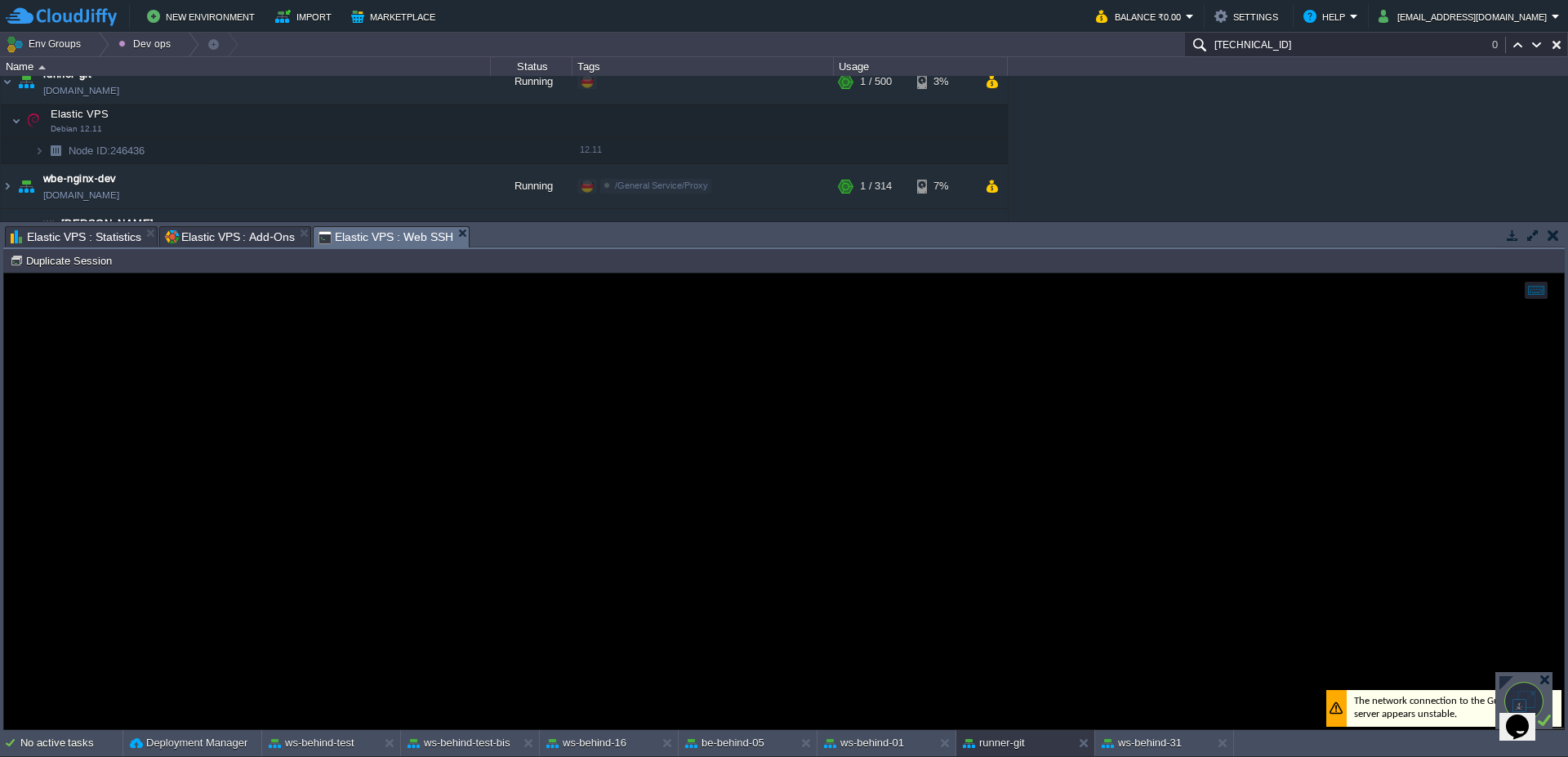
click at [371, 245] on span "Elastic VPS : Web SSH" at bounding box center [386, 237] width 135 height 21
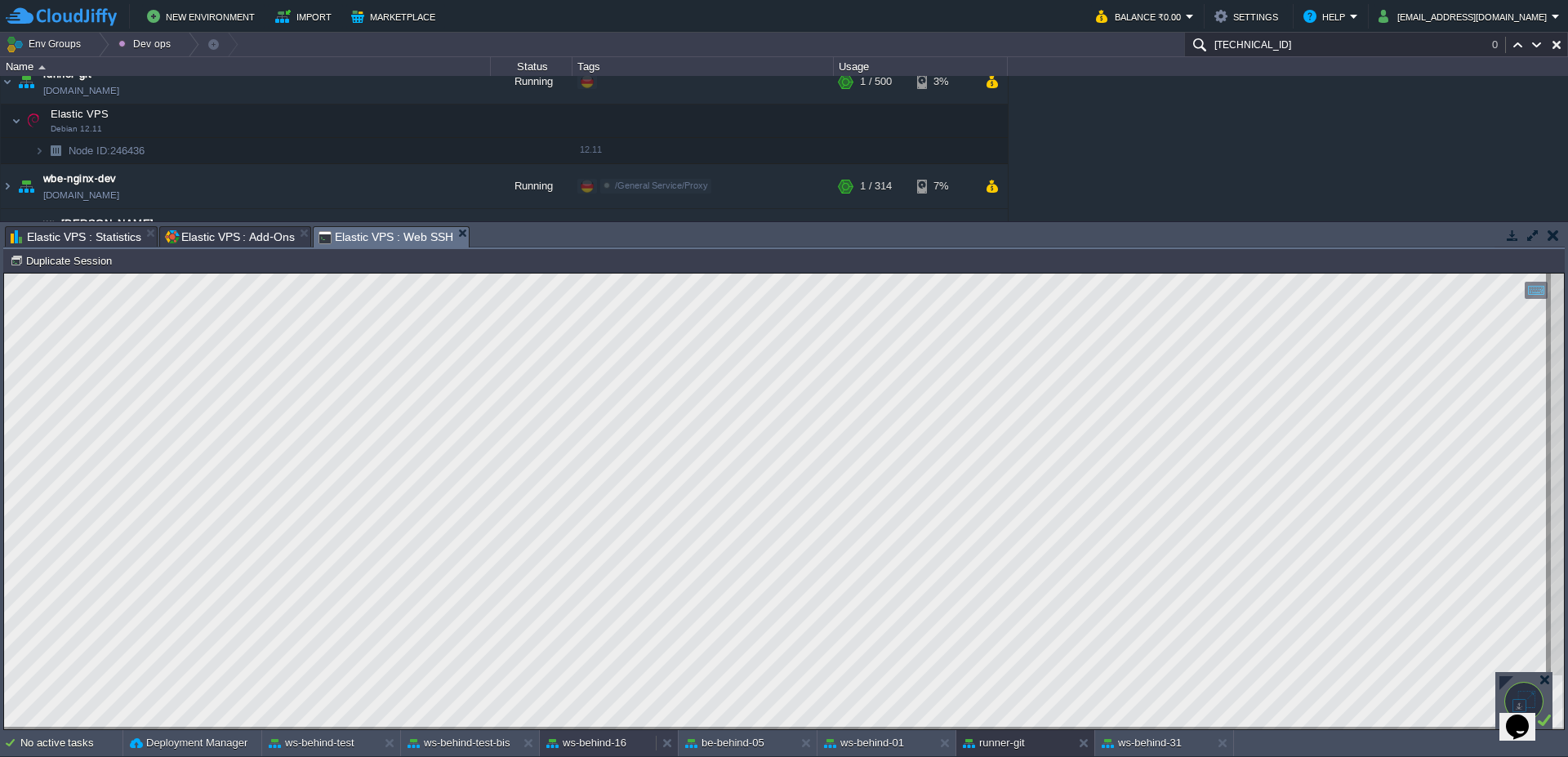
click at [602, 741] on button "ws-behind-16" at bounding box center [587, 742] width 80 height 17
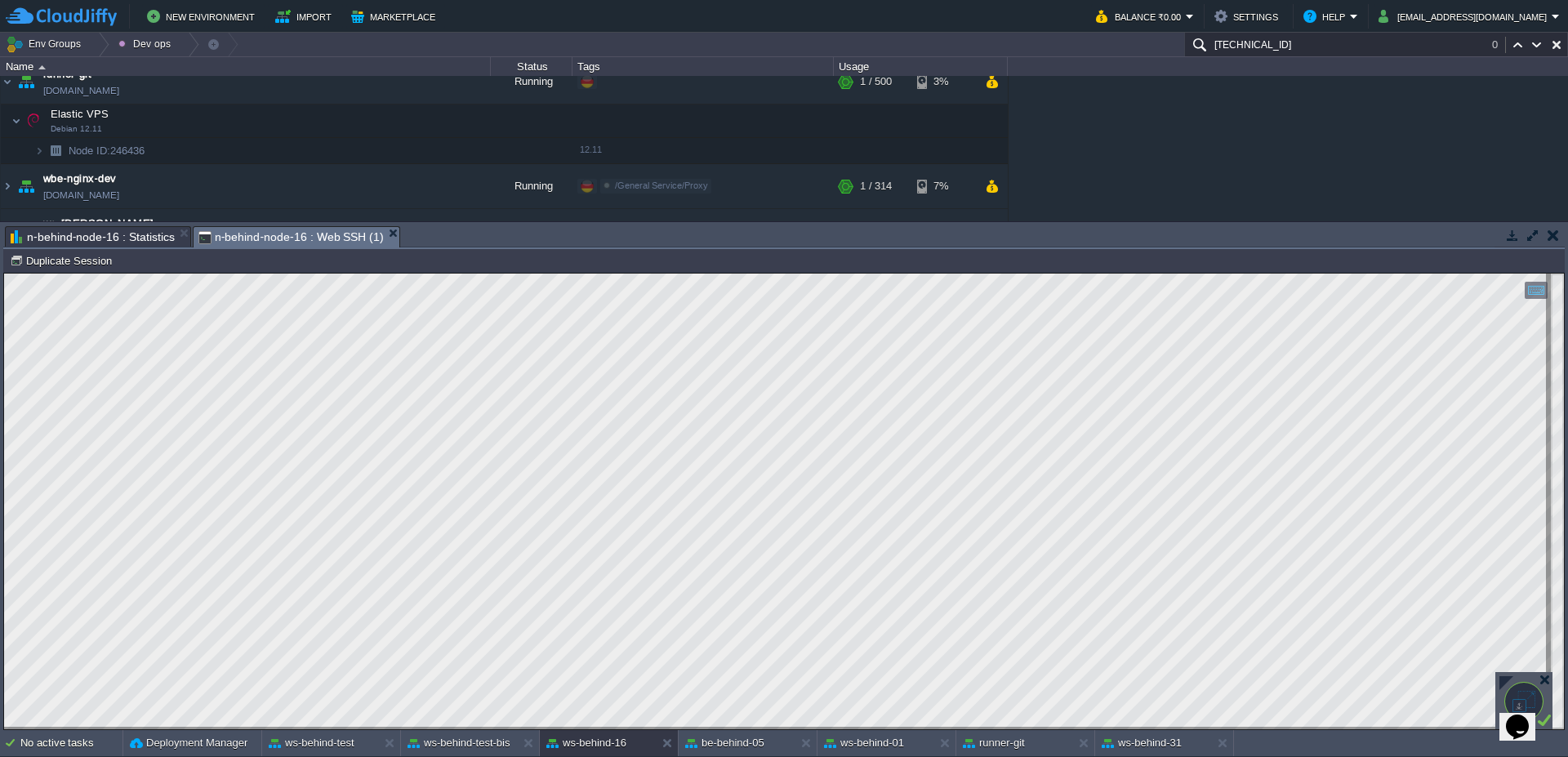
click at [487, 756] on div "No active tasks Deployment Manager ws-behind-test ws-behind-test-bis ws-behind-…" at bounding box center [784, 743] width 1568 height 27
click at [478, 753] on div "ws-behind-test-bis" at bounding box center [459, 742] width 116 height 26
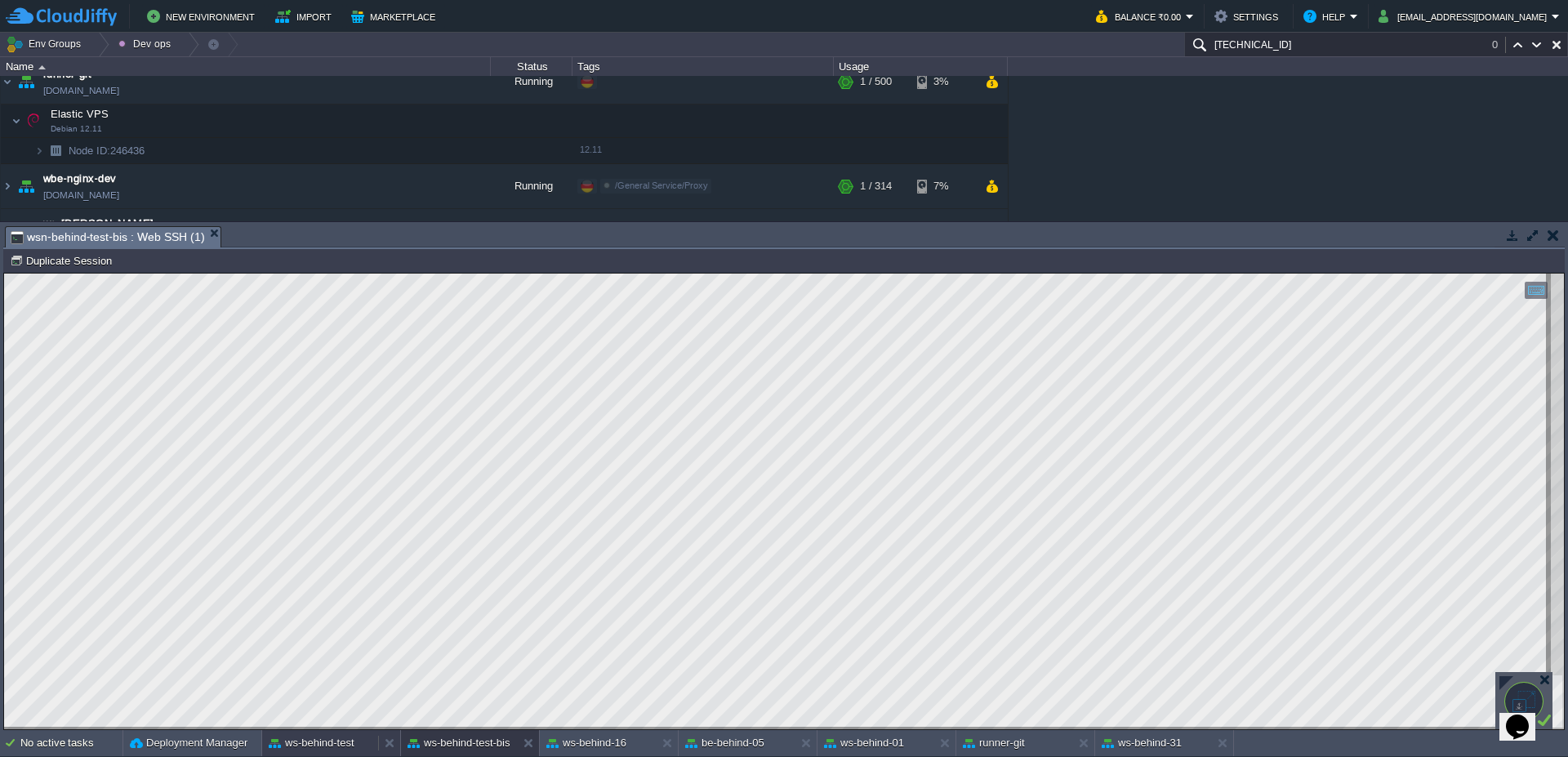
click at [334, 747] on button "ws-behind-test" at bounding box center [312, 742] width 86 height 17
drag, startPoint x: 655, startPoint y: 230, endPoint x: 653, endPoint y: 205, distance: 25.1
click at [653, 205] on body "New Environment Import Marketplace Bonus ₹0.00 Upgrade Account Balance ₹0.00 Se…" at bounding box center [784, 378] width 1568 height 757
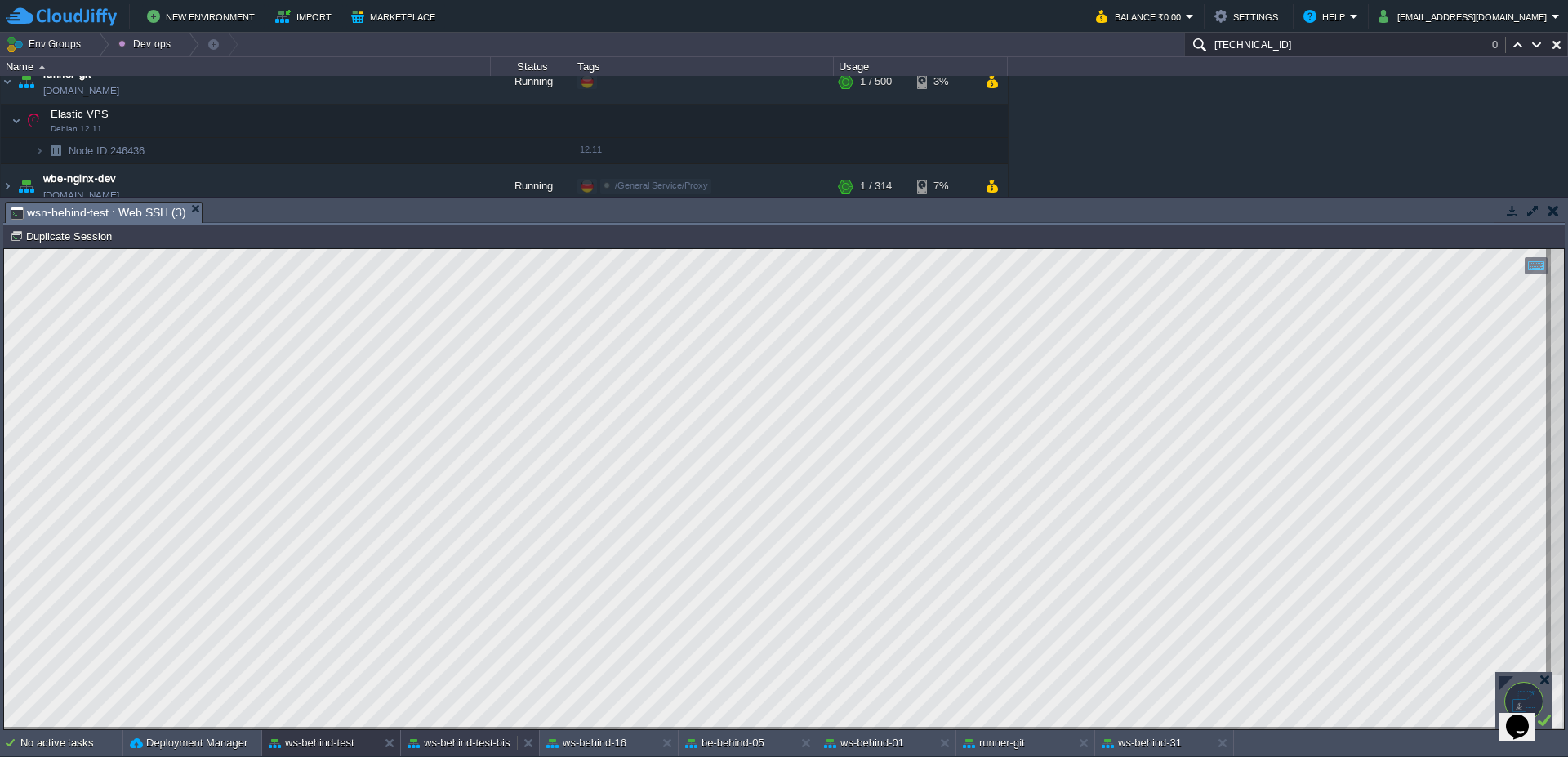
click at [463, 749] on button "ws-behind-test-bis" at bounding box center [459, 742] width 103 height 17
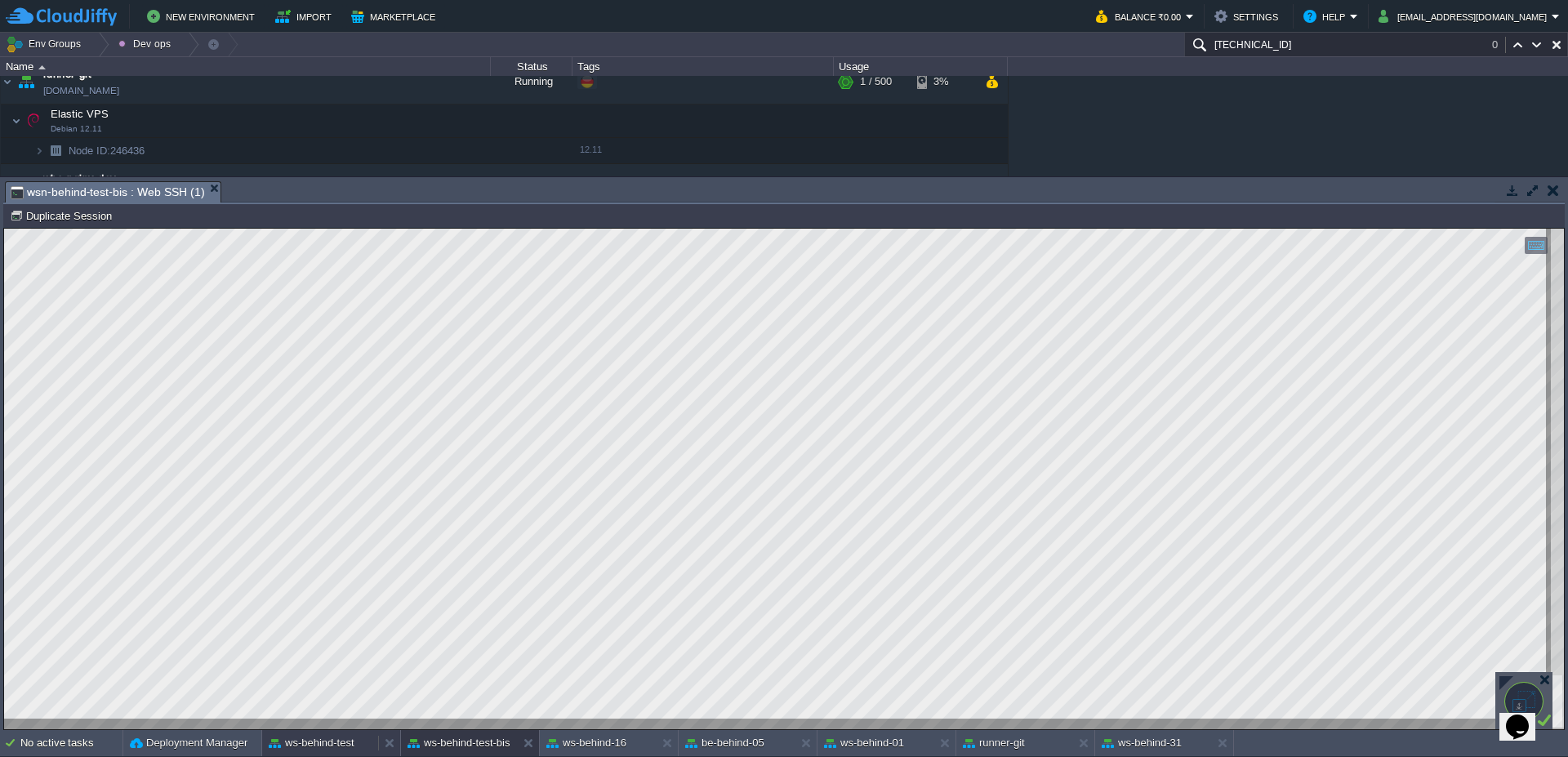
click at [348, 739] on button "ws-behind-test" at bounding box center [312, 742] width 86 height 17
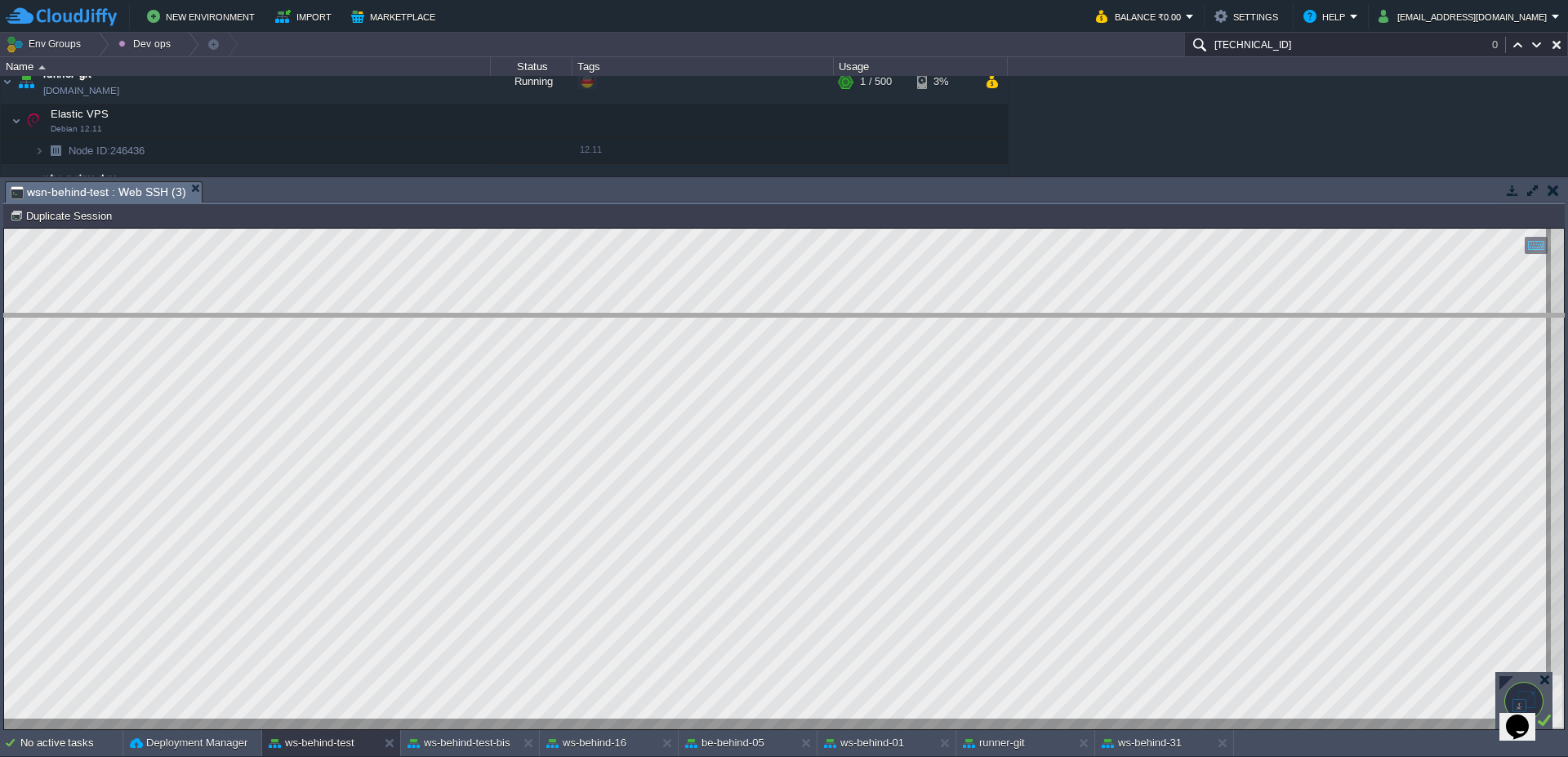
drag, startPoint x: 474, startPoint y: 189, endPoint x: 474, endPoint y: 227, distance: 38.0
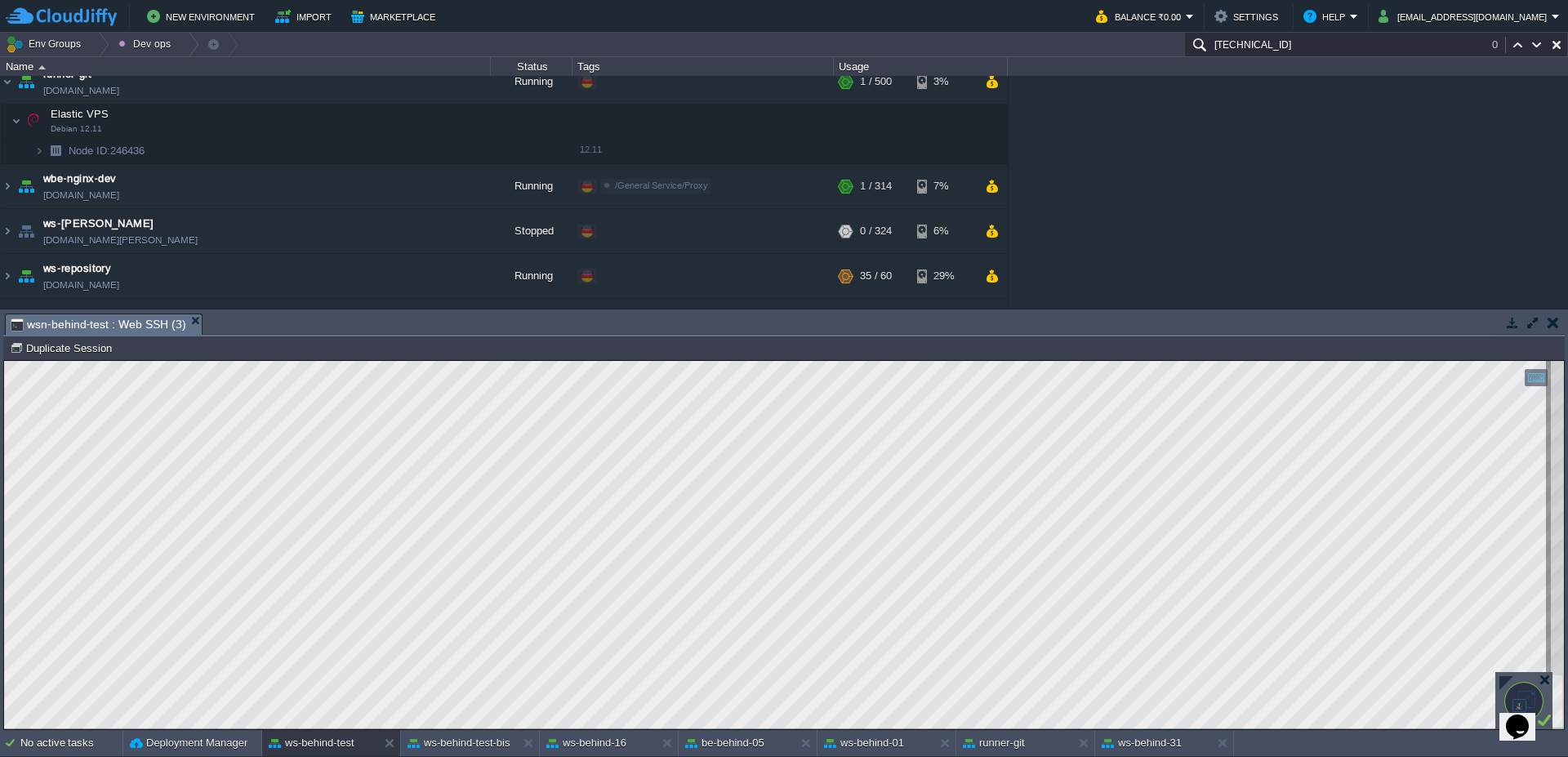
click at [738, 336] on div "n-behind-test (160326) Duplicate Session" at bounding box center [784, 348] width 1561 height 23
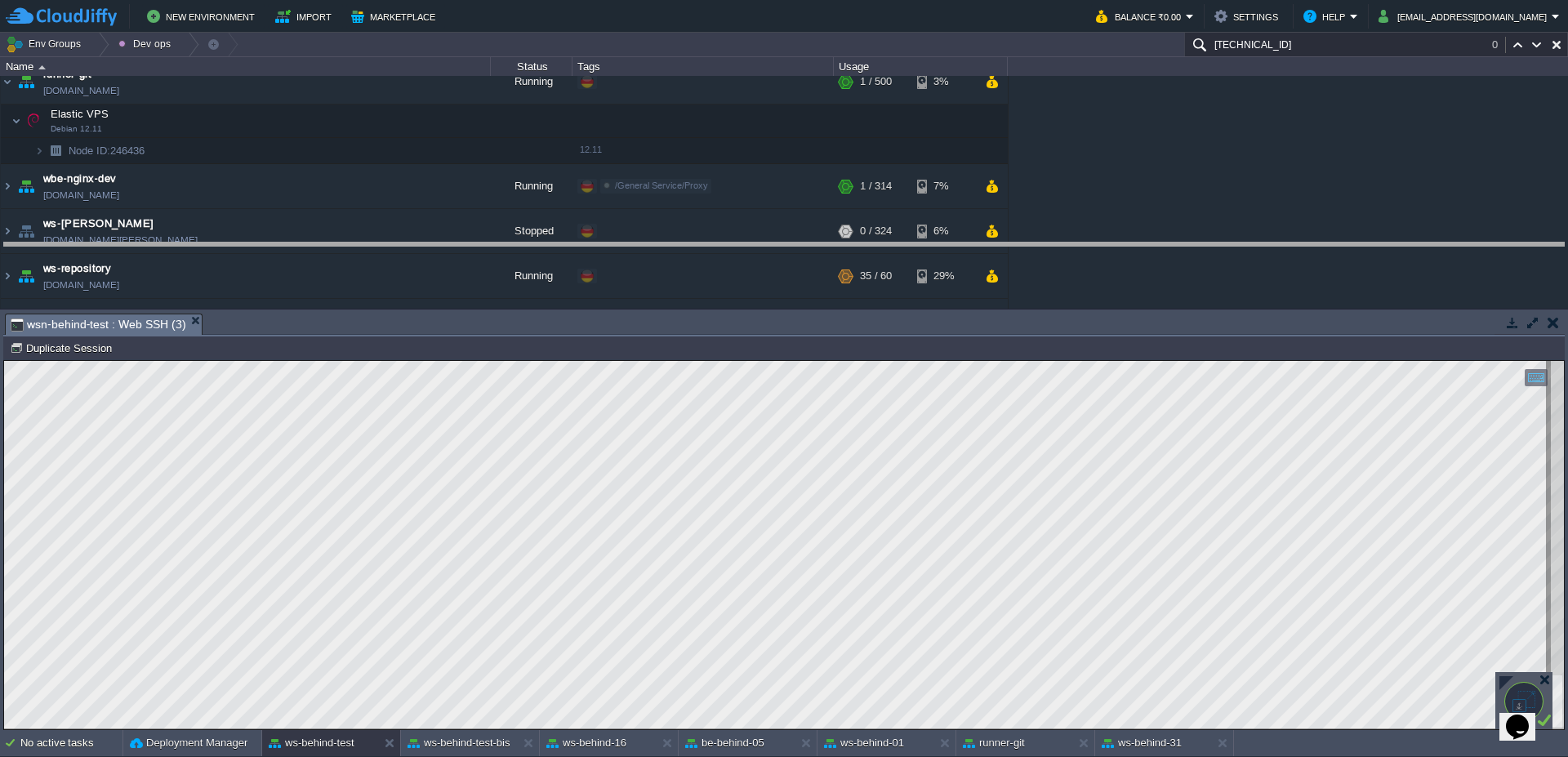
drag, startPoint x: 738, startPoint y: 334, endPoint x: 744, endPoint y: 262, distance: 72.2
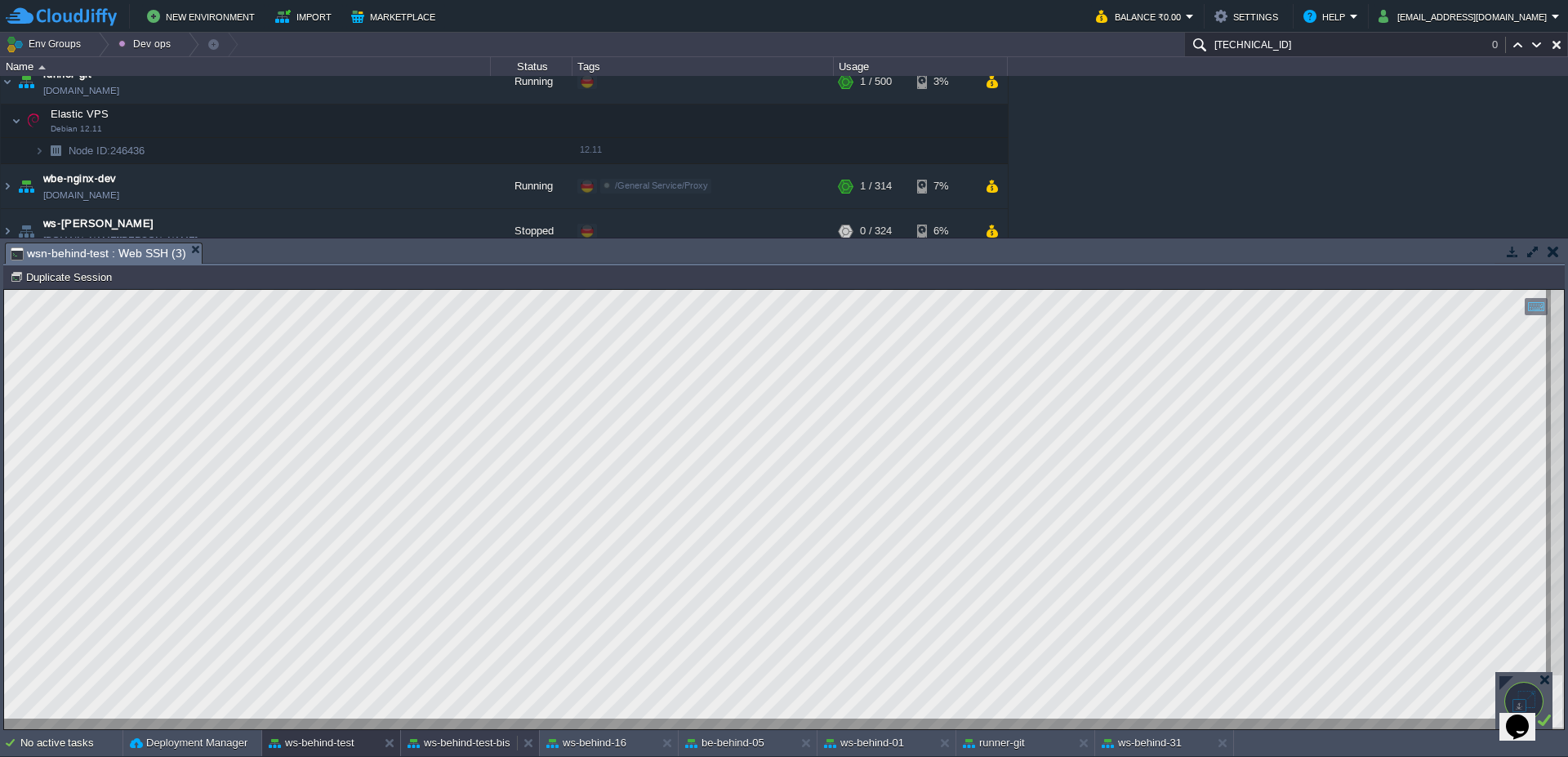
click at [491, 740] on button "ws-behind-test-bis" at bounding box center [459, 742] width 103 height 17
type textarea "Select COUNT(*), t1.punteggio FROM ec_registrazione t2, ap_conf_test_ti_tipo t6…"
